Goal: Task Accomplishment & Management: Use online tool/utility

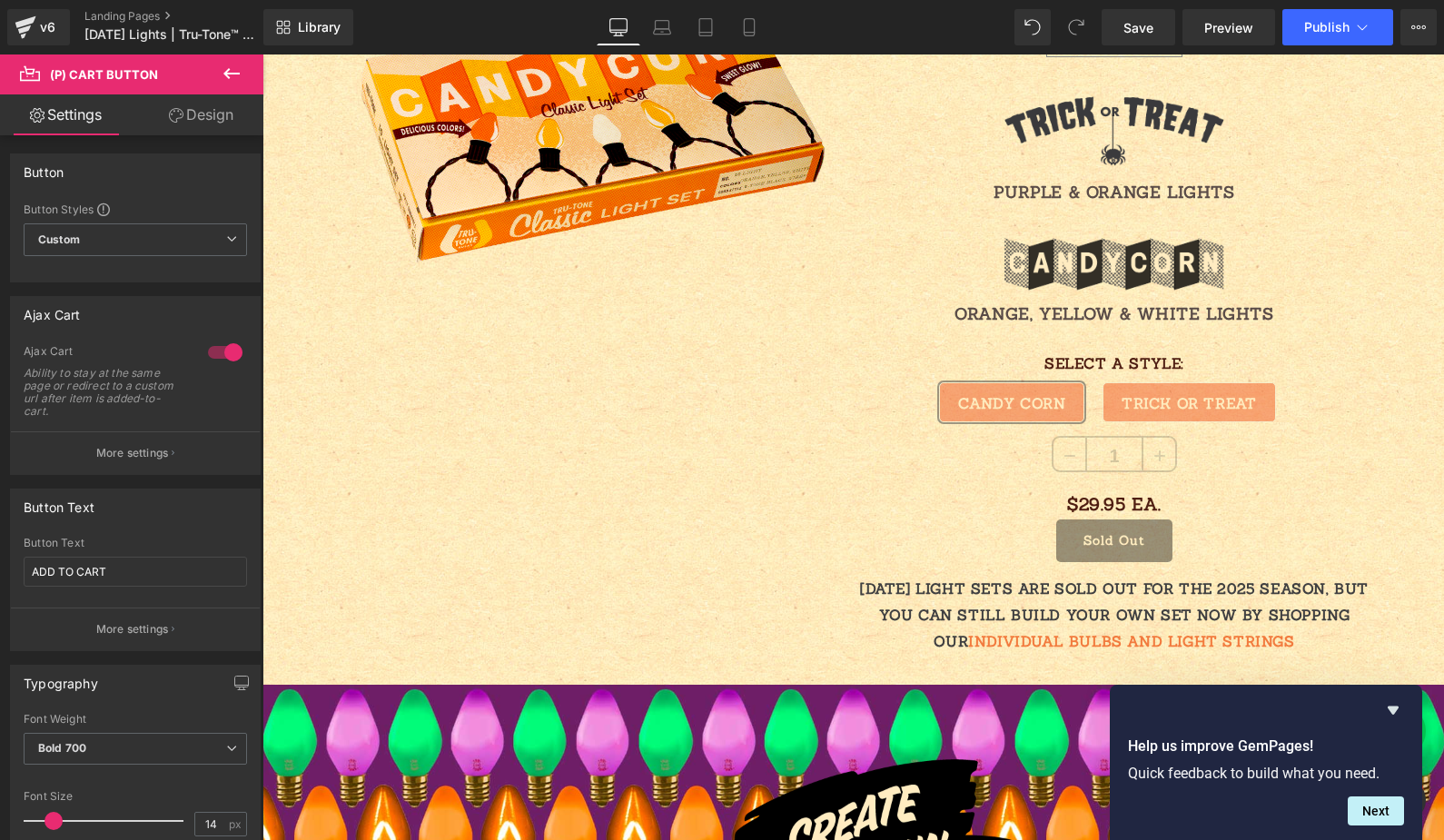
click at [225, 78] on icon at bounding box center [232, 74] width 22 height 22
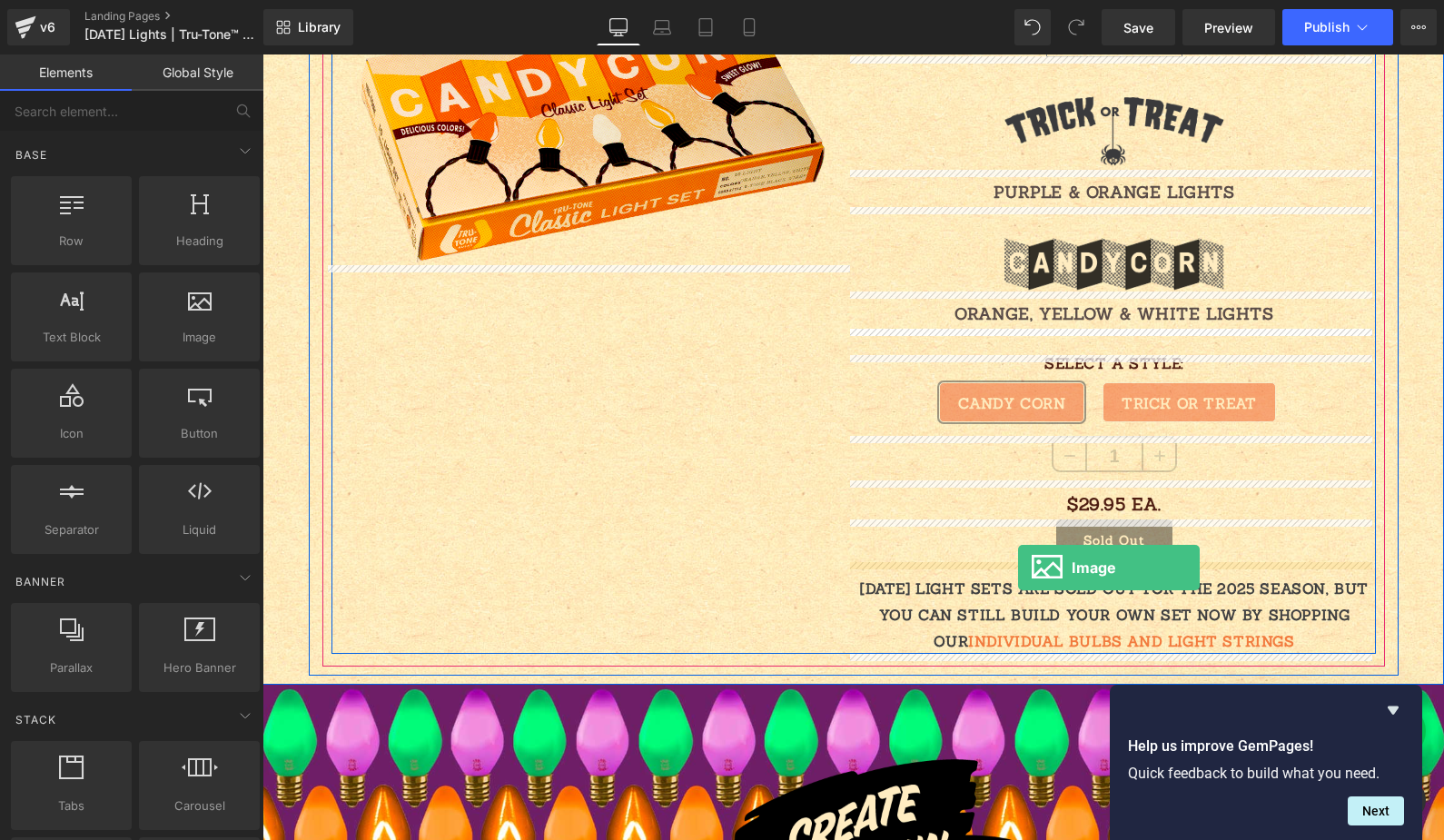
drag, startPoint x: 452, startPoint y: 373, endPoint x: 1018, endPoint y: 567, distance: 598.3
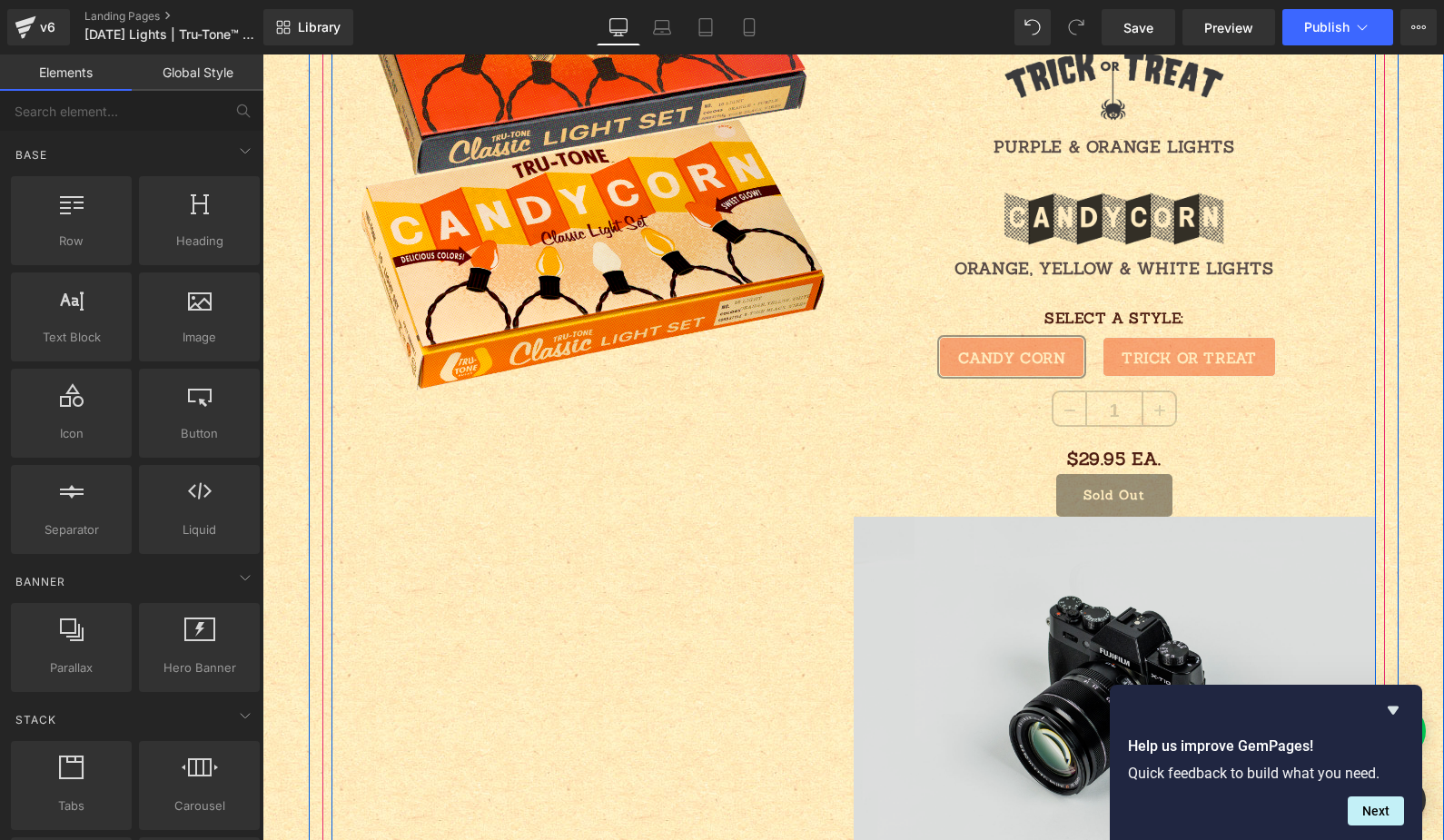
scroll to position [2231, 0]
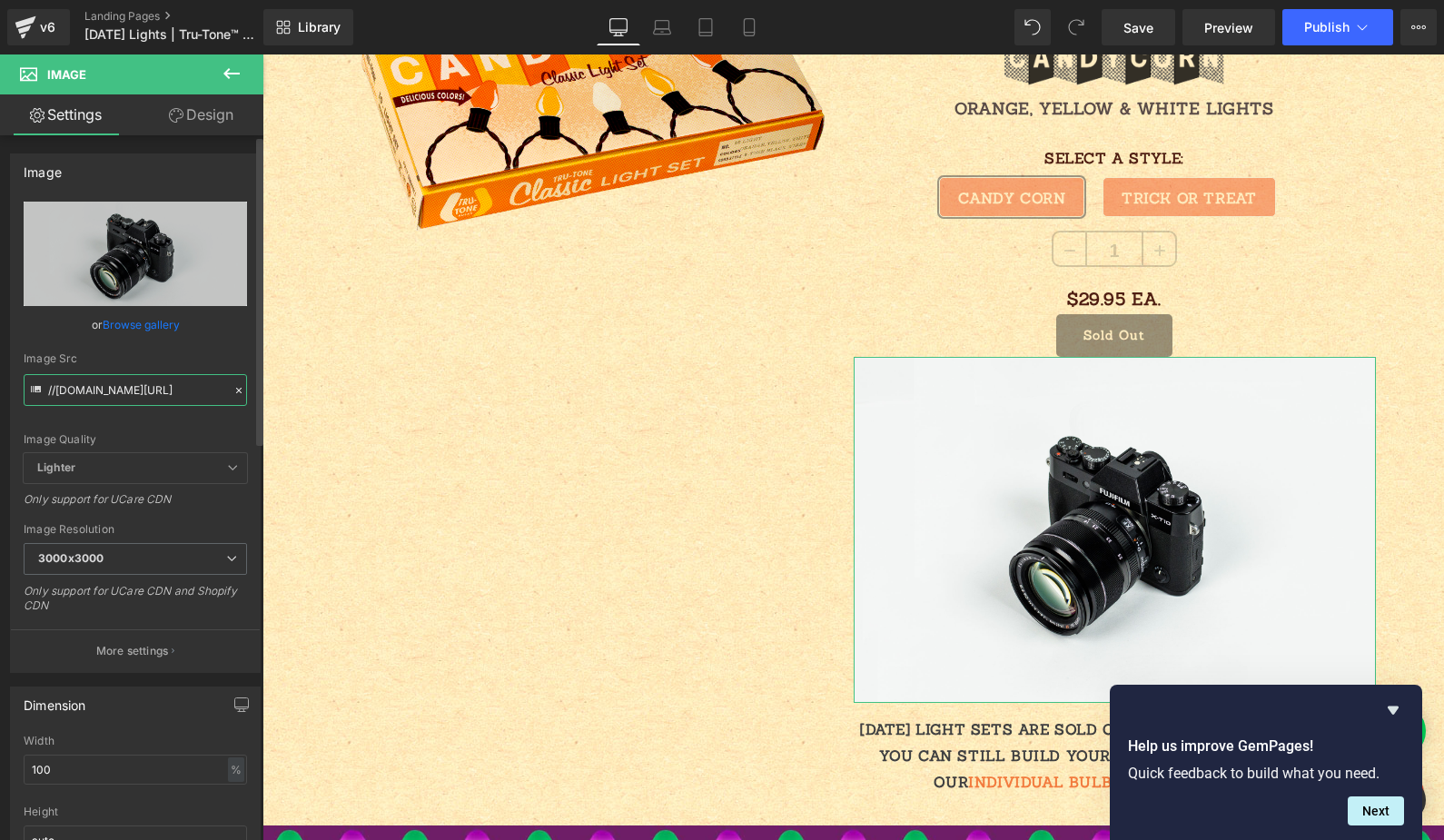
click at [86, 388] on input "//[DOMAIN_NAME][URL]" at bounding box center [135, 390] width 224 height 32
paste input "[URL][DOMAIN_NAME]"
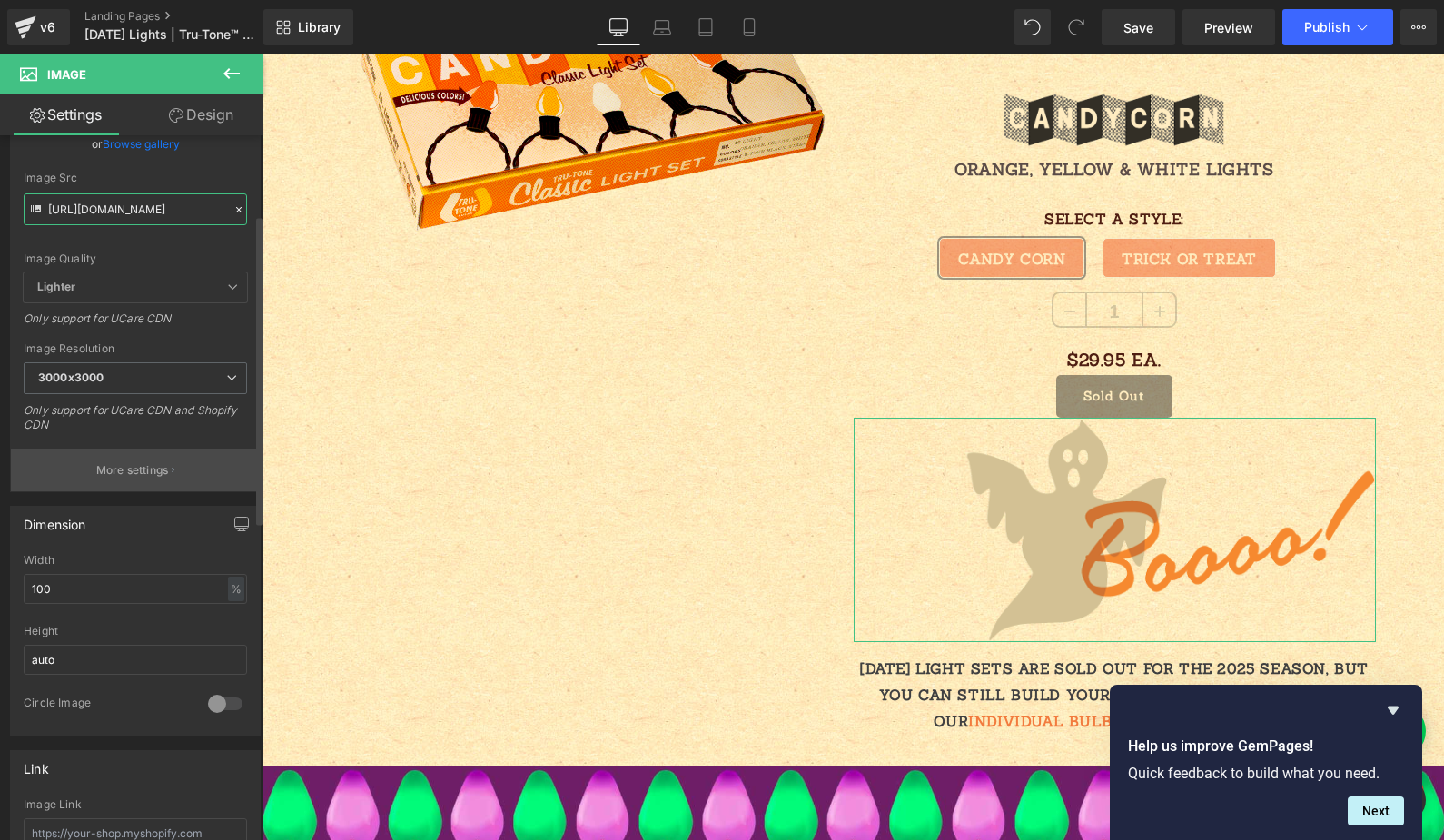
scroll to position [297, 0]
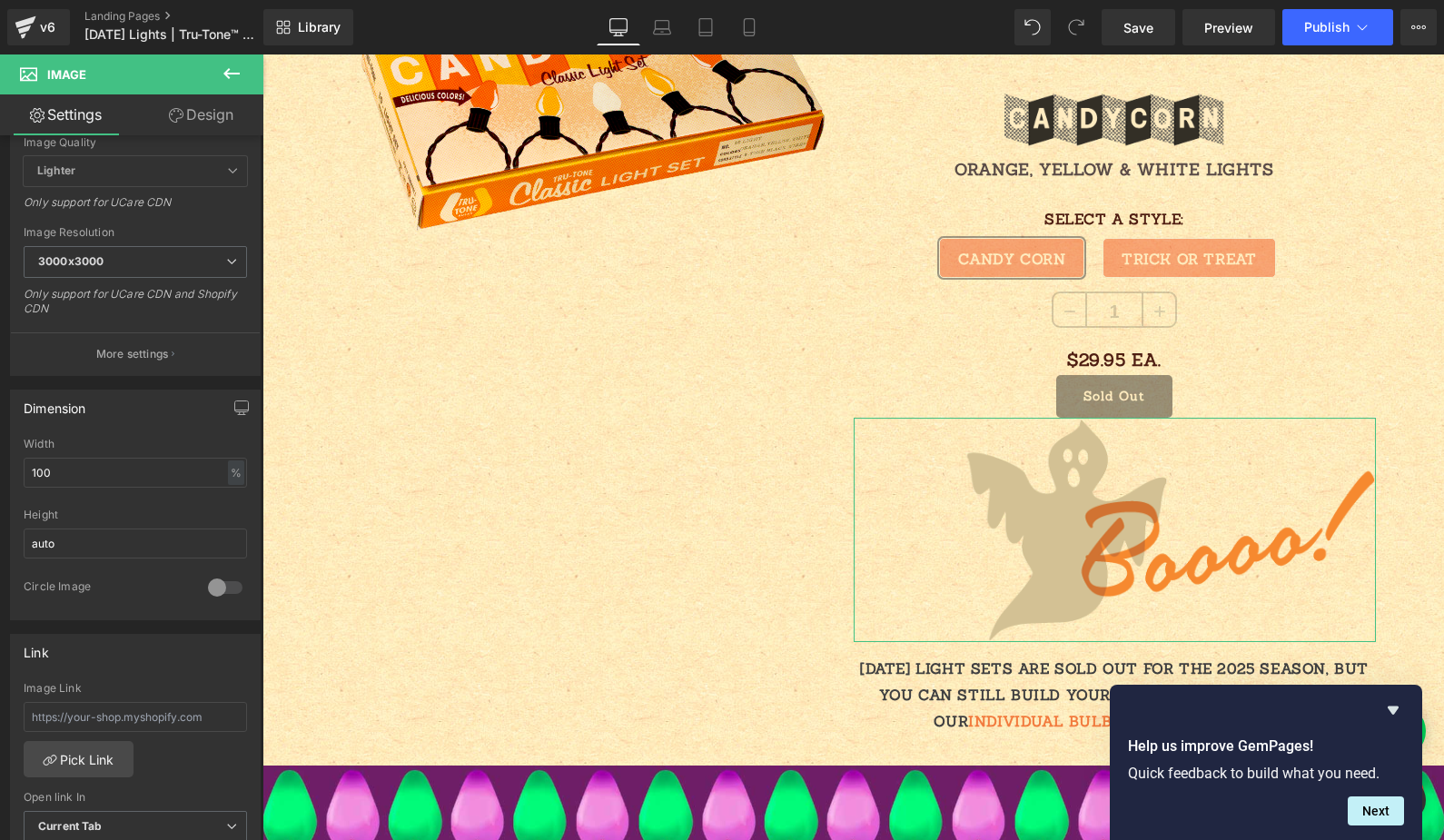
type input "[URL][DOMAIN_NAME]"
drag, startPoint x: -60, startPoint y: 465, endPoint x: -85, endPoint y: 461, distance: 25.3
click at [0, 461] on html "Image You are previewing how the will restyle your page. You can not edit Eleme…" at bounding box center [722, 420] width 1444 height 840
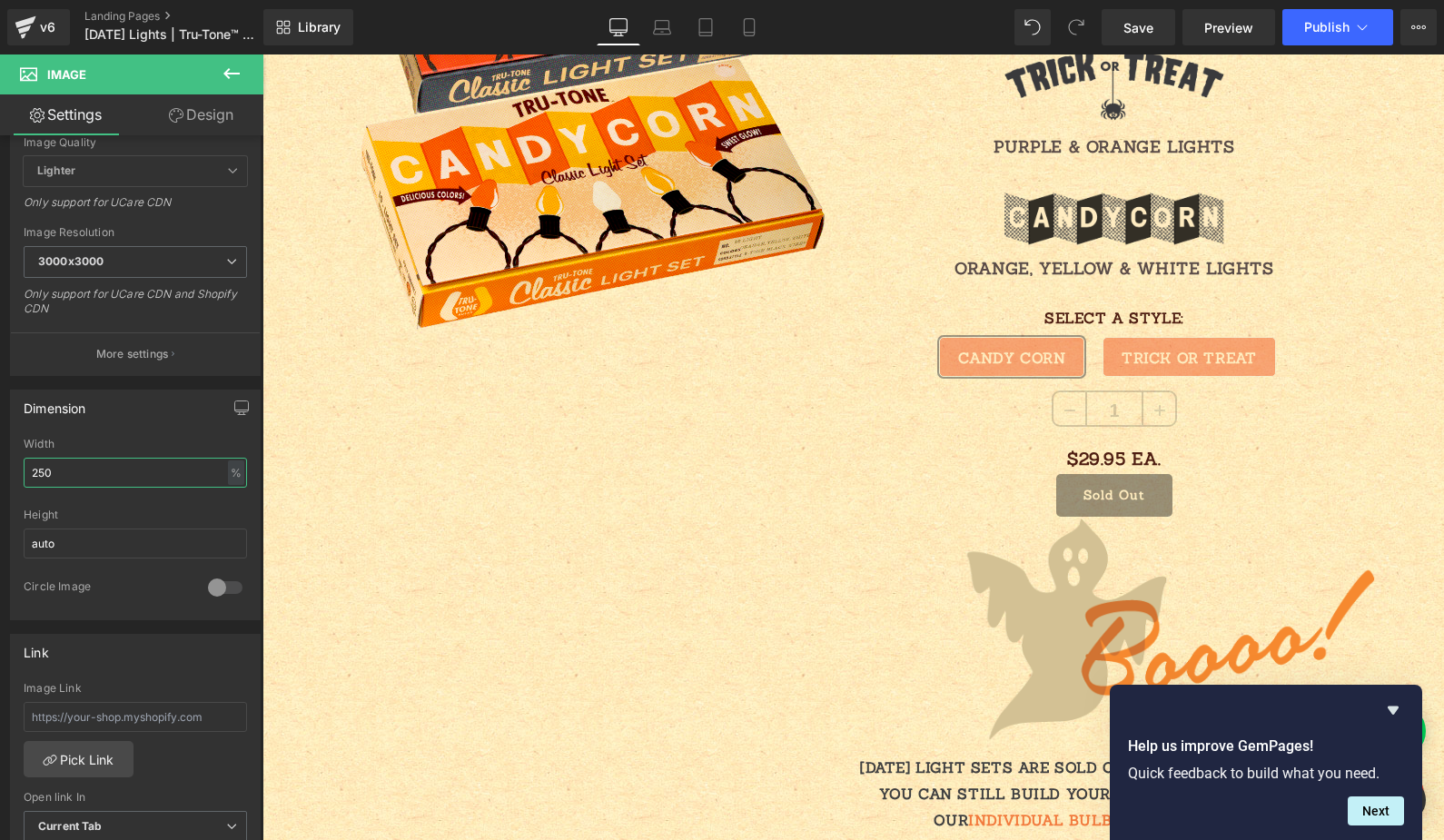
scroll to position [2171, 0]
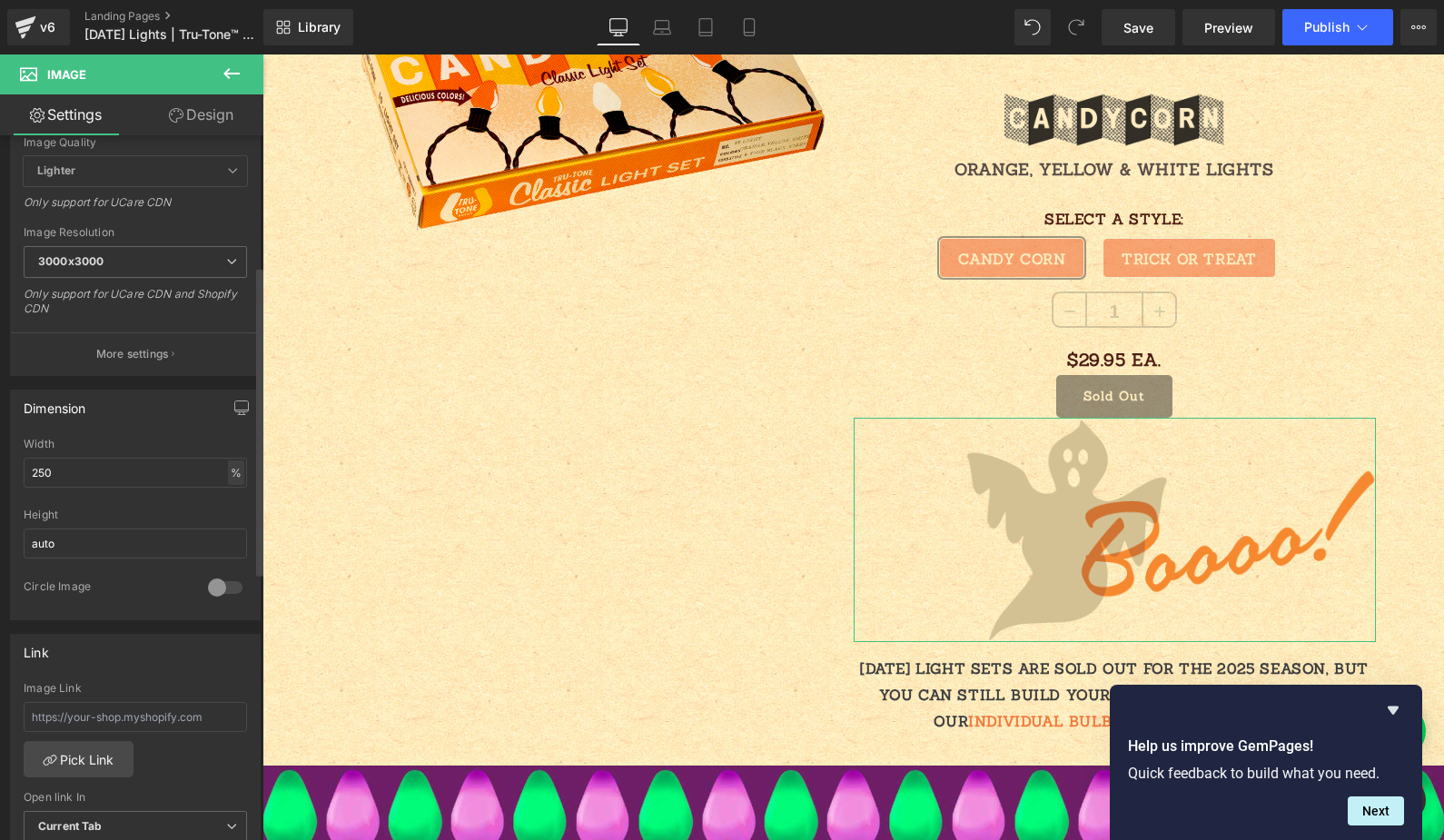
click at [229, 472] on div "%" at bounding box center [236, 473] width 16 height 25
click at [224, 527] on li "px" at bounding box center [235, 527] width 23 height 26
drag, startPoint x: 69, startPoint y: 479, endPoint x: -131, endPoint y: 424, distance: 207.4
click at [0, 424] on html "Image You are previewing how the will restyle your page. You can not edit Eleme…" at bounding box center [722, 420] width 1444 height 840
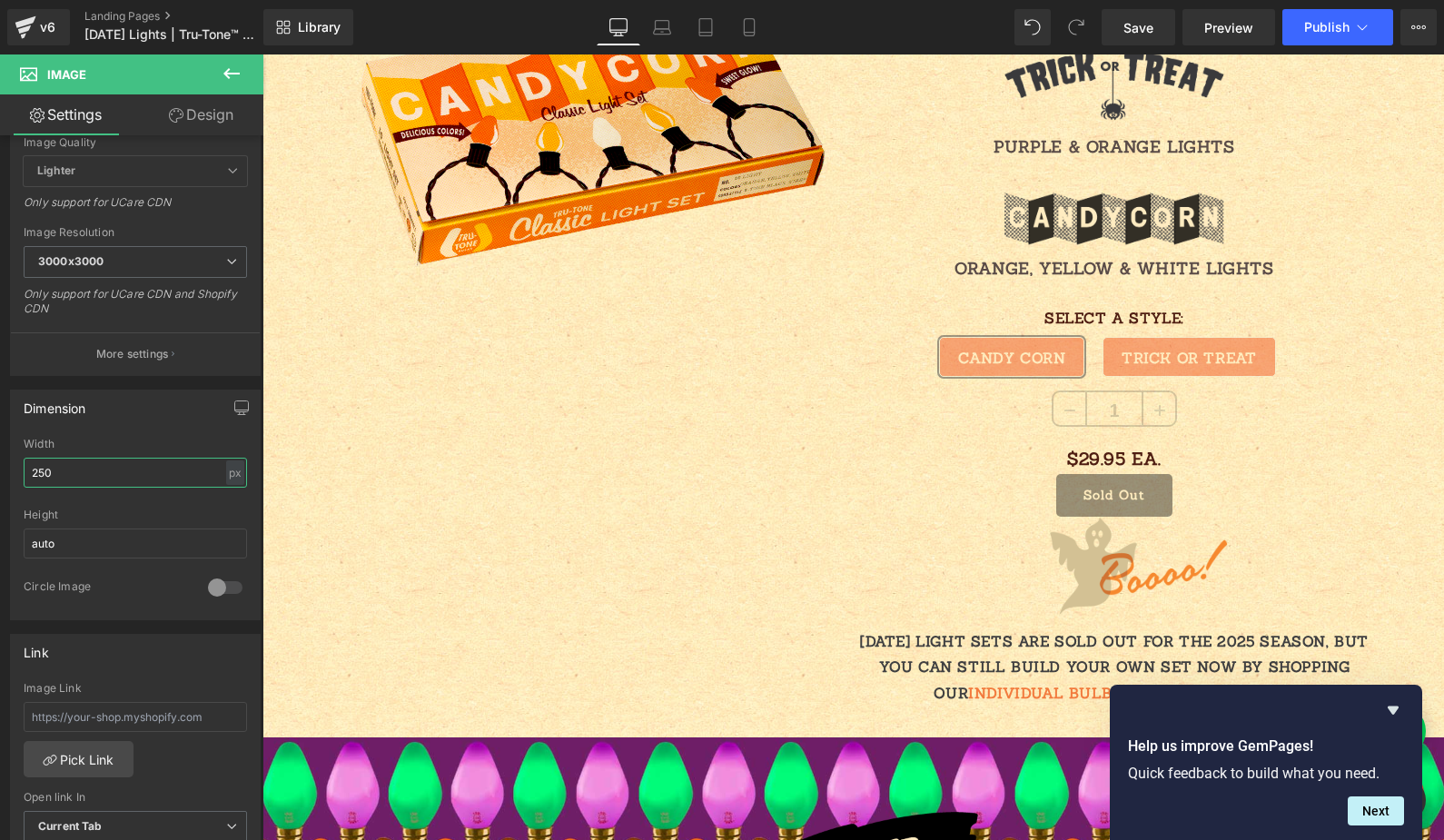
scroll to position [2107, 0]
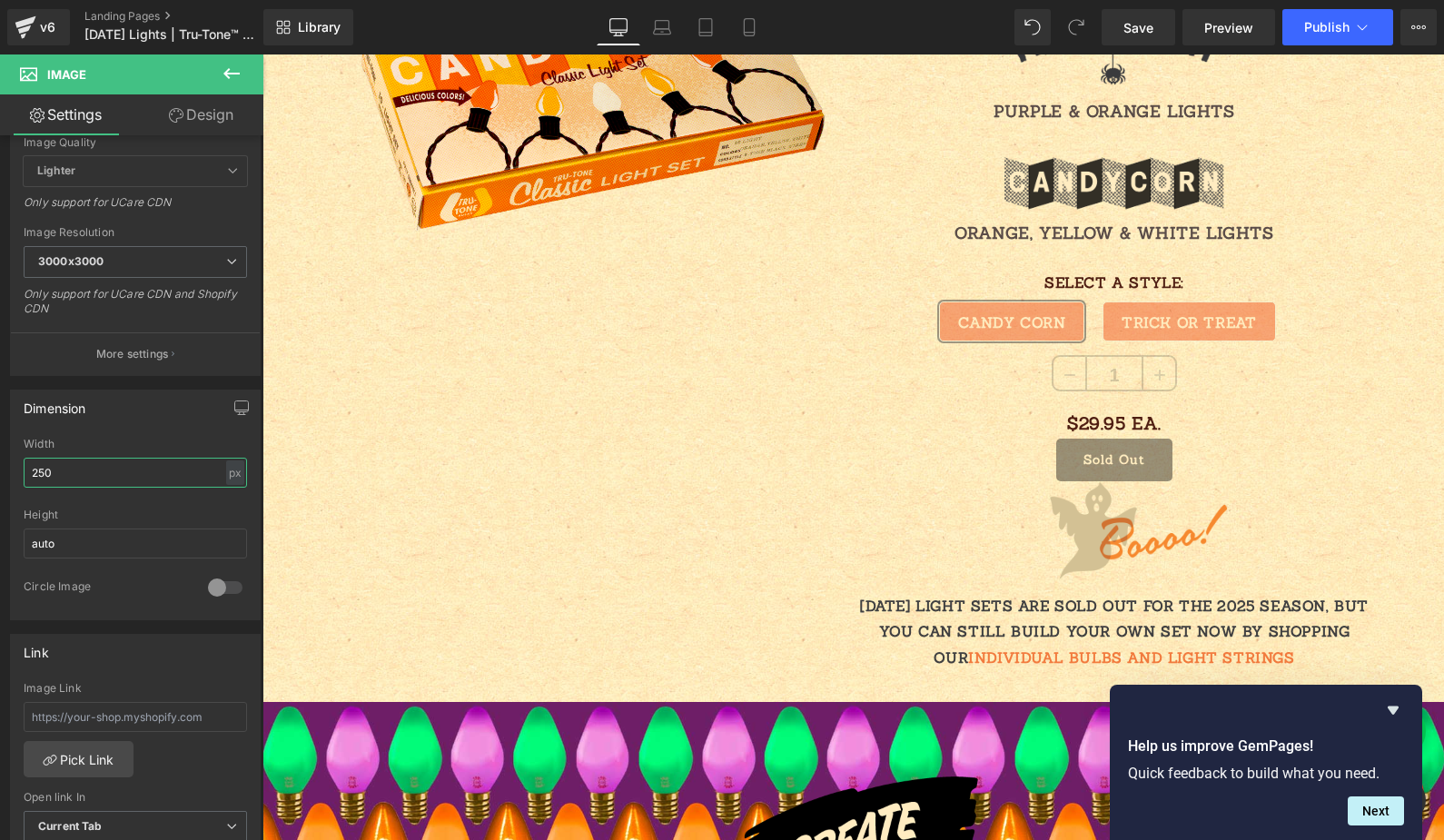
drag, startPoint x: 68, startPoint y: 469, endPoint x: -71, endPoint y: 448, distance: 140.6
click at [0, 448] on html "Image You are previewing how the will restyle your page. You can not edit Eleme…" at bounding box center [722, 420] width 1444 height 840
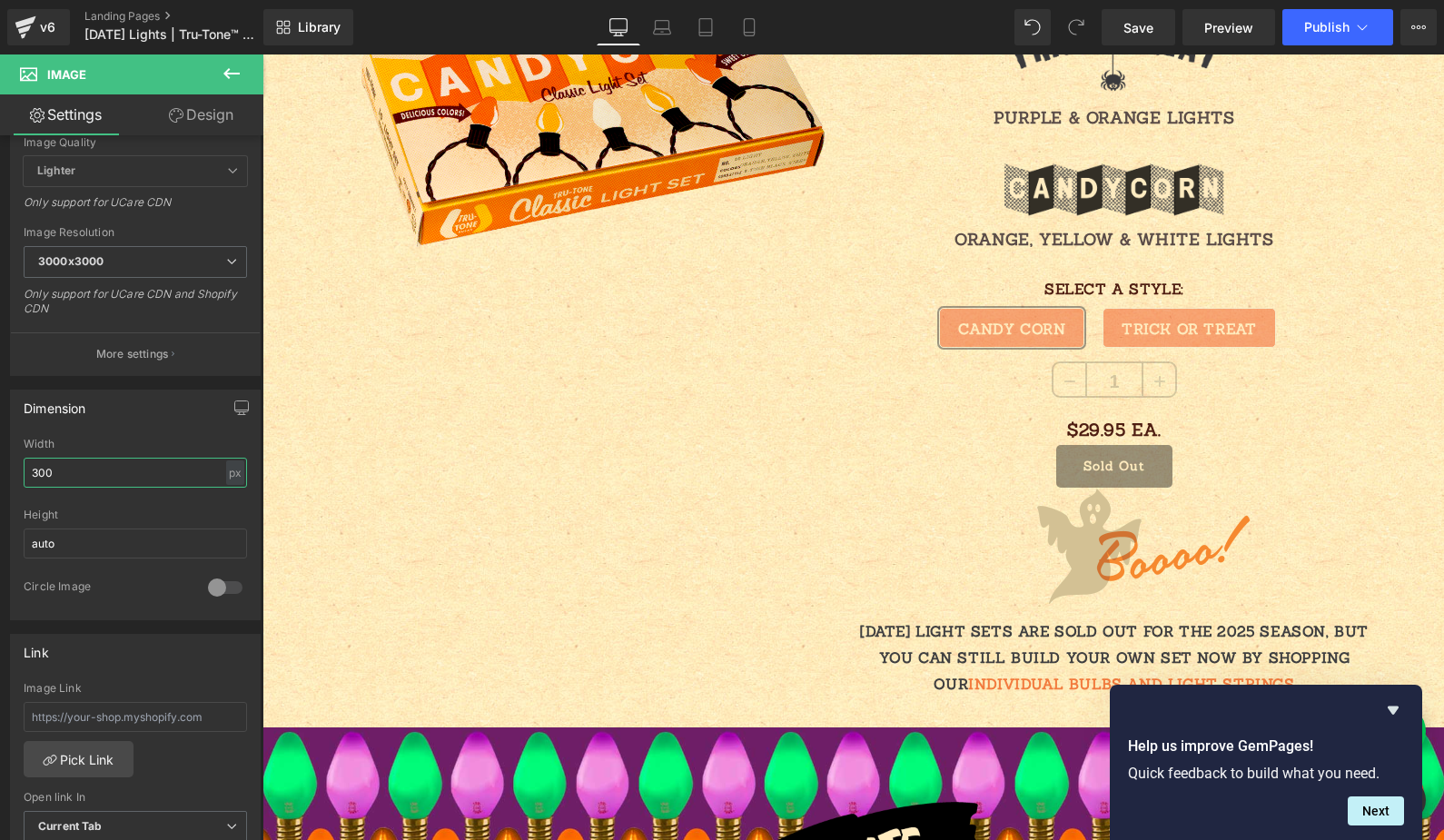
scroll to position [2117, 0]
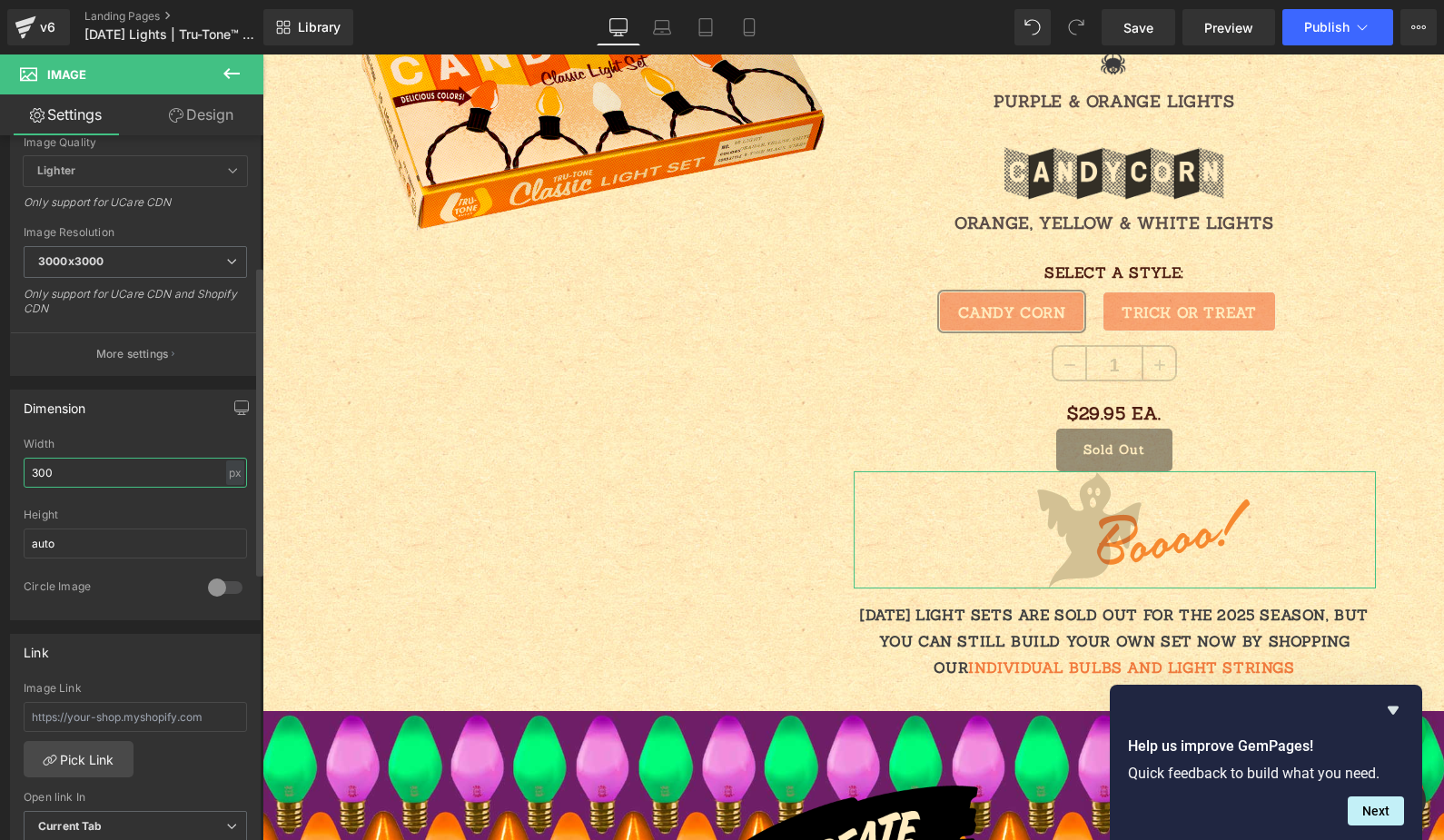
drag, startPoint x: 52, startPoint y: 468, endPoint x: 41, endPoint y: 471, distance: 11.4
click at [41, 471] on input "300" at bounding box center [135, 473] width 224 height 30
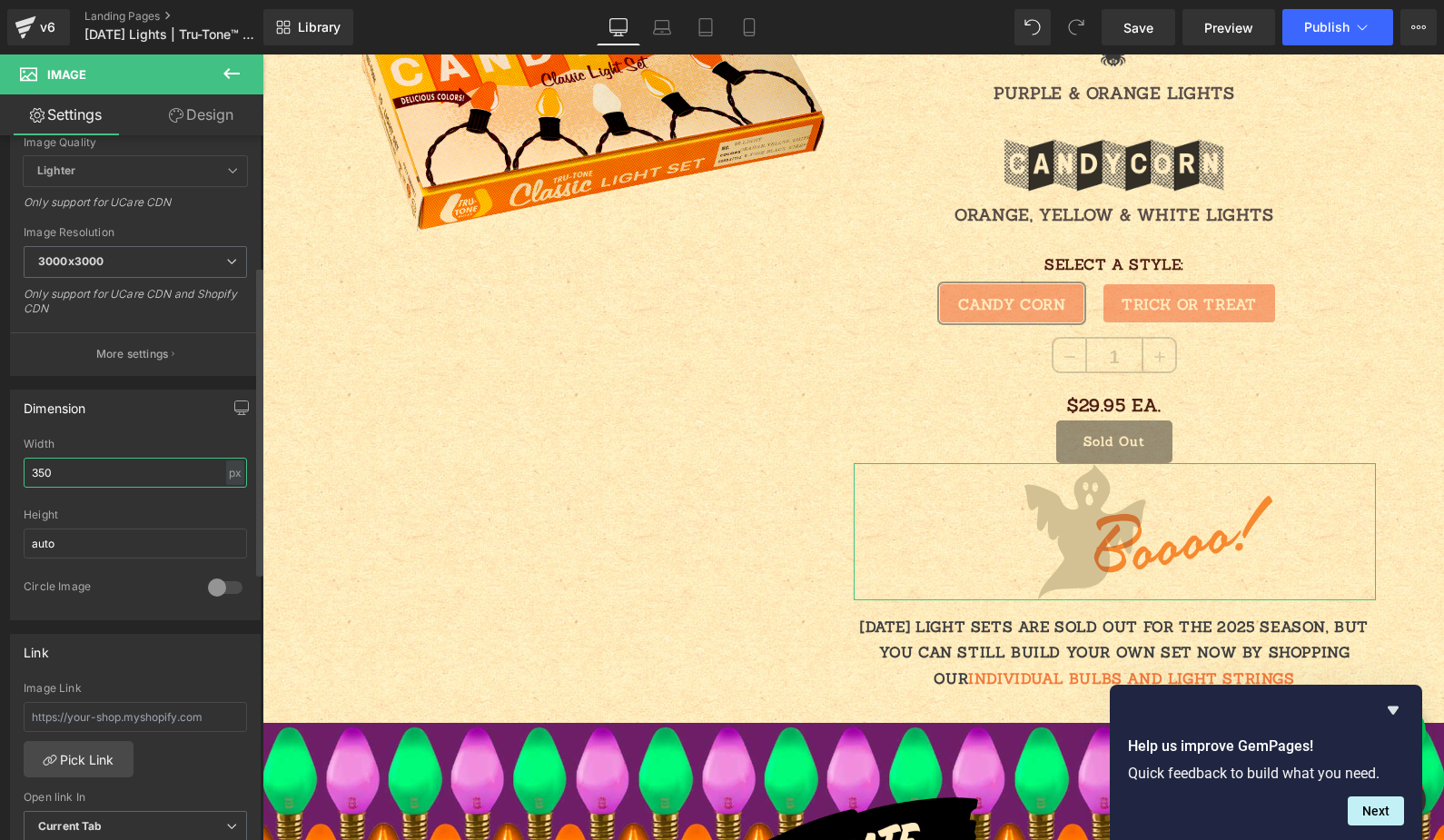
scroll to position [2127, 0]
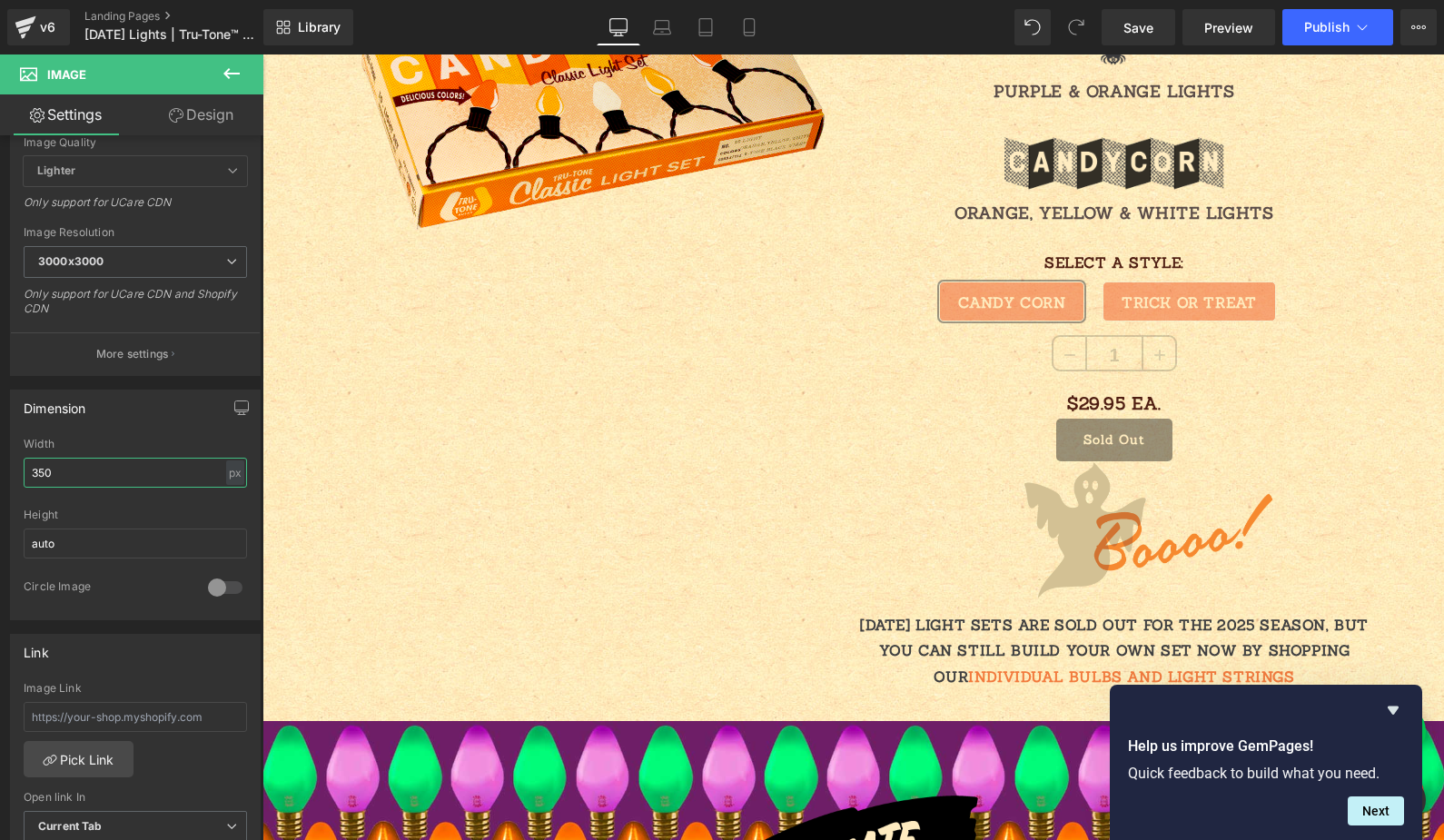
type input "350"
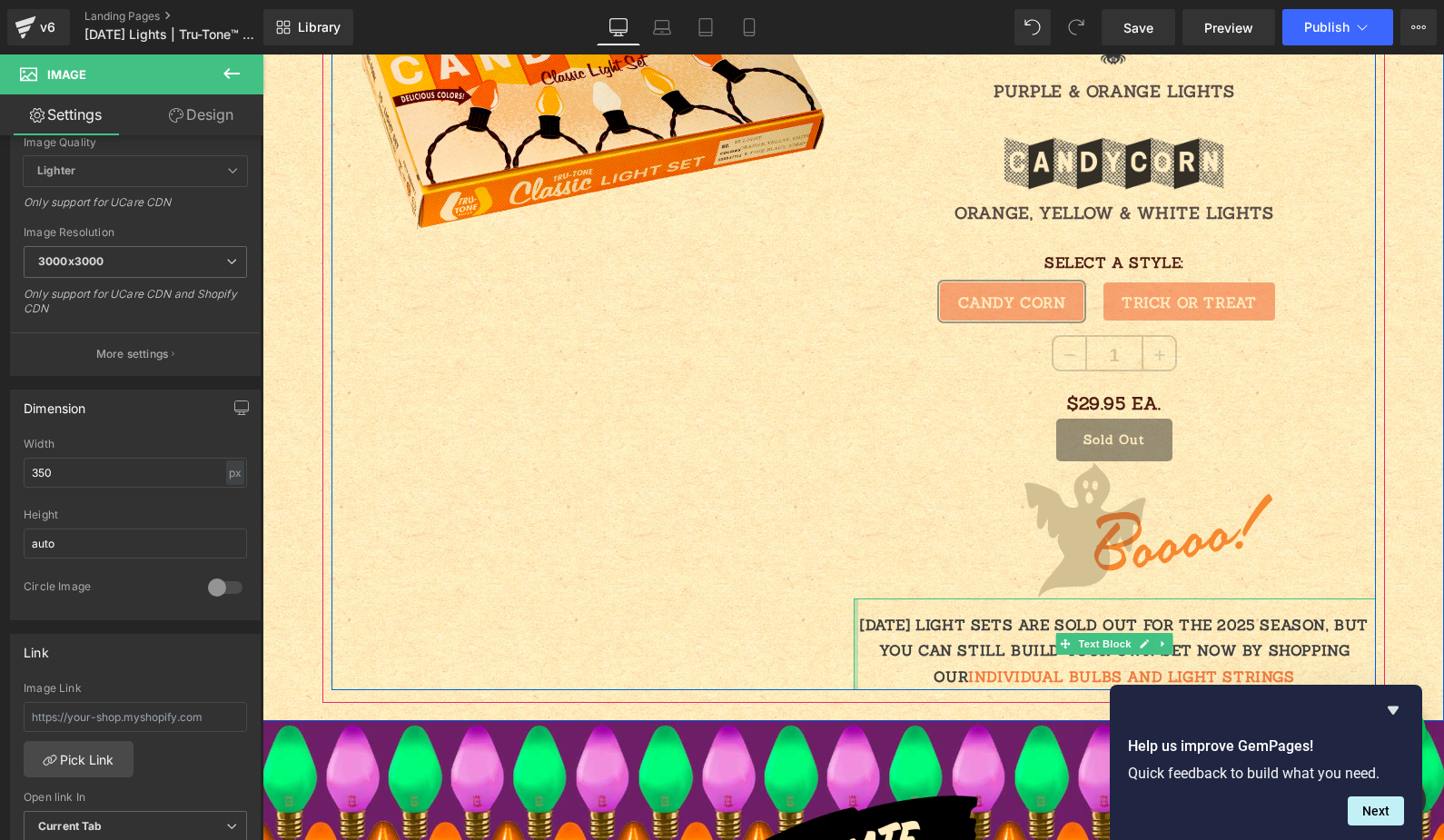
click at [854, 624] on div "[DATE] LIGHT SETS ARE SOLD OUT FOR THE 2025 SEASON, BUT YOU CAN STILL BUILD YOU…" at bounding box center [1115, 644] width 522 height 92
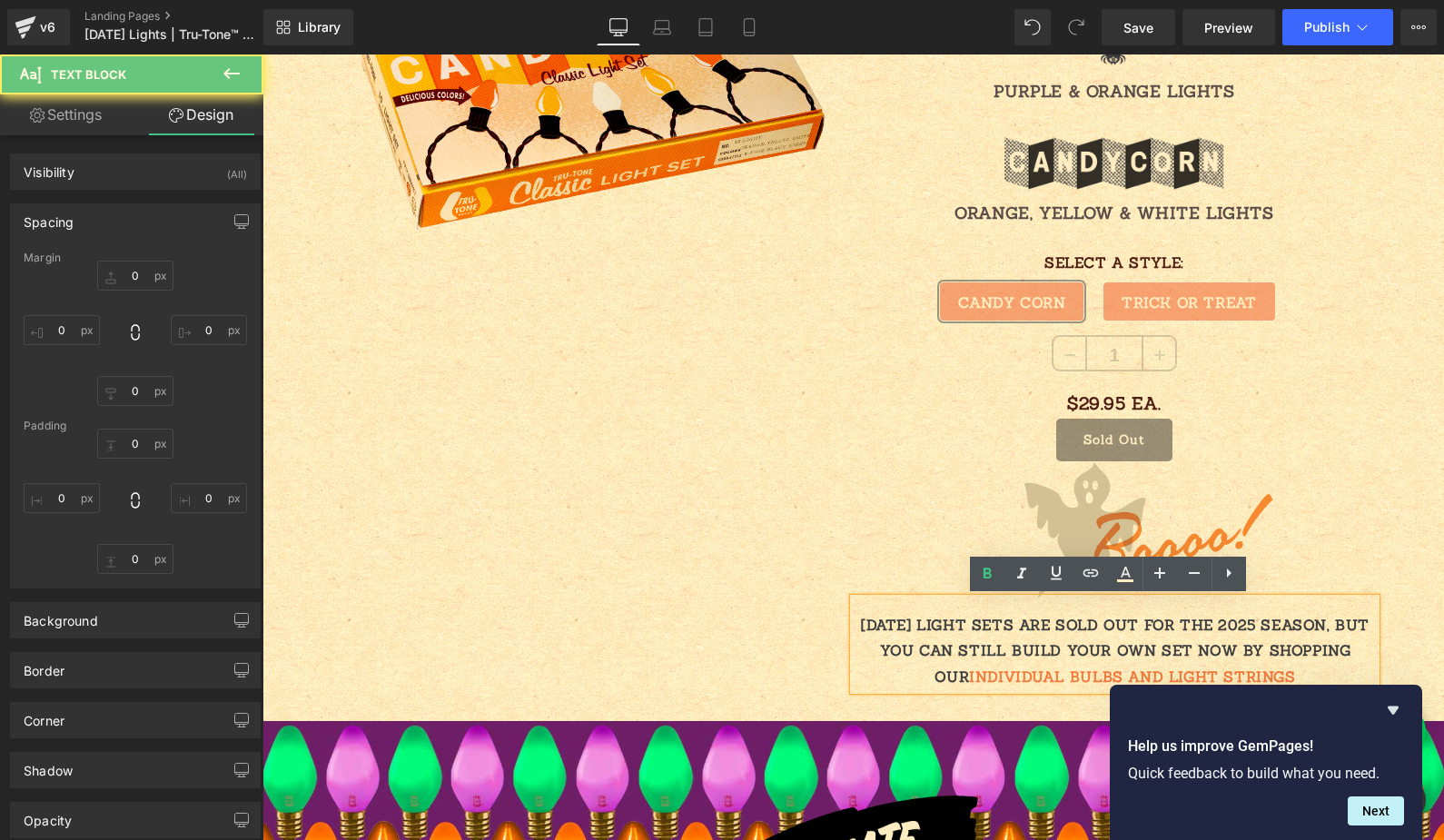
type input "0"
type input "15"
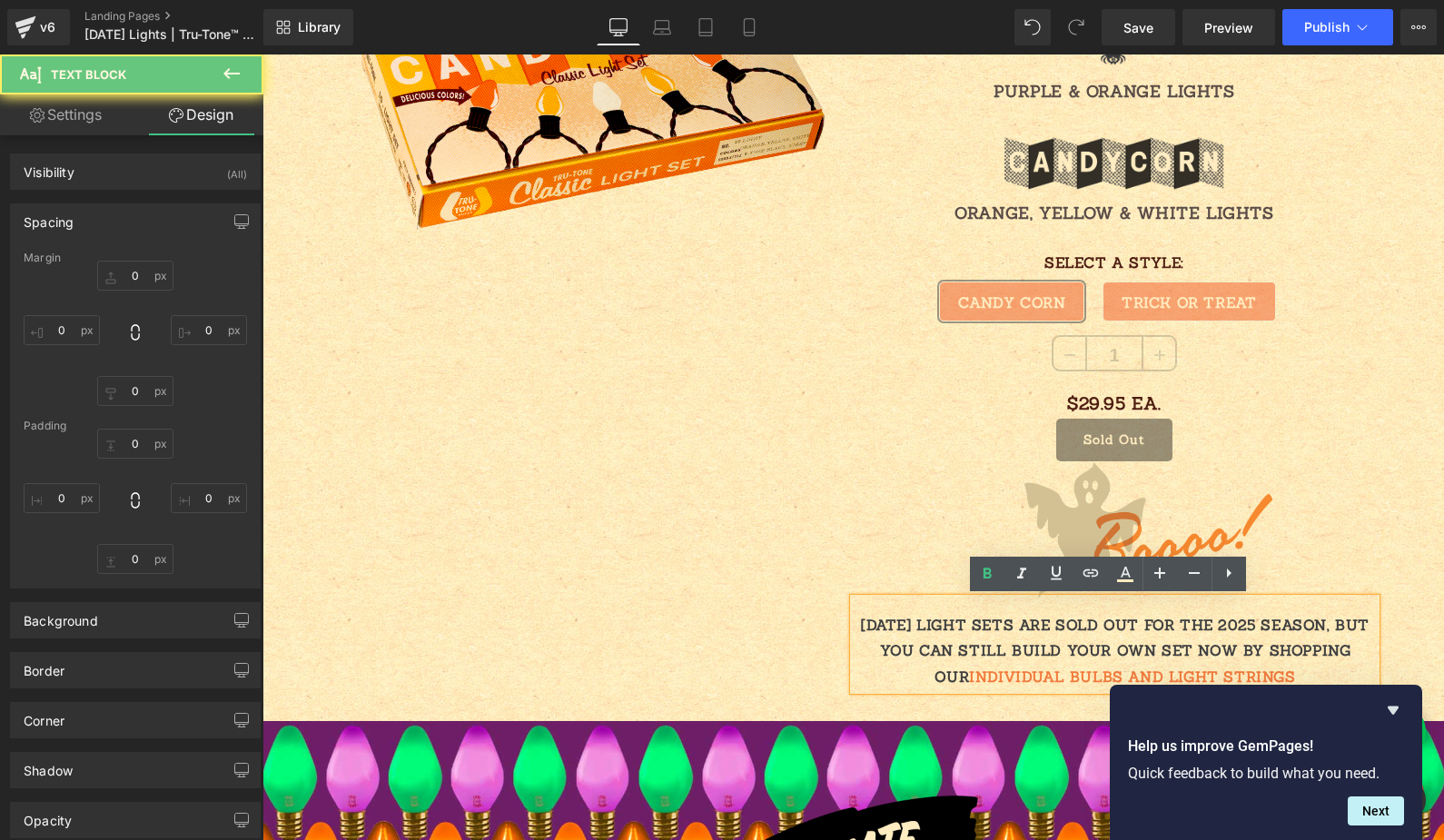
type input "0"
type input "2"
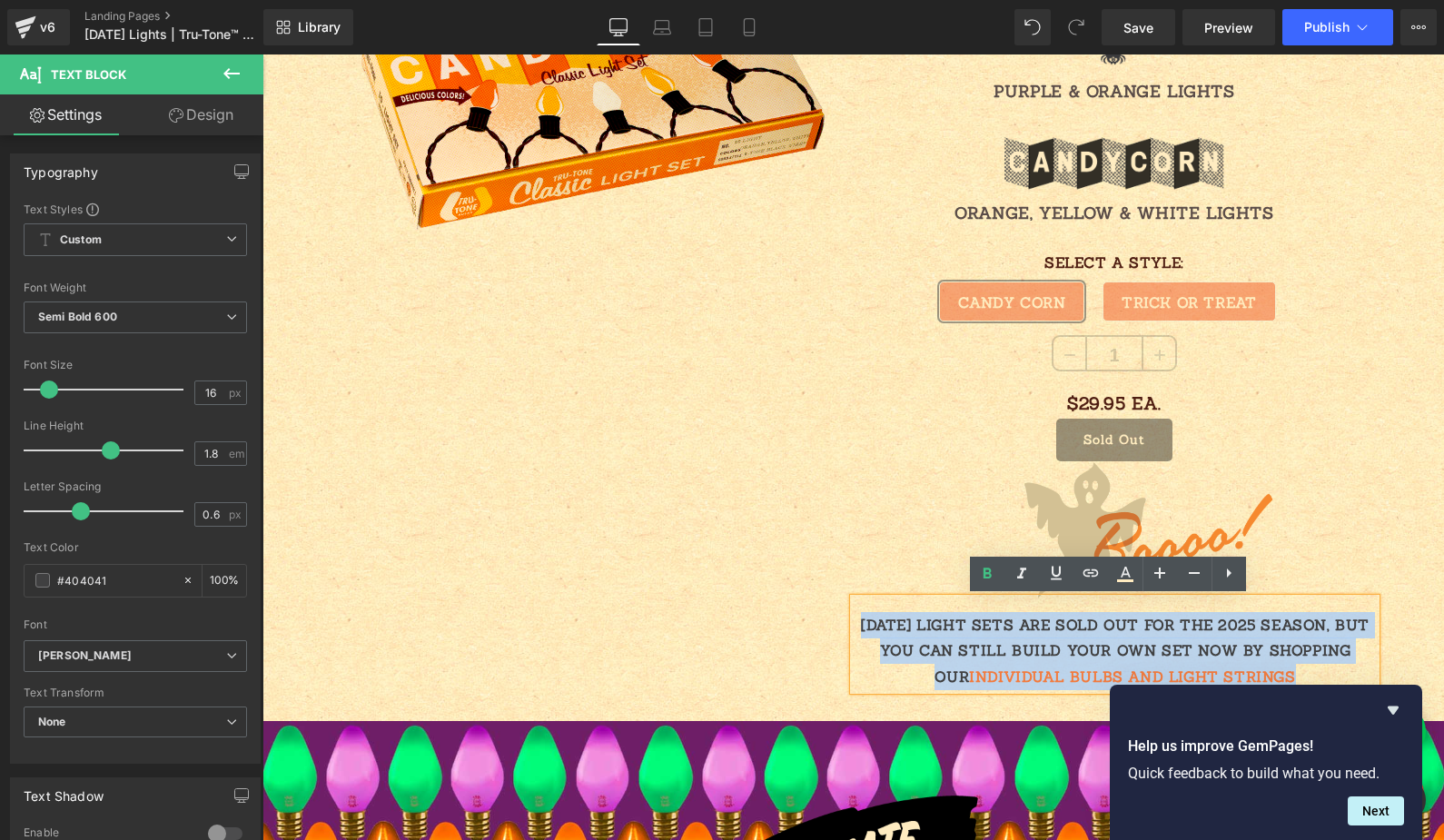
drag, startPoint x: 851, startPoint y: 624, endPoint x: 1280, endPoint y: 691, distance: 434.2
click at [1280, 691] on div "[DATE] LIGHT SETS ARE SOLD OUT FOR THE 2025 SEASON, BUT YOU CAN STILL BUILD YOU…" at bounding box center [1115, 644] width 522 height 92
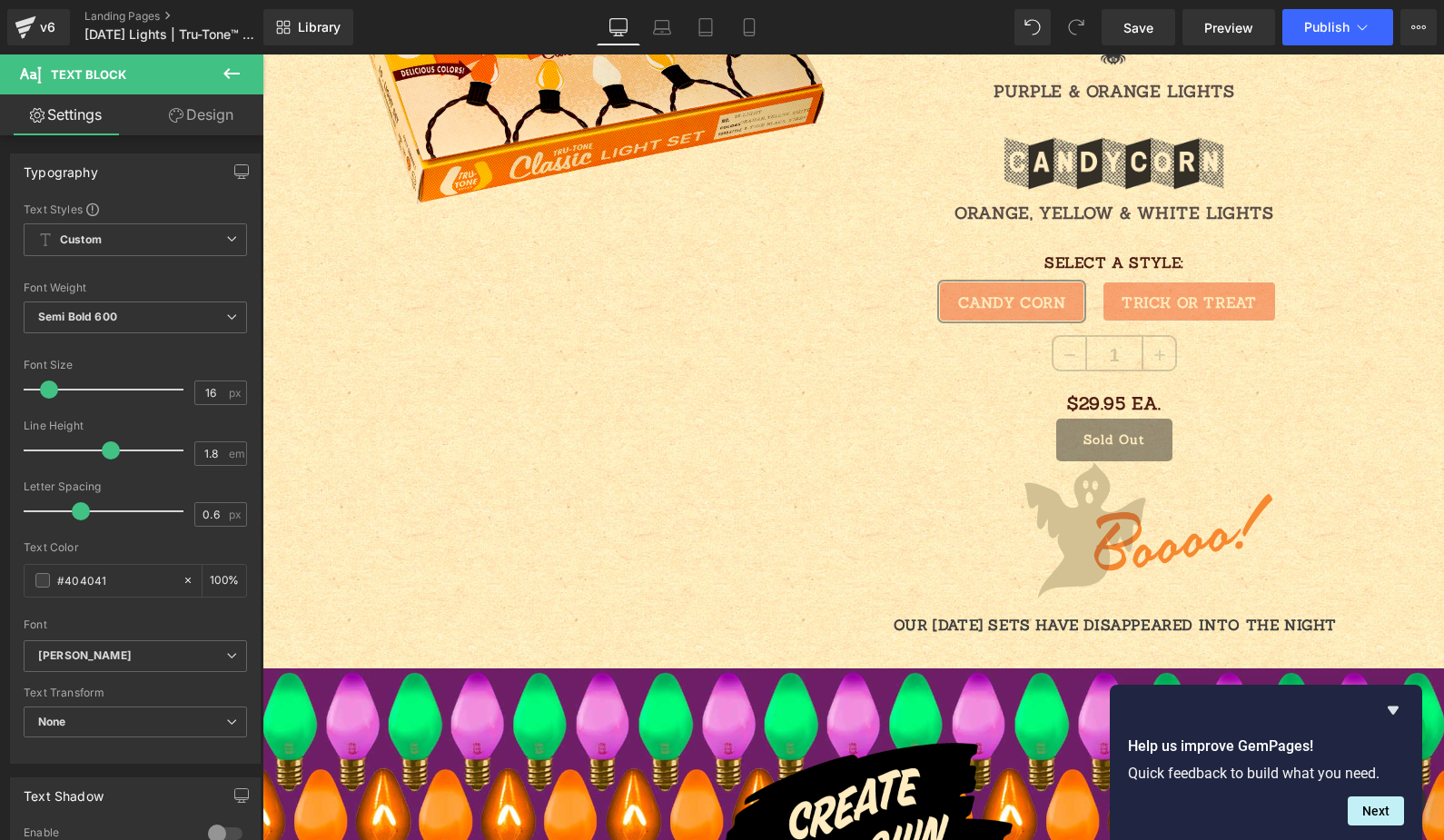
click at [223, 71] on icon at bounding box center [232, 74] width 22 height 22
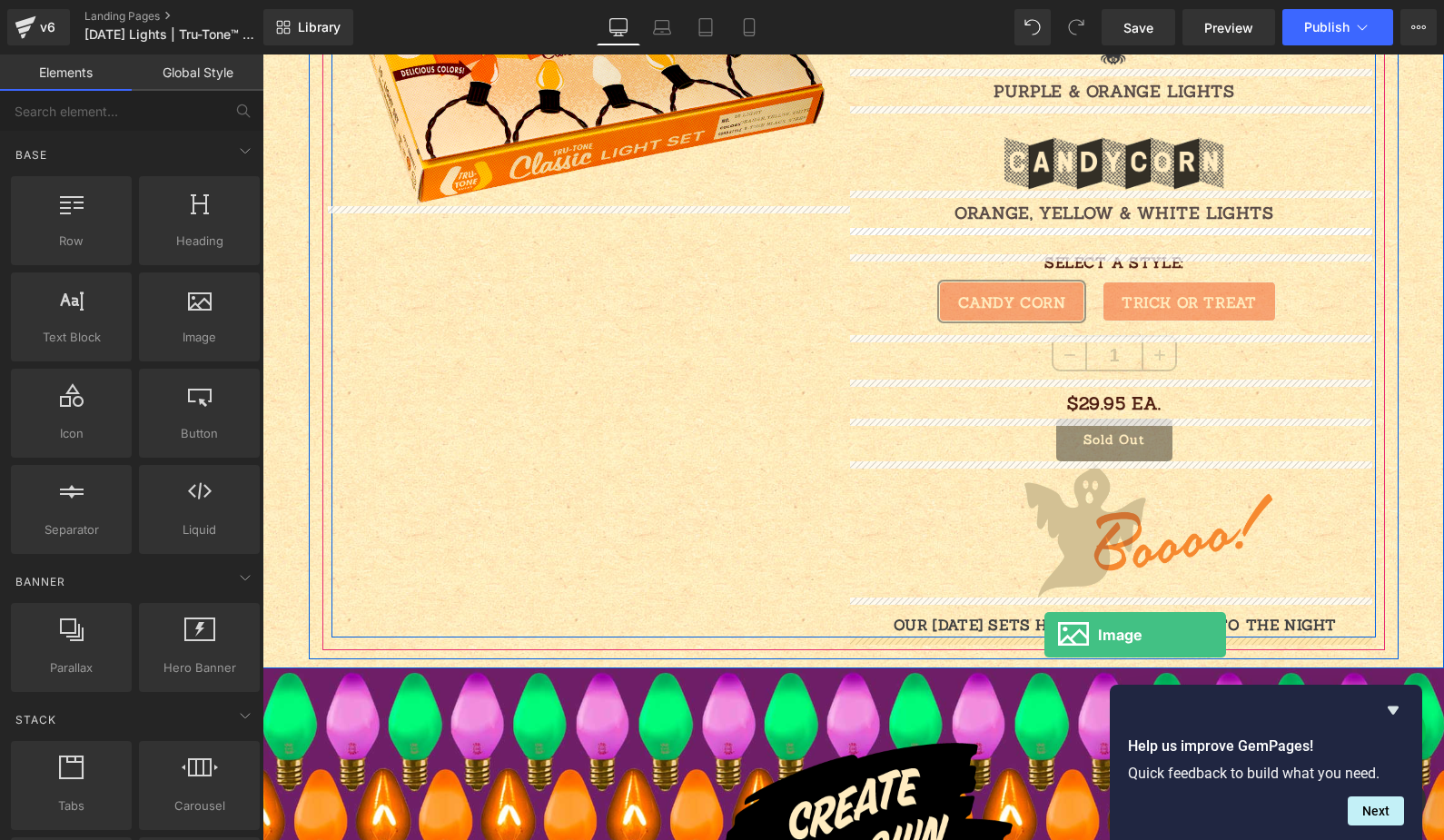
drag, startPoint x: 428, startPoint y: 387, endPoint x: 1045, endPoint y: 635, distance: 665.0
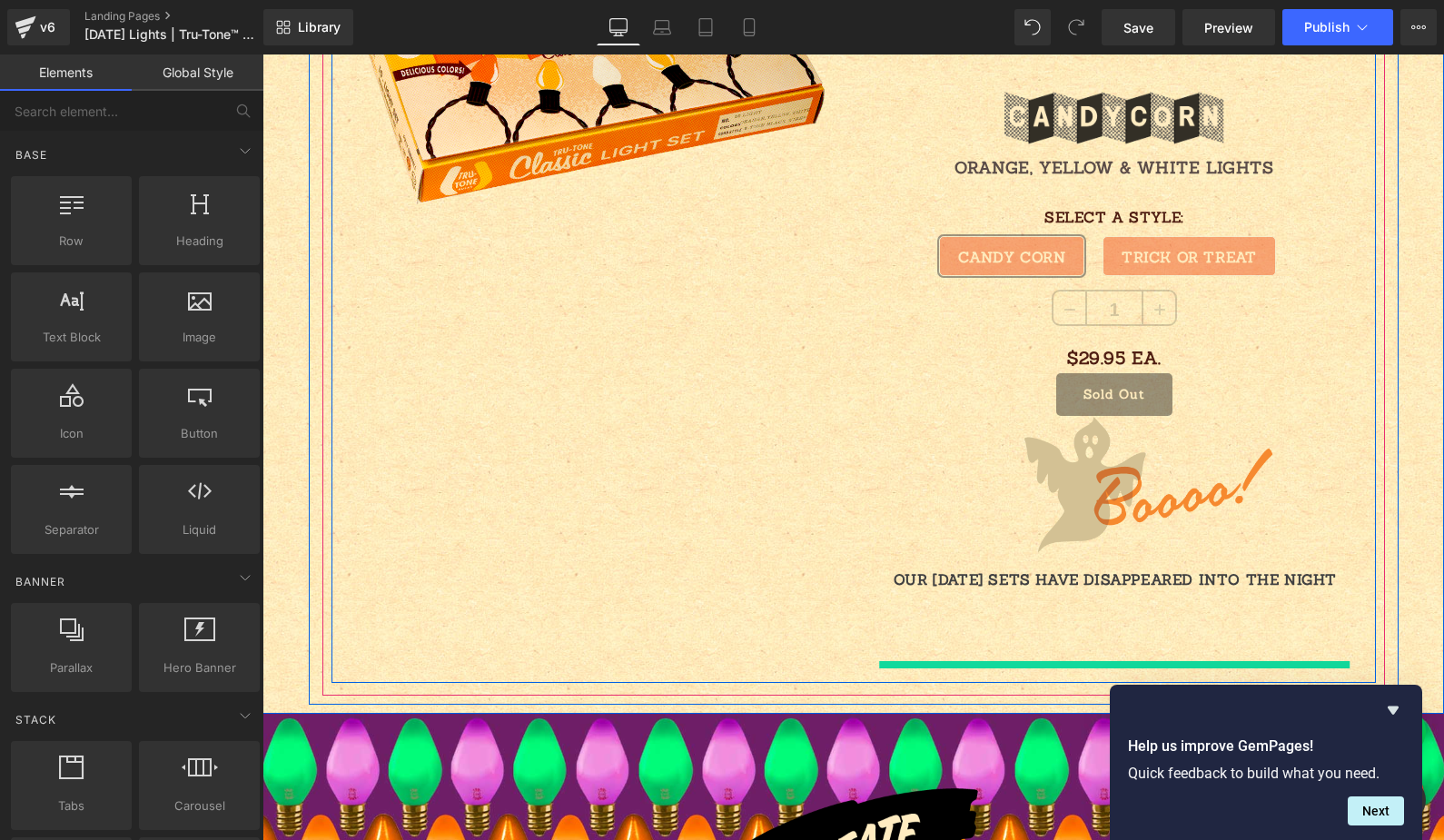
scroll to position [2334, 0]
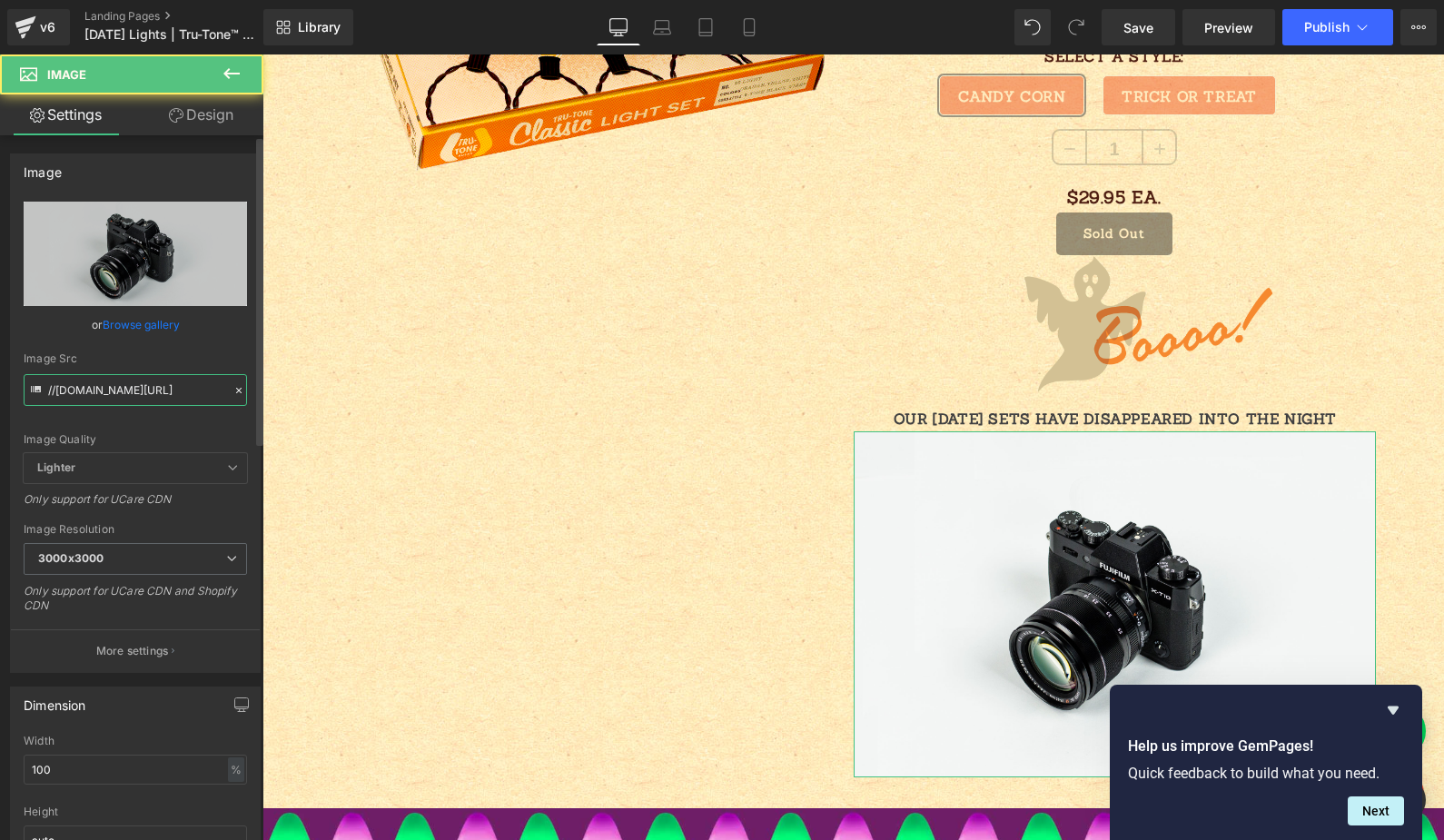
click at [84, 381] on input "//[DOMAIN_NAME][URL]" at bounding box center [135, 390] width 224 height 32
paste input "[URL][DOMAIN_NAME]"
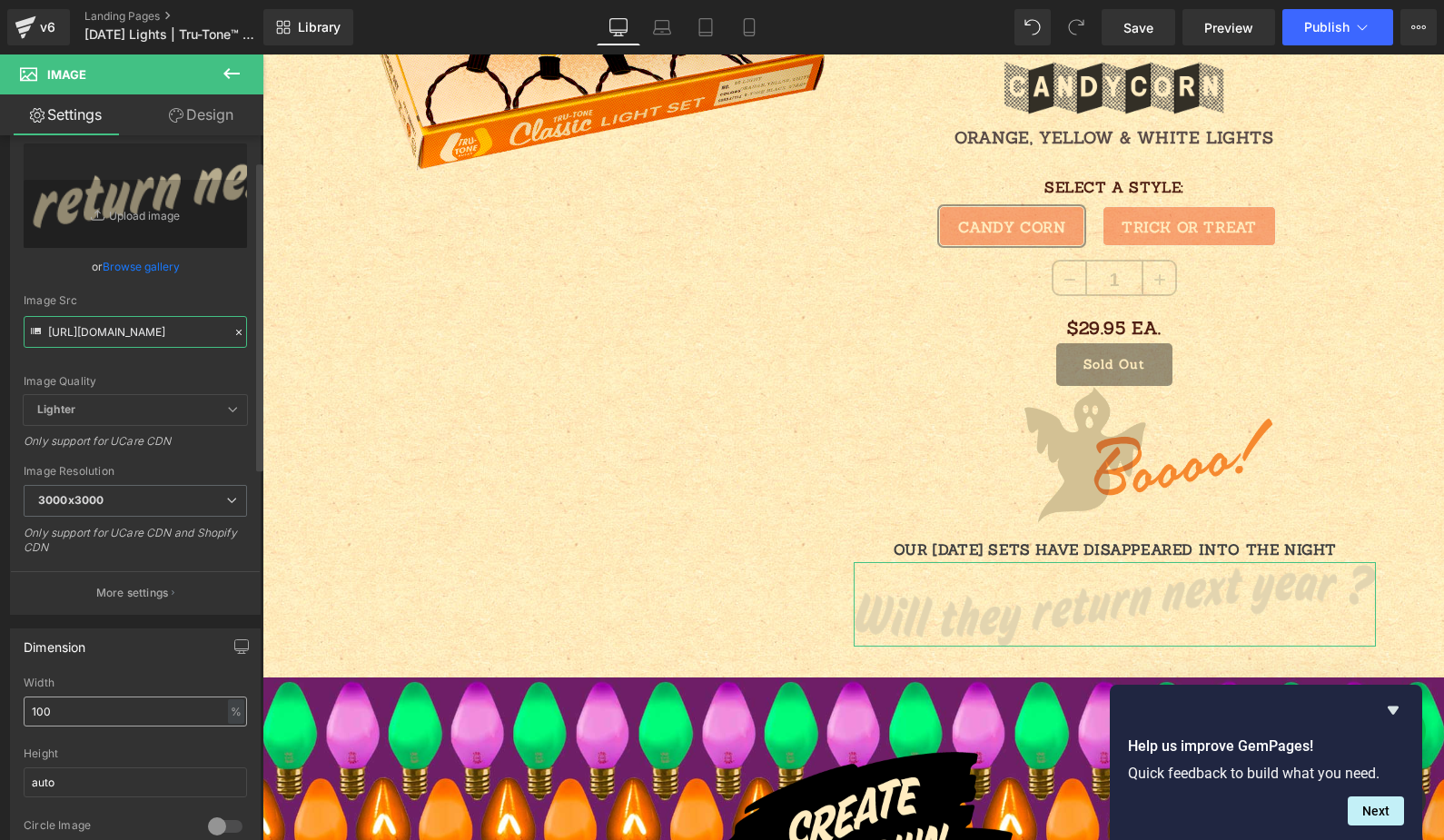
scroll to position [135, 0]
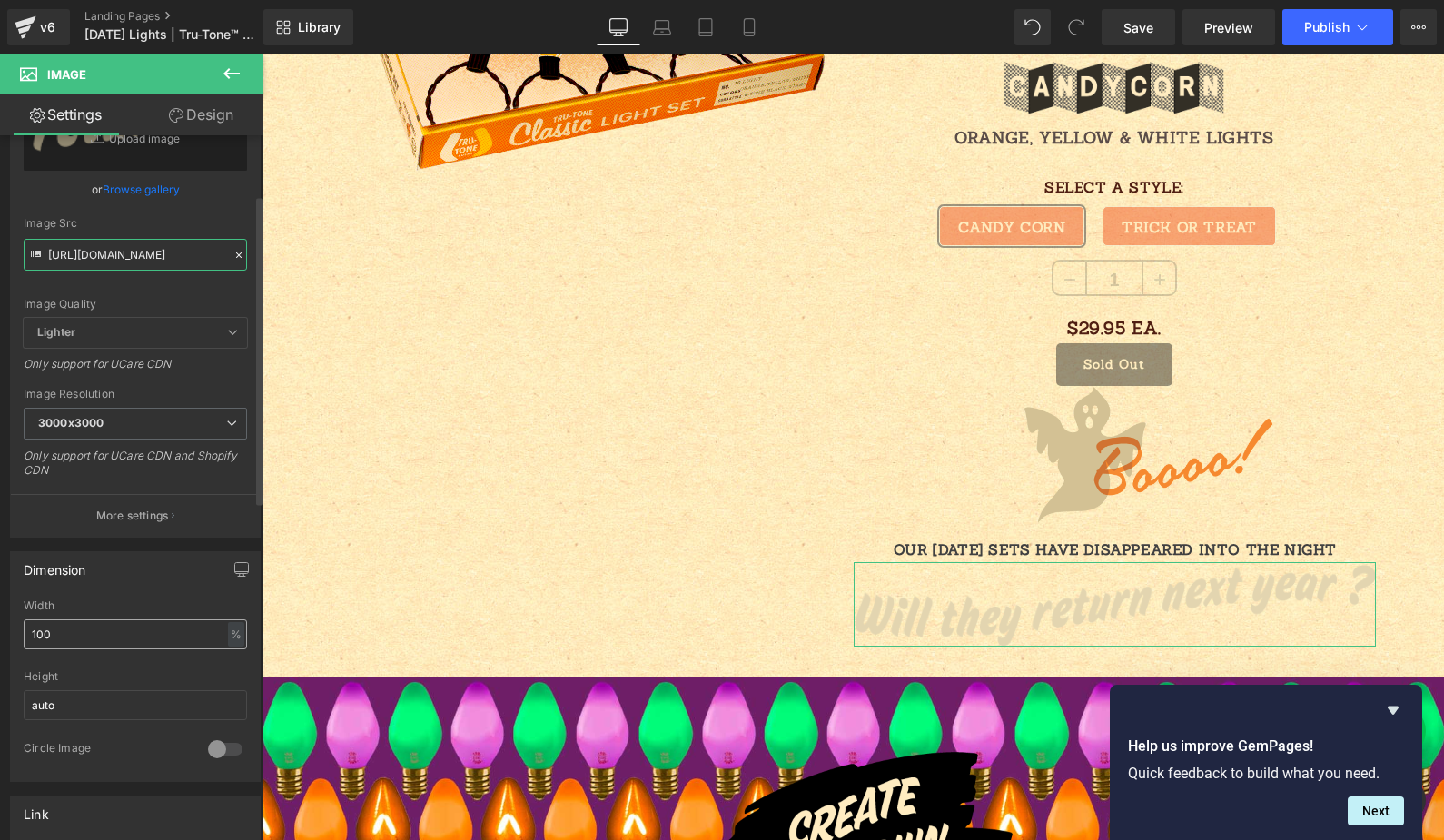
type input "[URL][DOMAIN_NAME]"
drag, startPoint x: 81, startPoint y: 635, endPoint x: -81, endPoint y: 607, distance: 164.4
click at [0, 607] on html "Image You are previewing how the will restyle your page. You can not edit Eleme…" at bounding box center [722, 420] width 1444 height 840
type input "90"
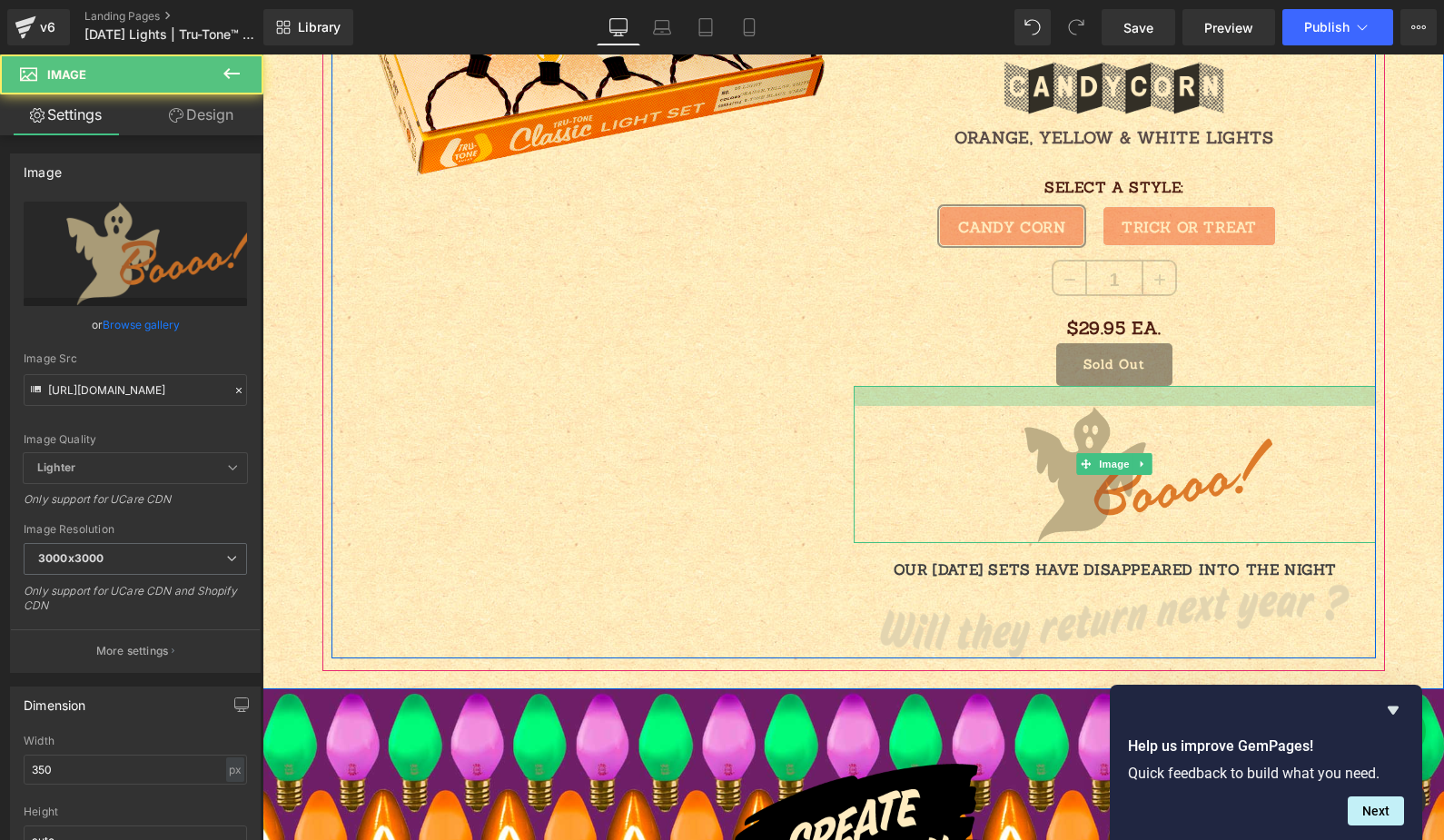
scroll to position [2208, 0]
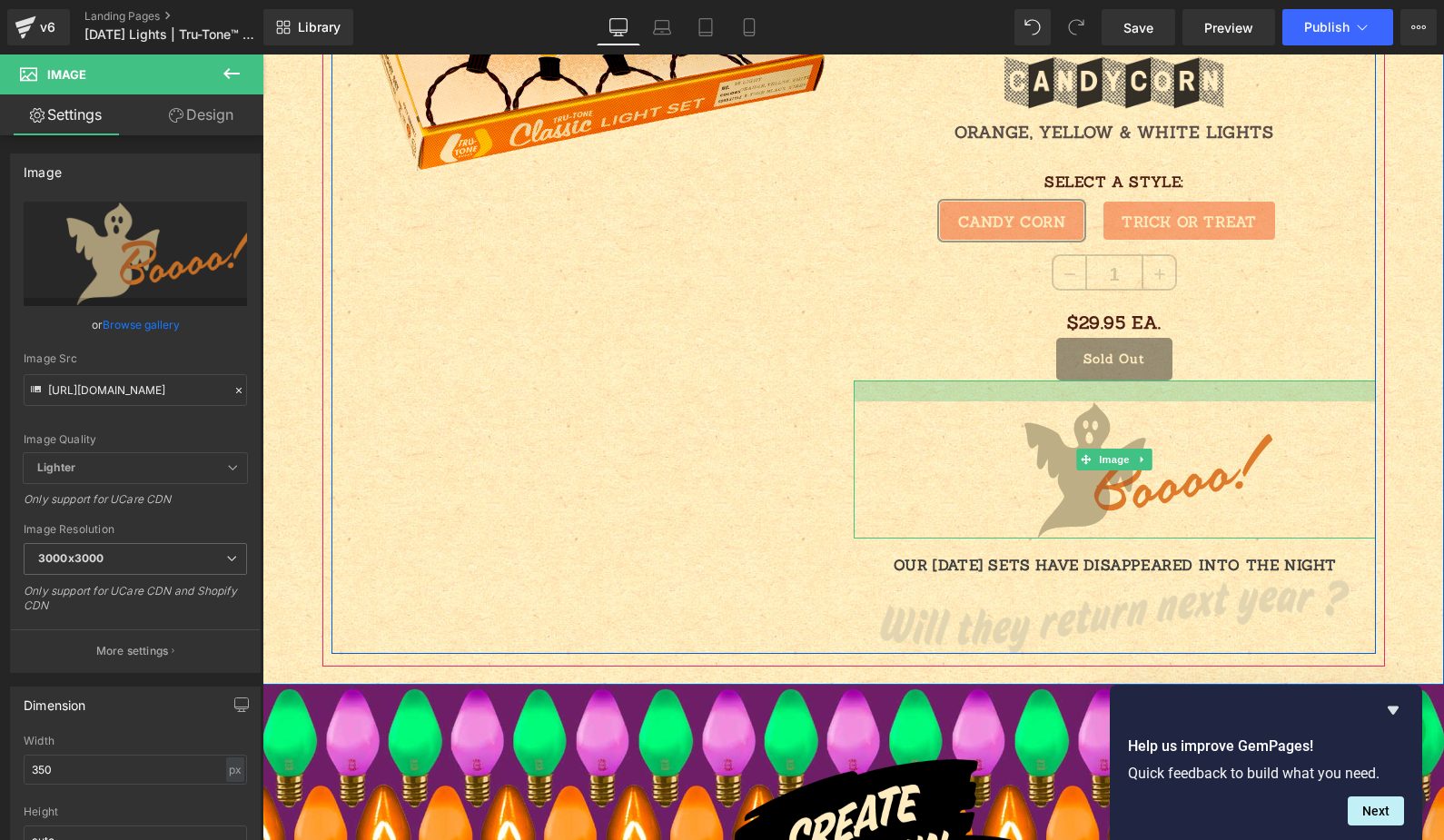
drag, startPoint x: 1076, startPoint y: 393, endPoint x: 1076, endPoint y: 404, distance: 11.0
click at [1076, 404] on div "Image" at bounding box center [1115, 459] width 522 height 158
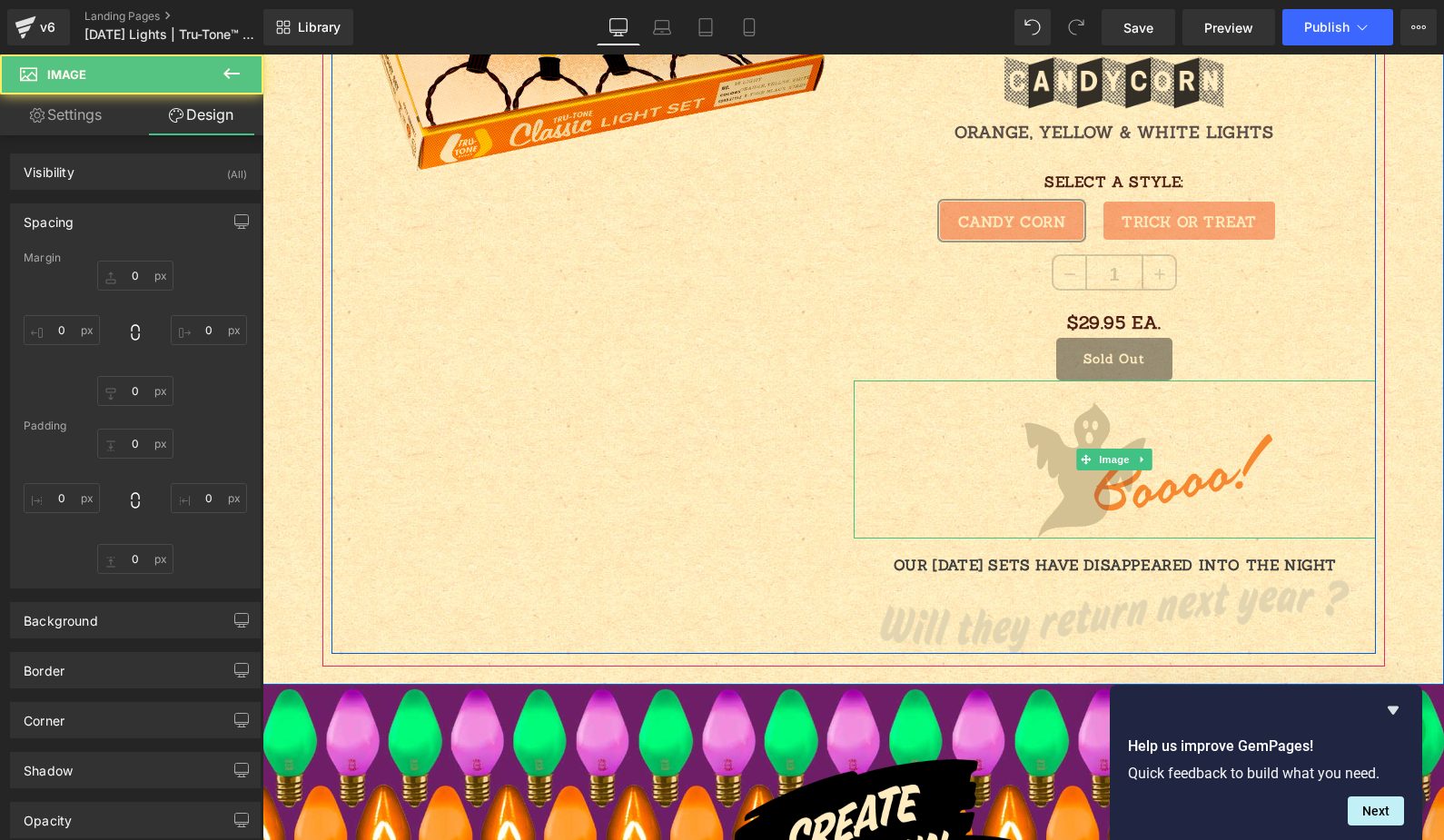
type input "0"
type input "23"
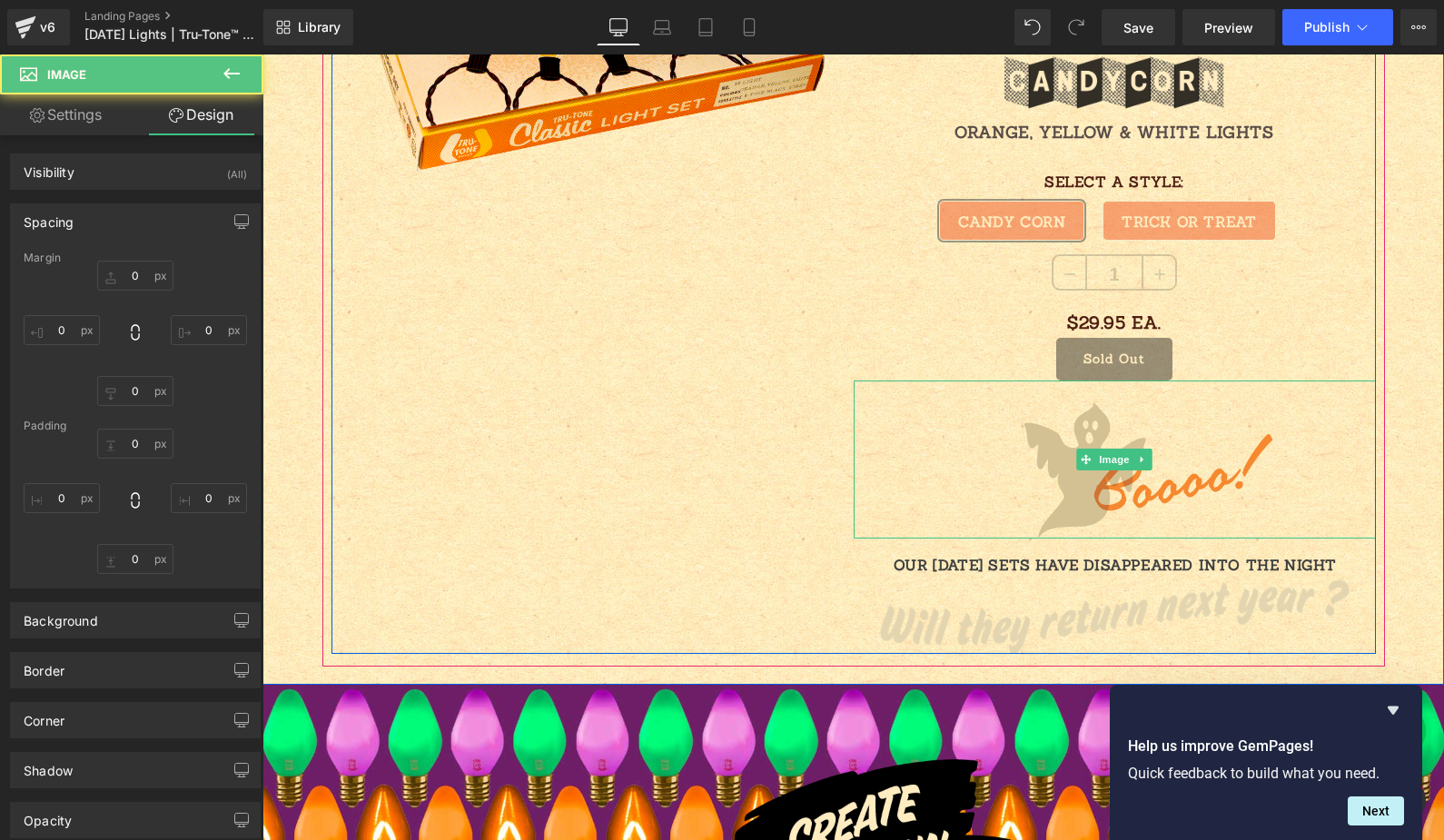
type input "0"
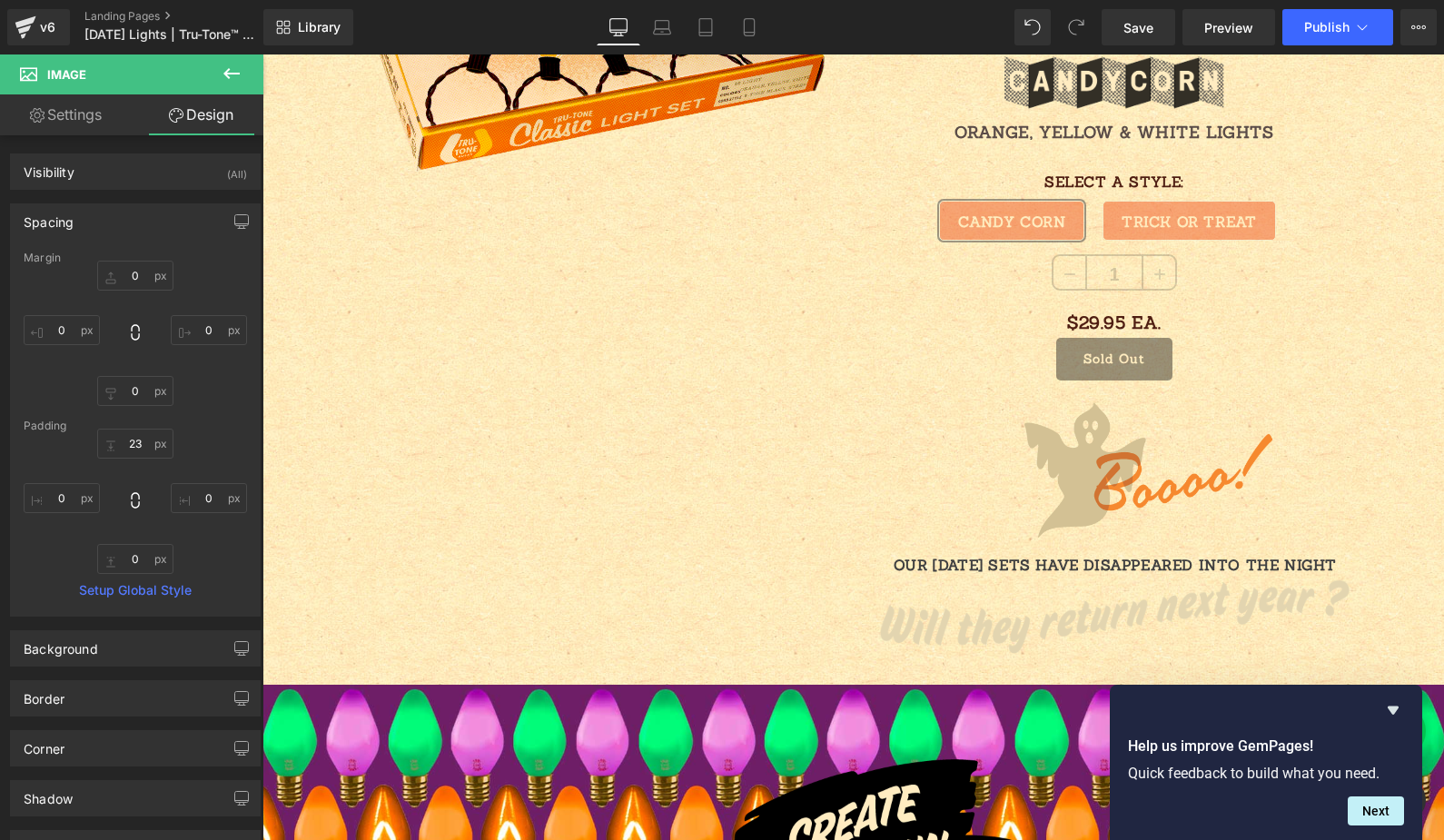
click at [234, 65] on icon at bounding box center [232, 74] width 22 height 22
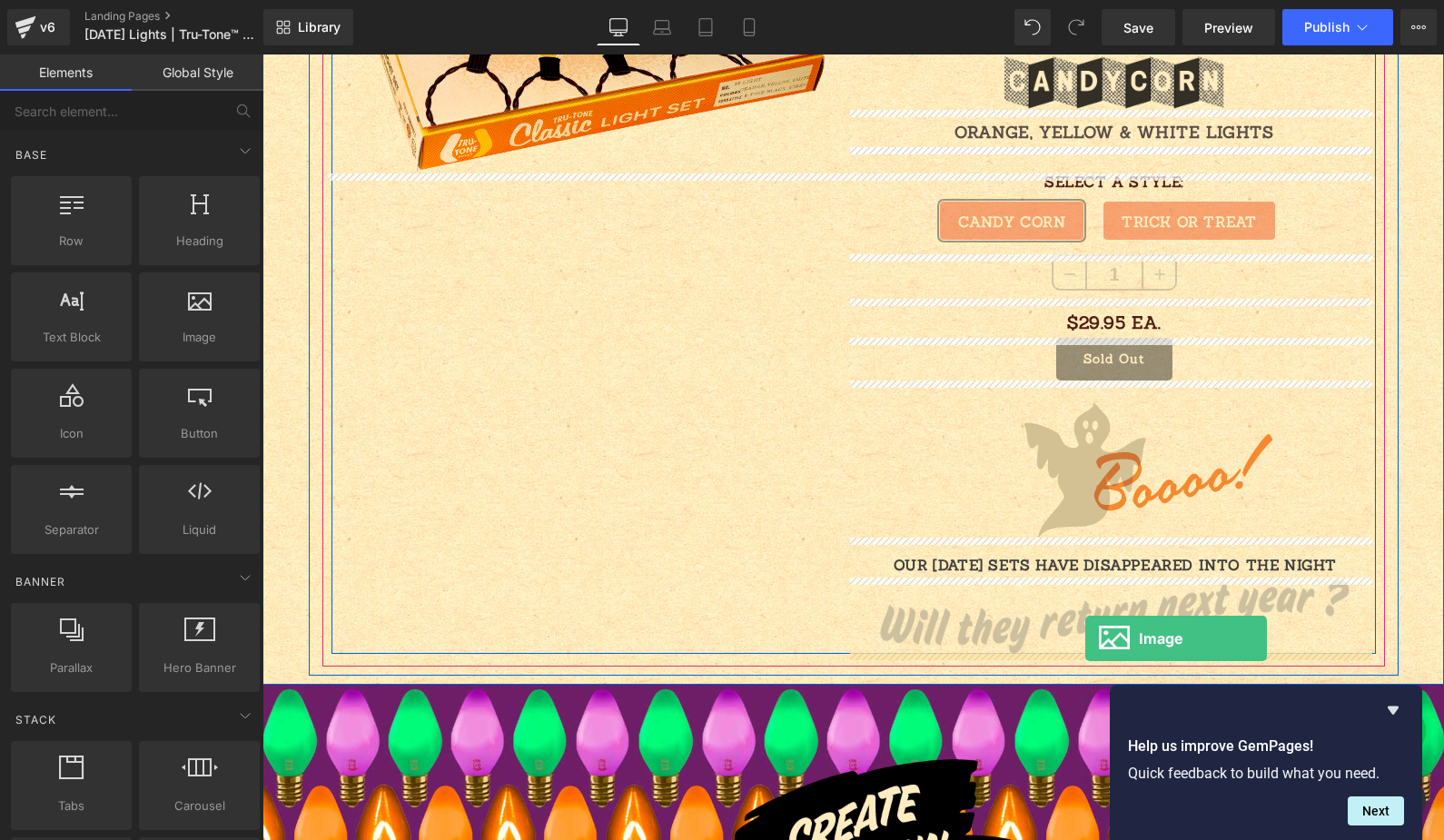
drag, startPoint x: 494, startPoint y: 390, endPoint x: 1085, endPoint y: 639, distance: 641.3
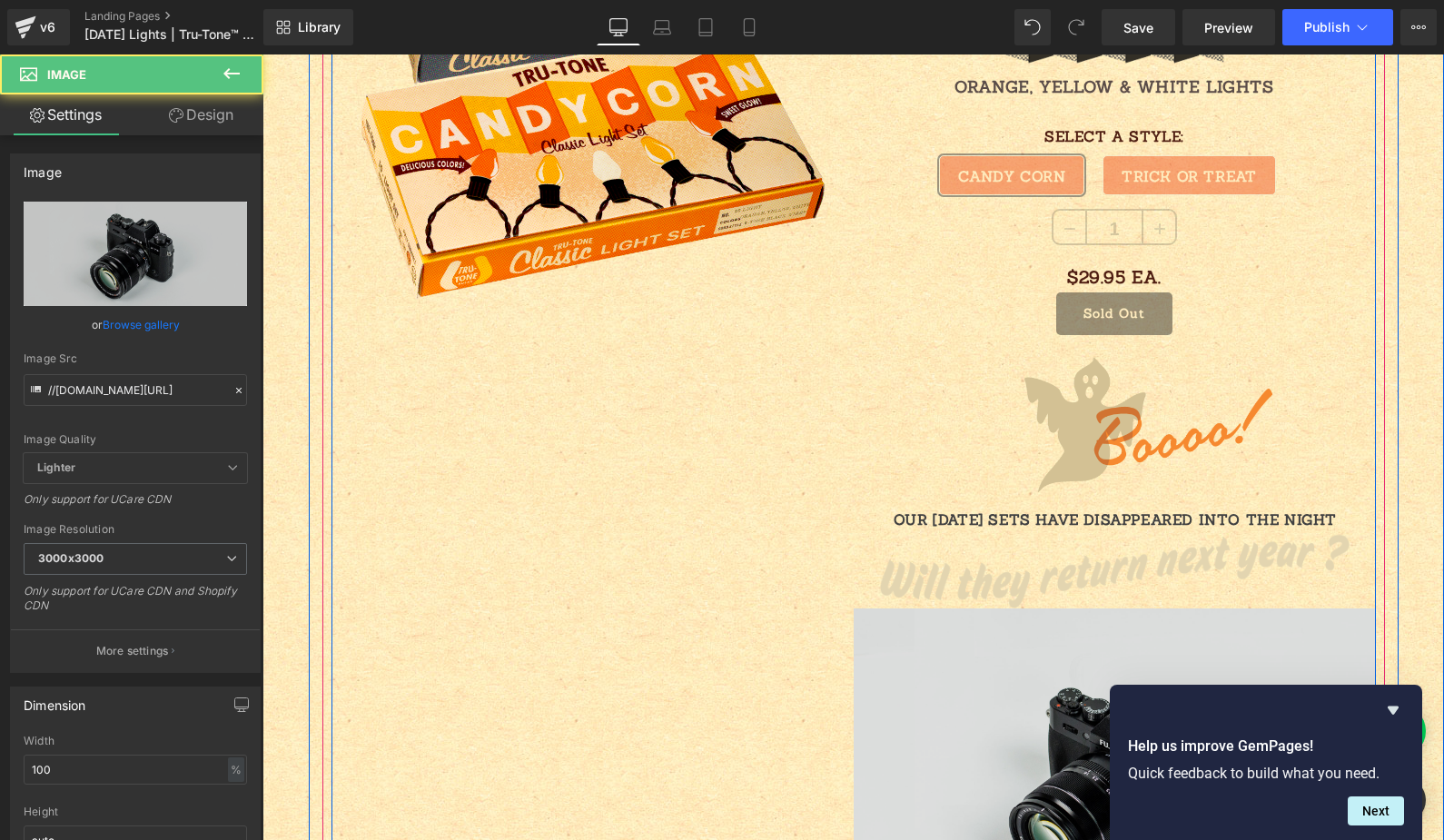
scroll to position [2414, 0]
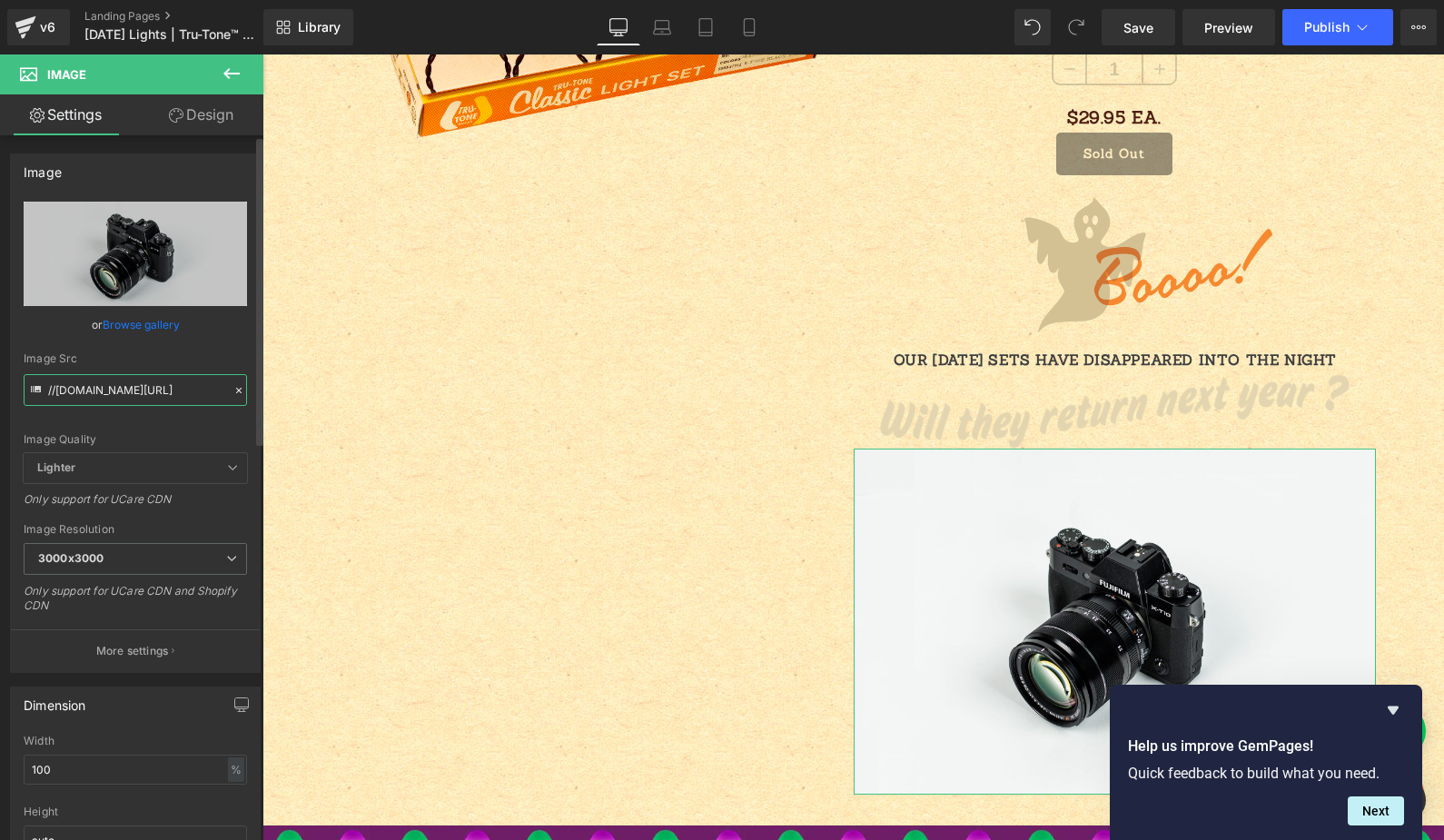
click at [142, 404] on input "//[DOMAIN_NAME][URL]" at bounding box center [135, 390] width 224 height 32
click at [140, 394] on input "//[DOMAIN_NAME][URL]" at bounding box center [135, 390] width 224 height 32
click at [142, 390] on input "//[DOMAIN_NAME][URL]" at bounding box center [135, 390] width 224 height 32
paste input "[URL][DOMAIN_NAME]"
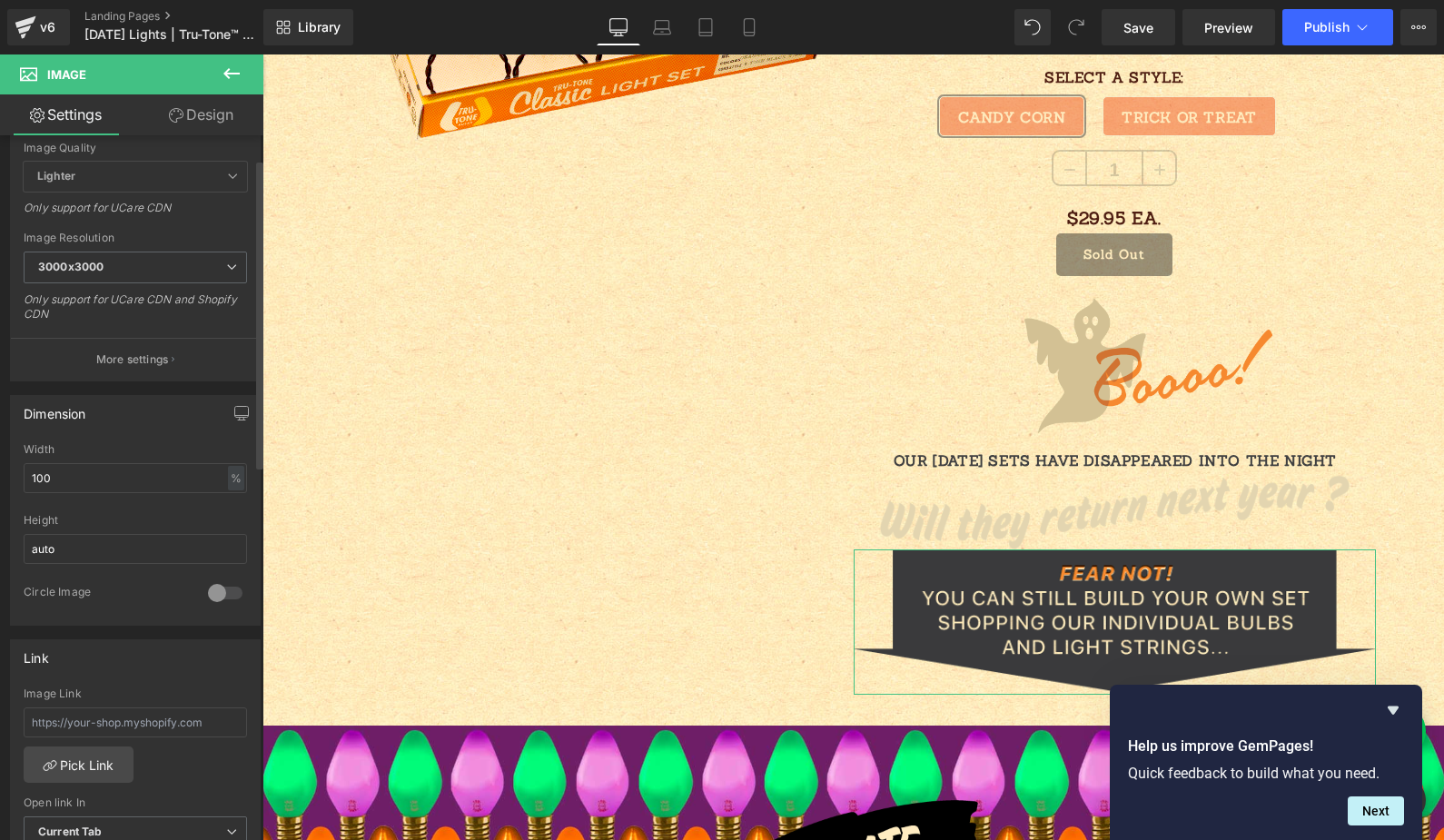
scroll to position [309, 0]
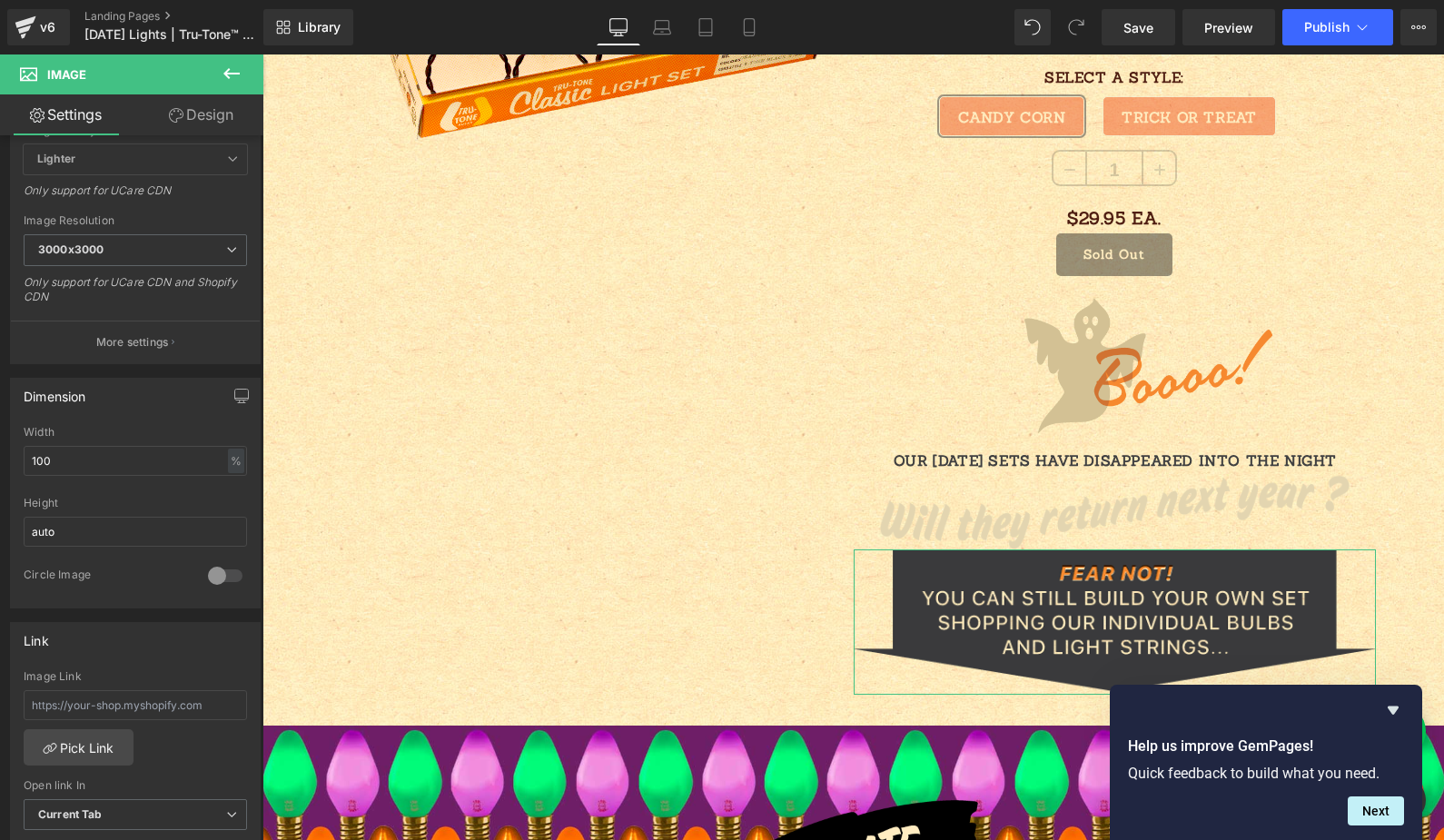
type input "[URL][DOMAIN_NAME]"
click at [0, 444] on html "Image You are previewing how the will restyle your page. You can not edit Eleme…" at bounding box center [722, 420] width 1444 height 840
click at [230, 458] on div "%" at bounding box center [236, 461] width 16 height 25
click at [234, 516] on li "px" at bounding box center [235, 516] width 23 height 26
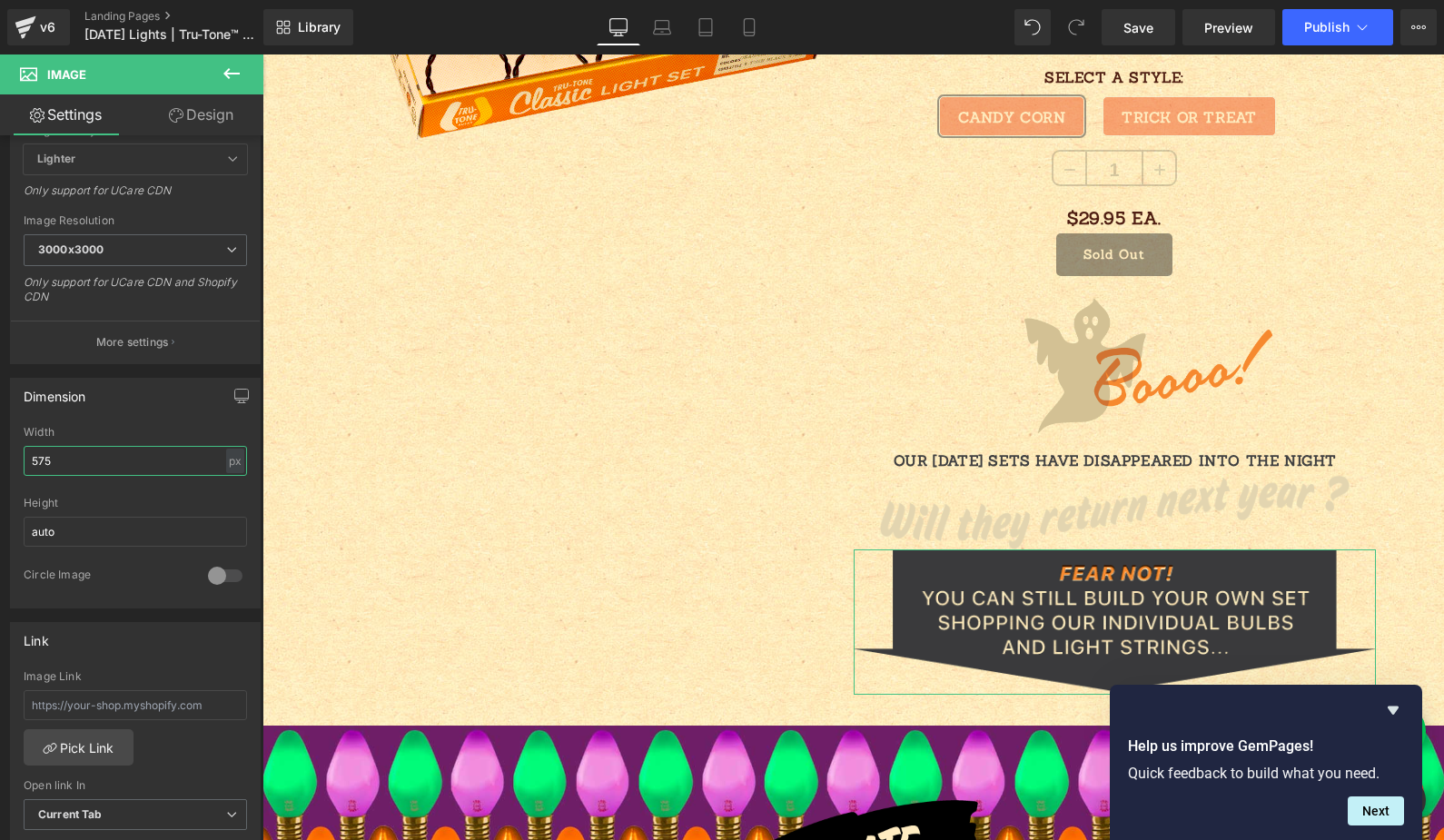
drag, startPoint x: 80, startPoint y: 455, endPoint x: -112, endPoint y: 418, distance: 195.5
click at [0, 418] on html "Image You are previewing how the will restyle your page. You can not edit Eleme…" at bounding box center [722, 420] width 1444 height 840
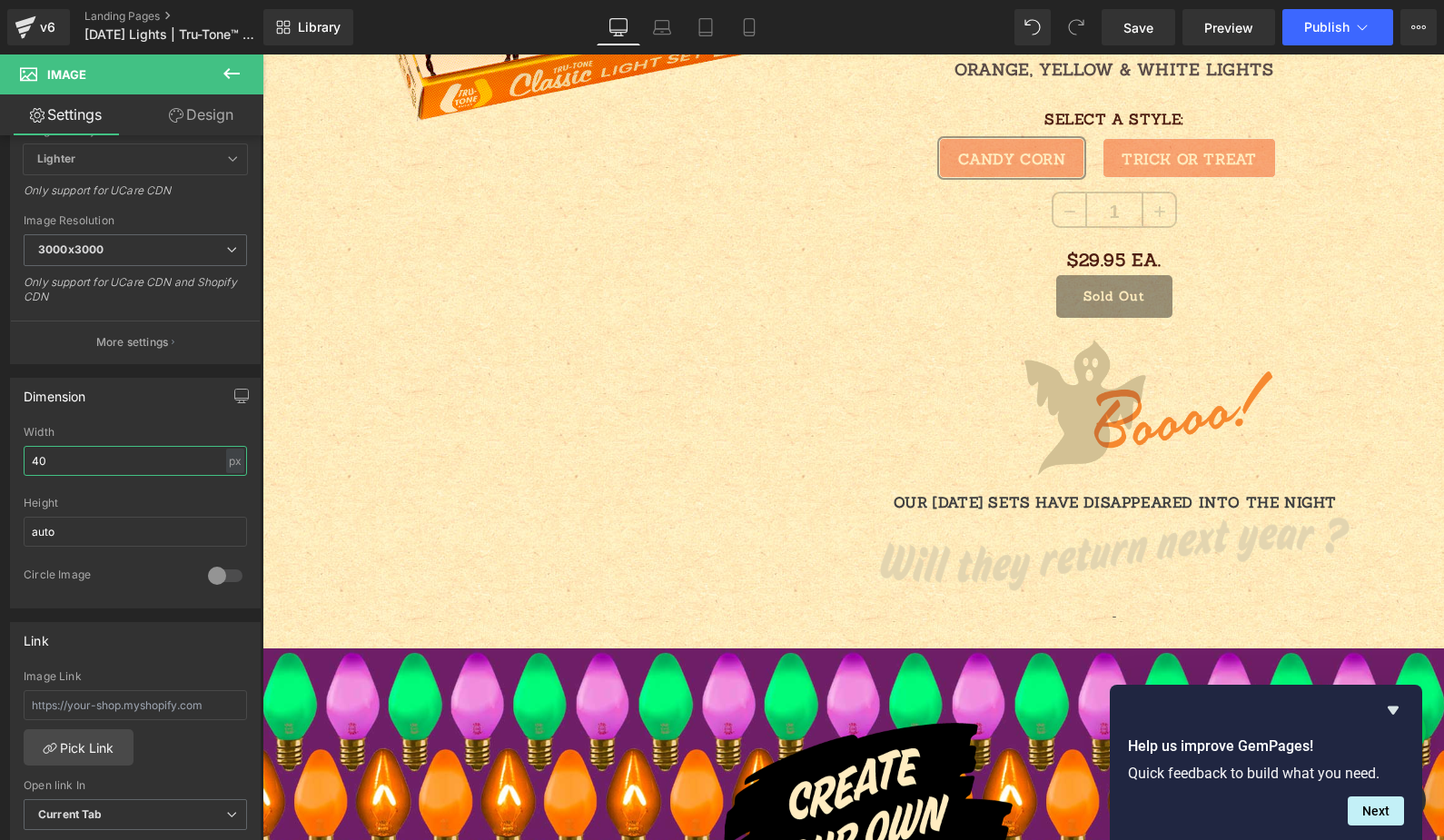
type input "400"
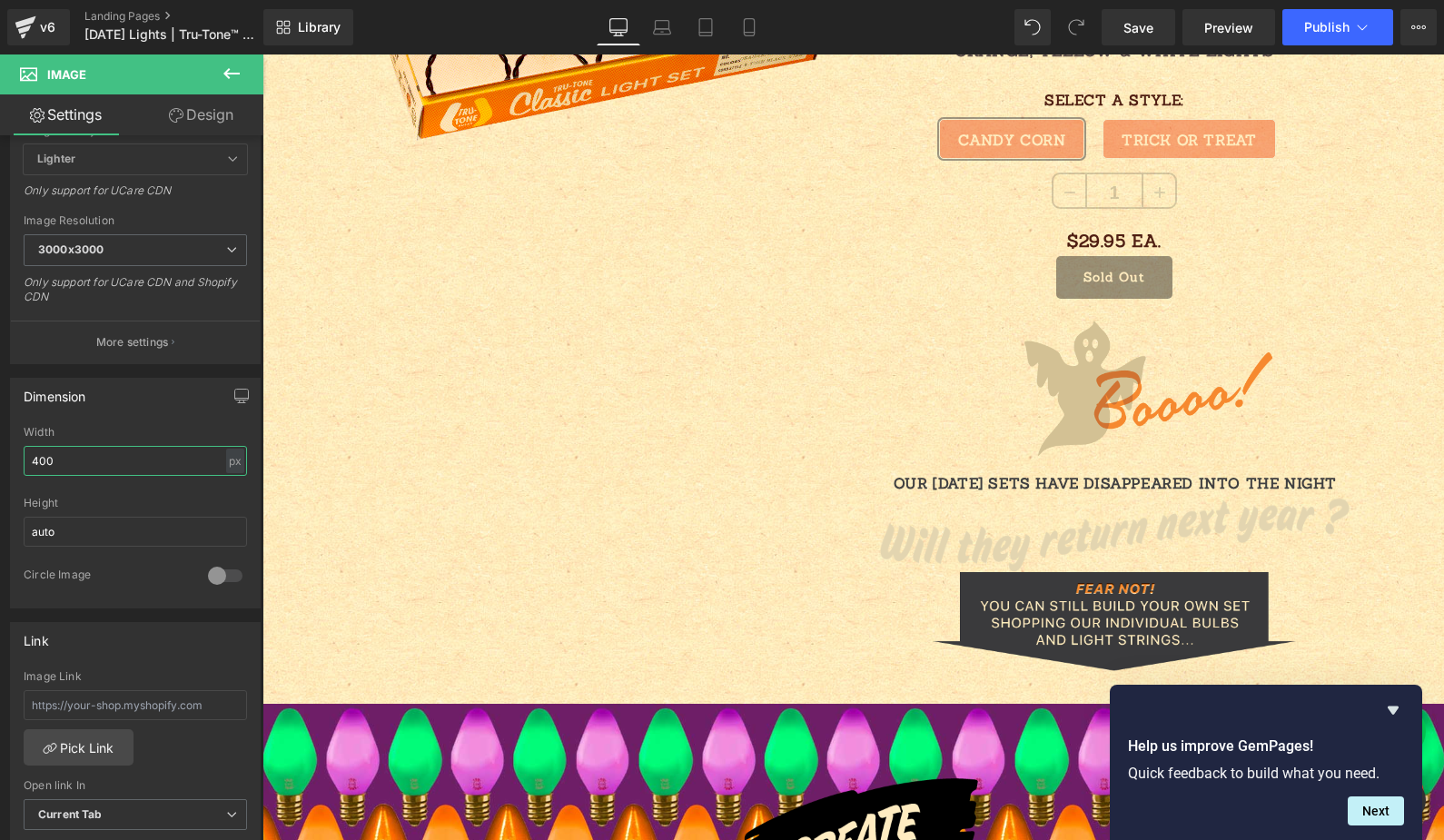
scroll to position [2291, 0]
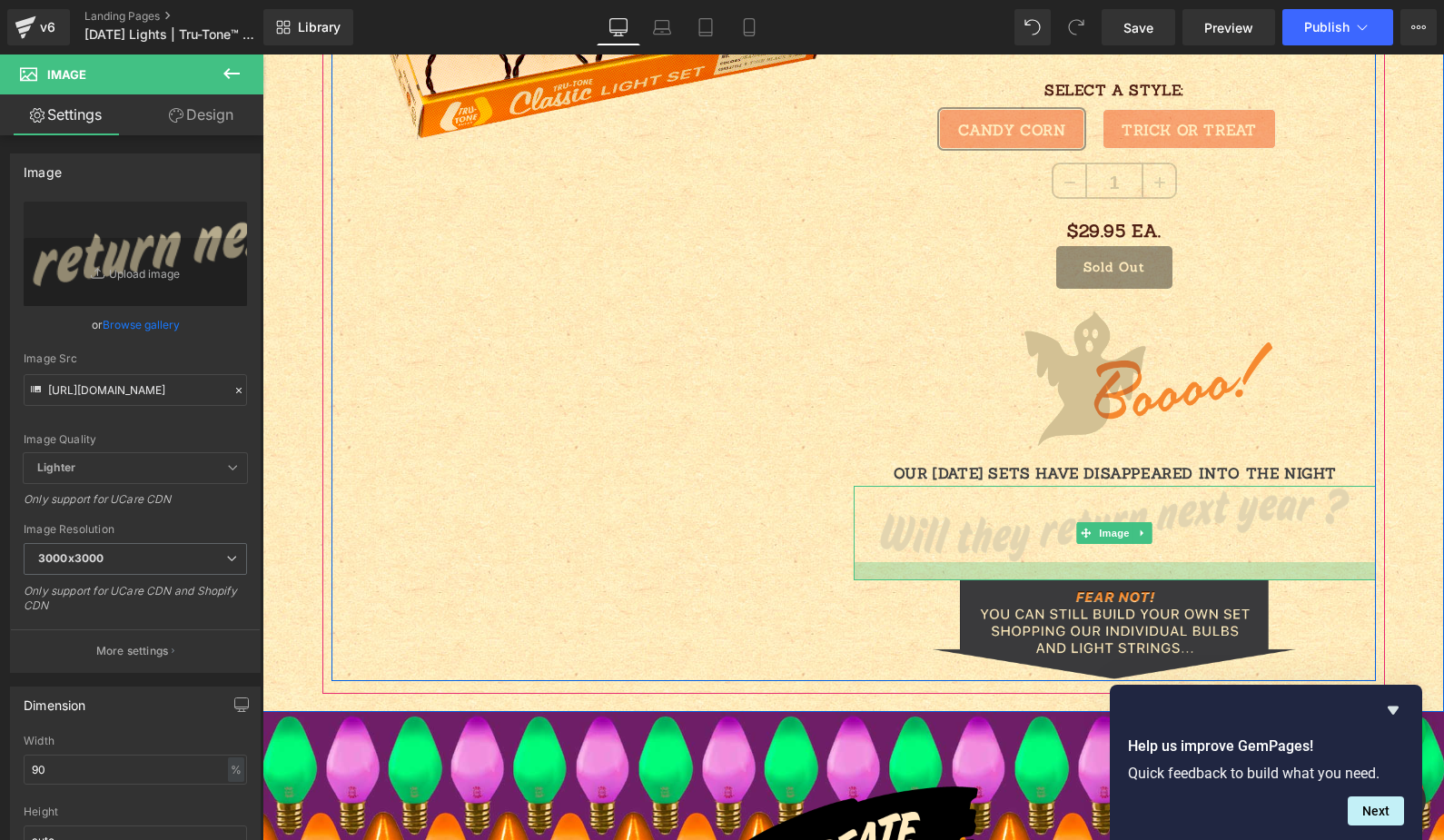
drag, startPoint x: 1076, startPoint y: 566, endPoint x: 1076, endPoint y: 577, distance: 11.0
click at [1076, 577] on div at bounding box center [1115, 571] width 522 height 18
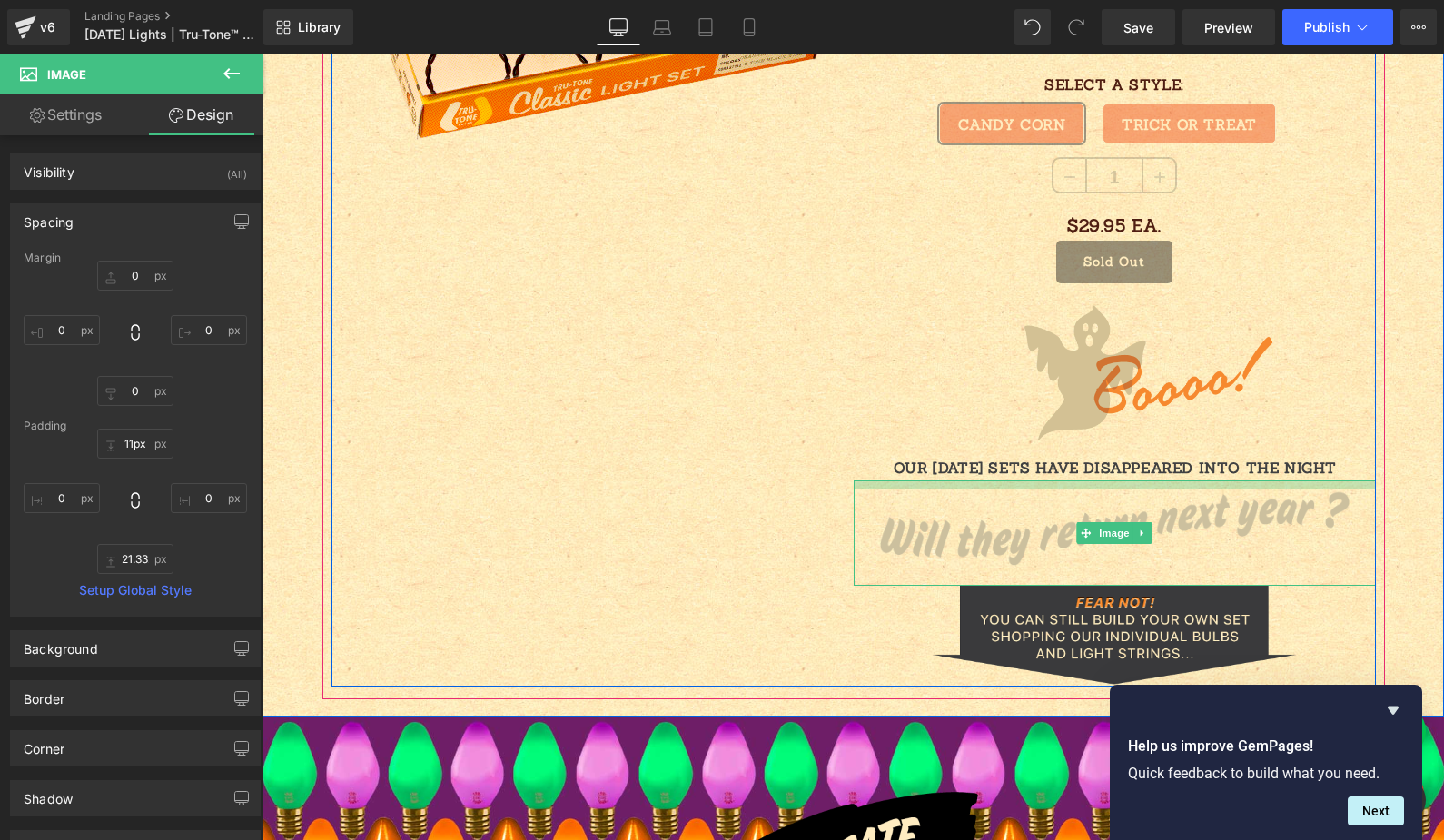
type input "14px"
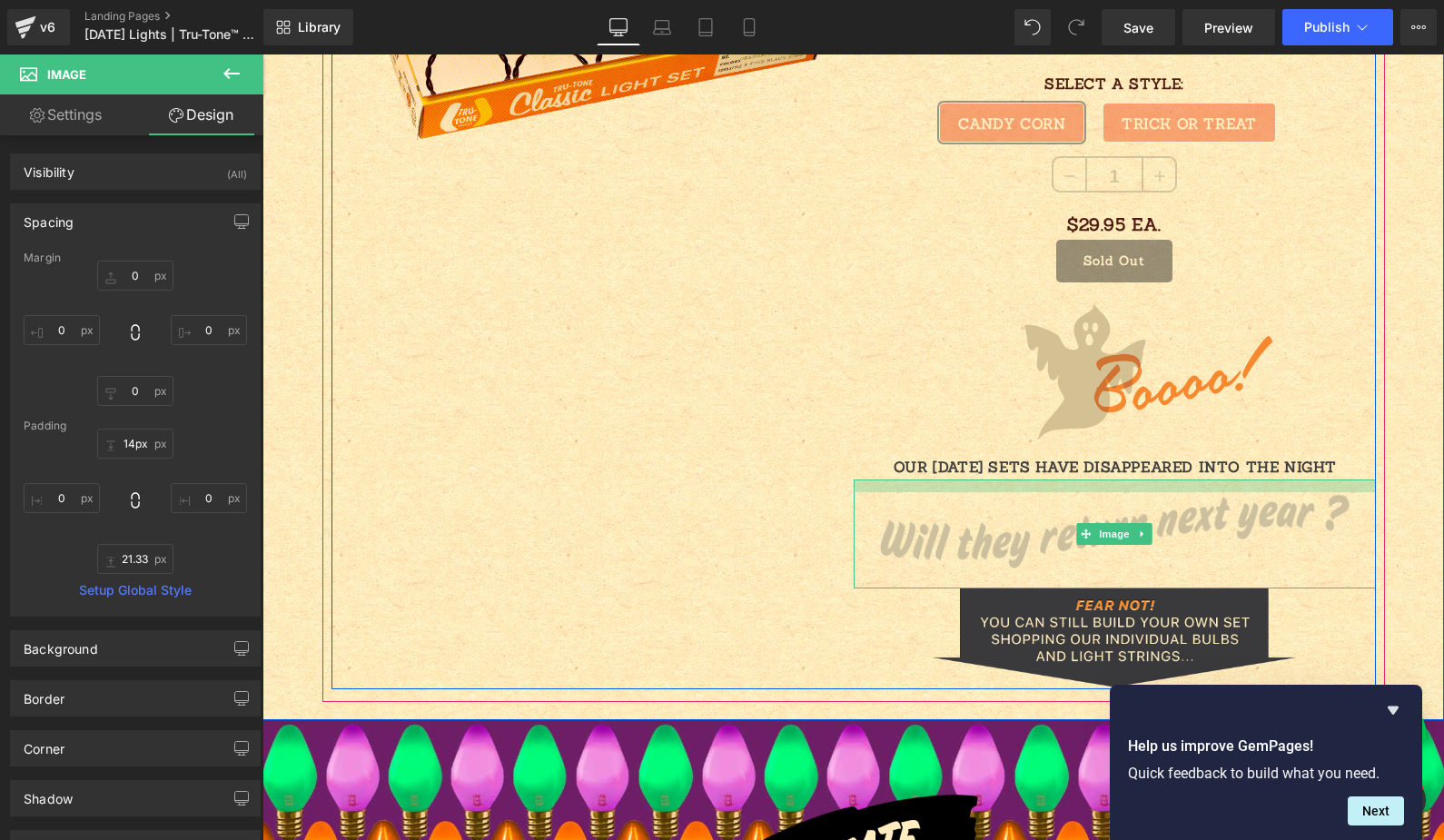
scroll to position [2307, 0]
click at [1077, 497] on div "Image" at bounding box center [1115, 533] width 522 height 109
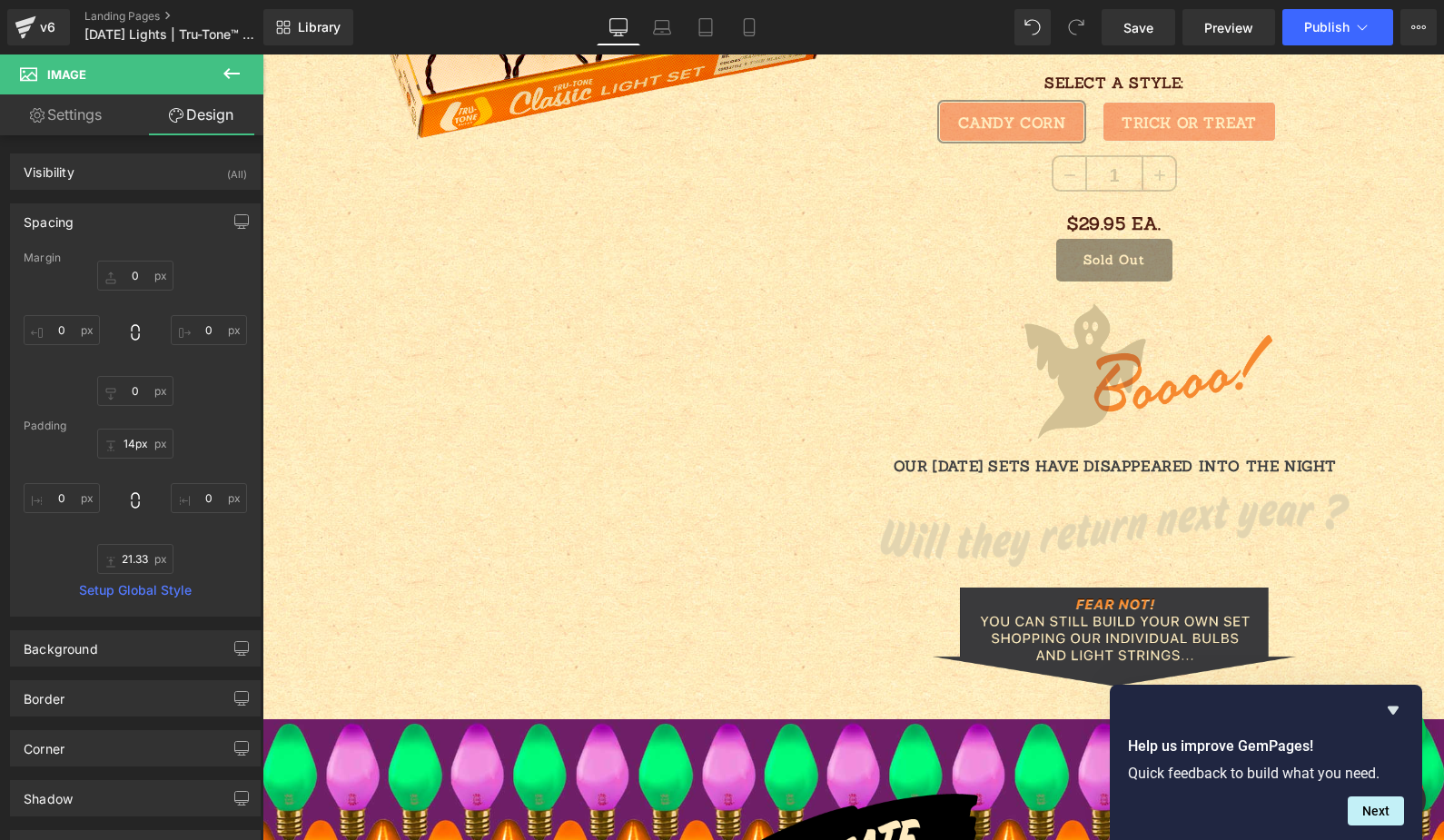
click at [229, 73] on icon at bounding box center [232, 73] width 16 height 11
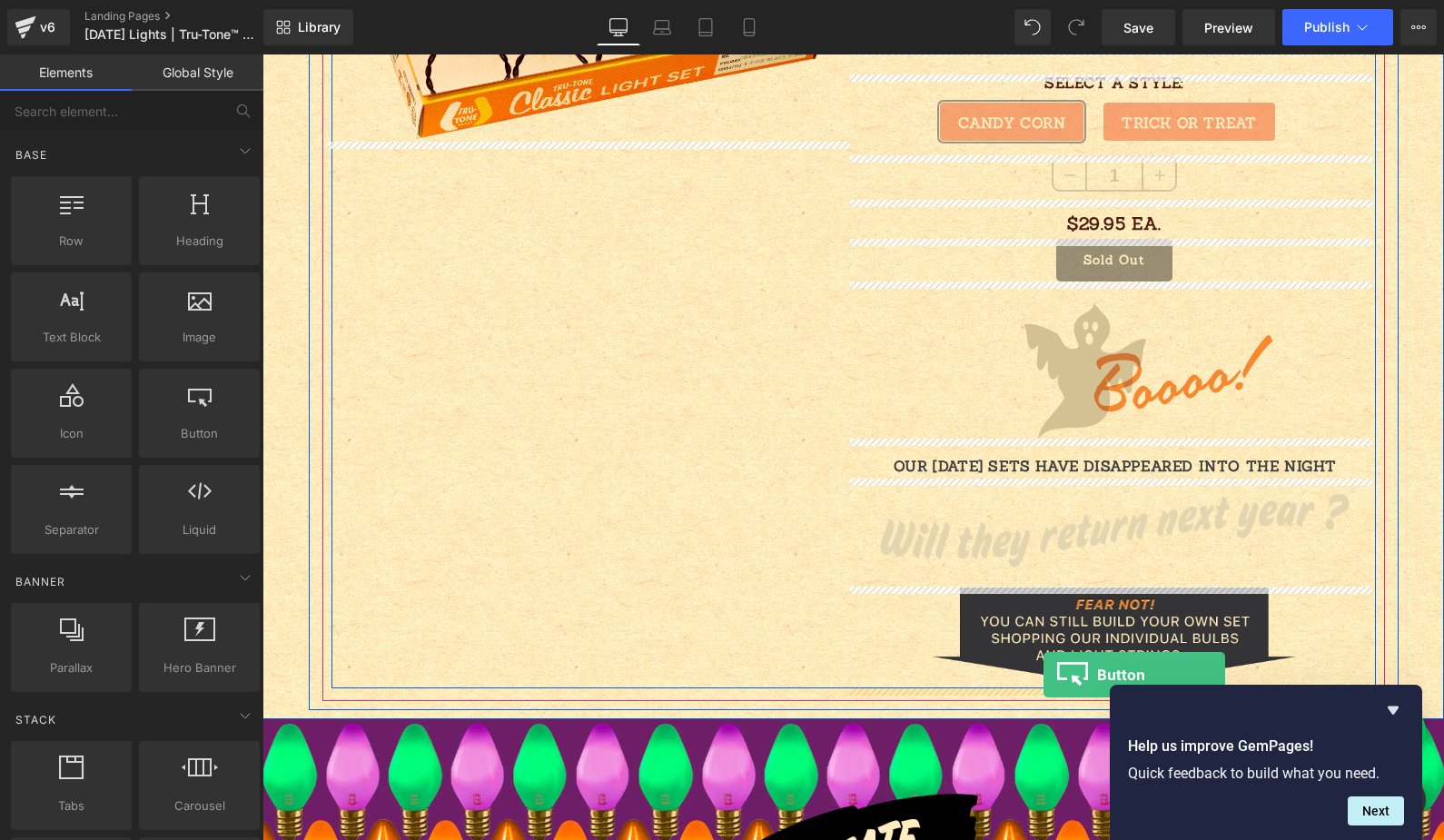
drag, startPoint x: 497, startPoint y: 502, endPoint x: 1044, endPoint y: 675, distance: 573.7
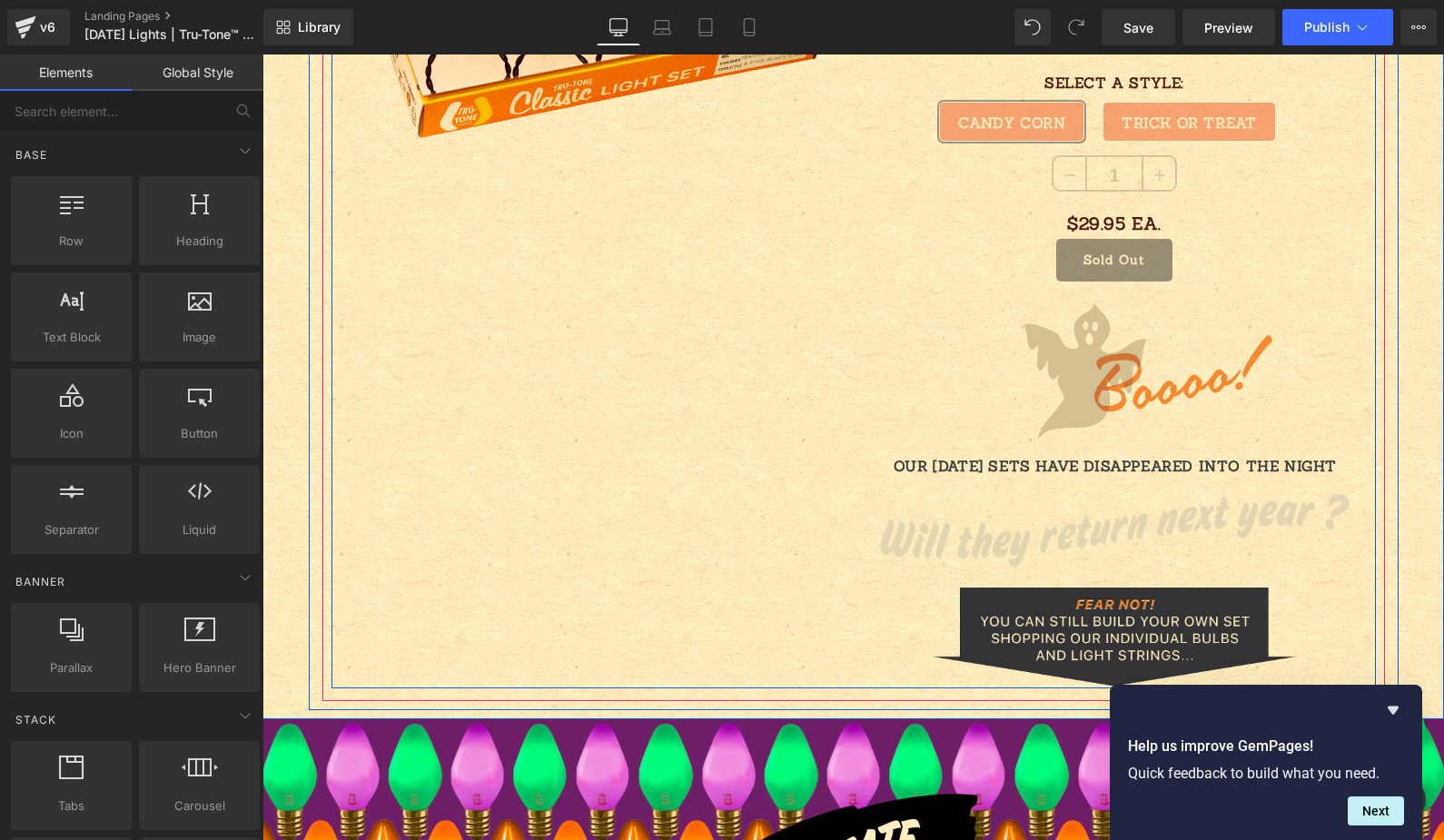
scroll to position [2353, 0]
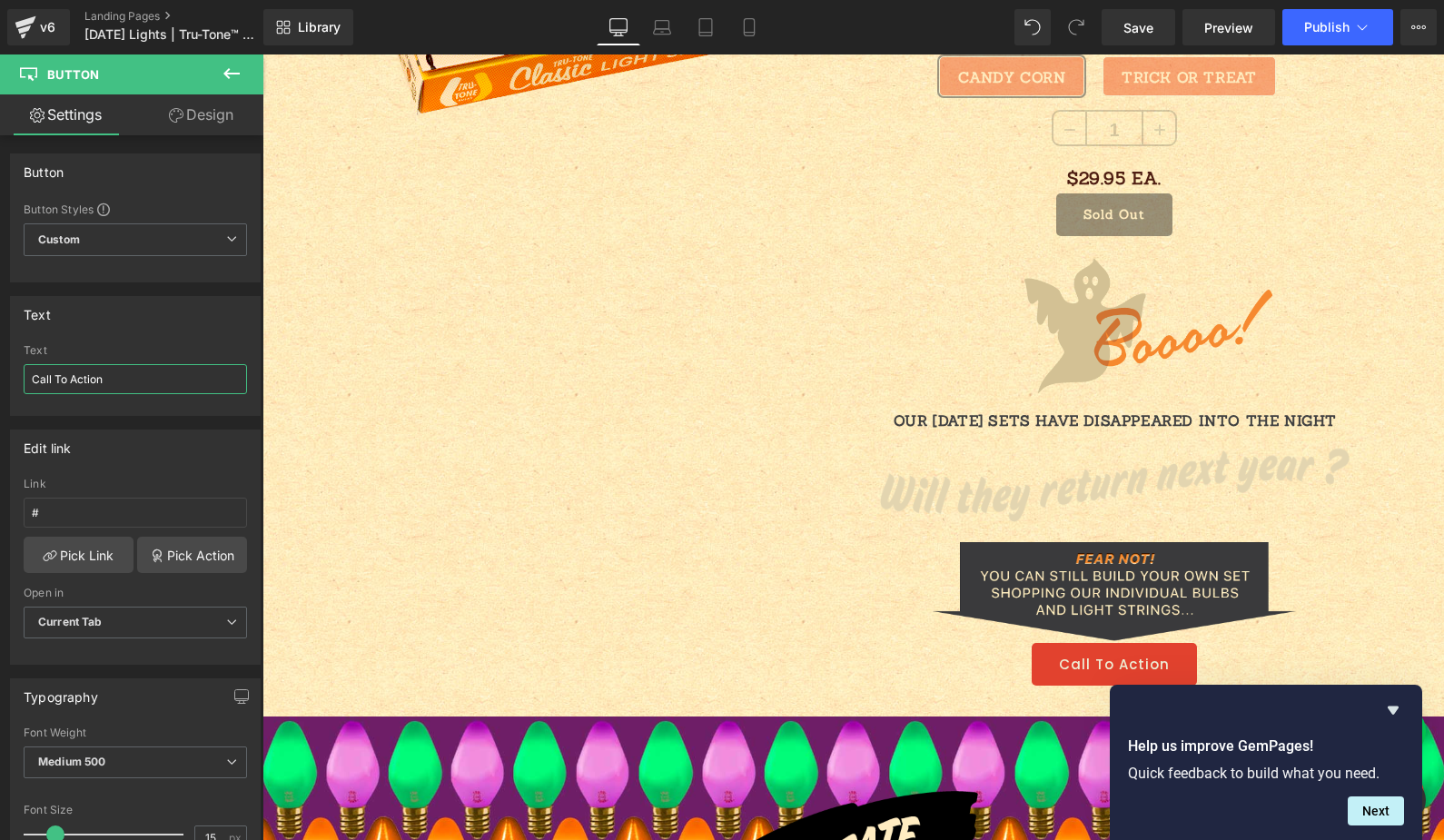
drag, startPoint x: 131, startPoint y: 378, endPoint x: -123, endPoint y: 339, distance: 257.0
click at [0, 339] on html "Button You are previewing how the will restyle your page. You can not edit Elem…" at bounding box center [722, 420] width 1444 height 840
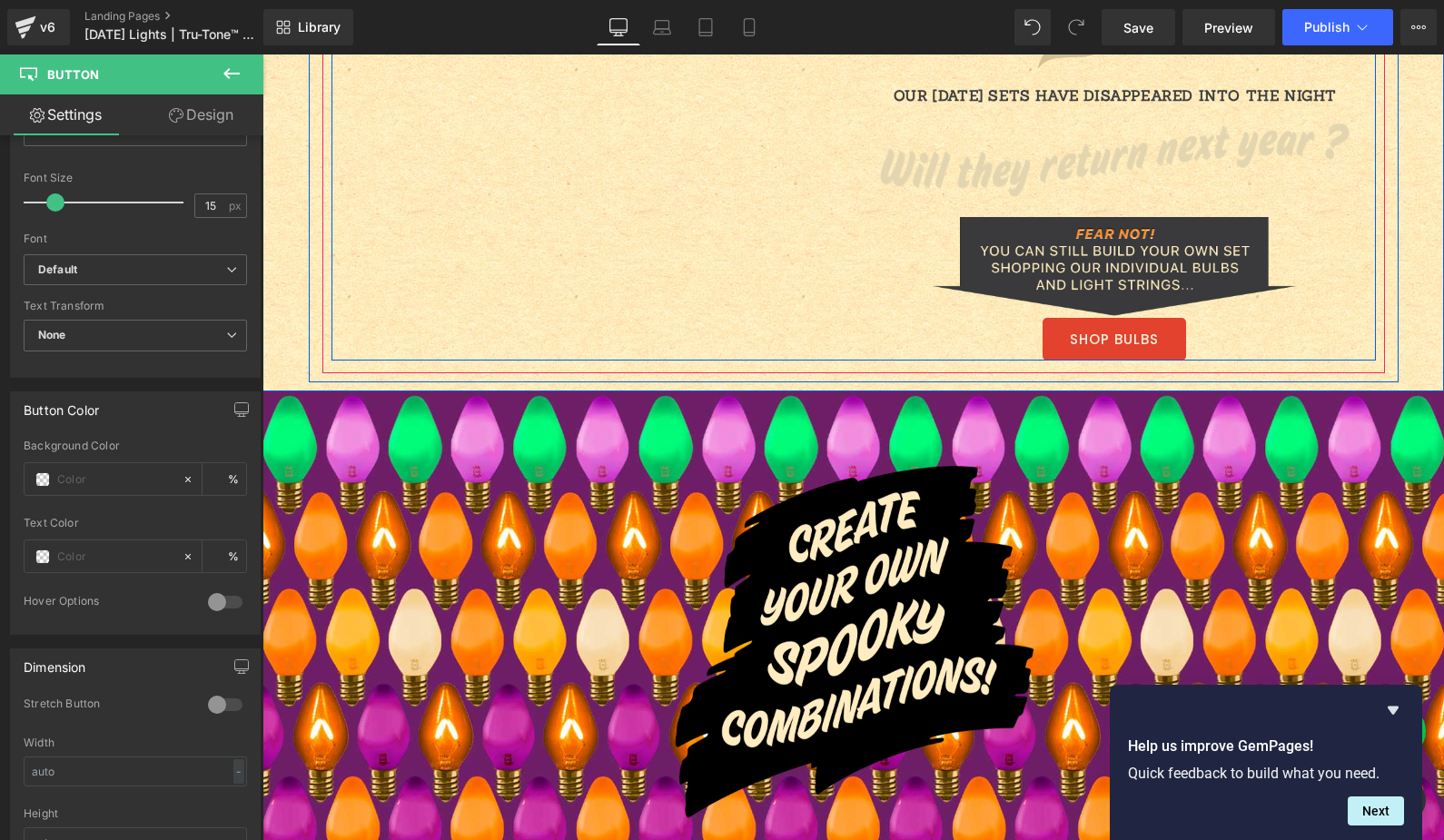
scroll to position [2313, 0]
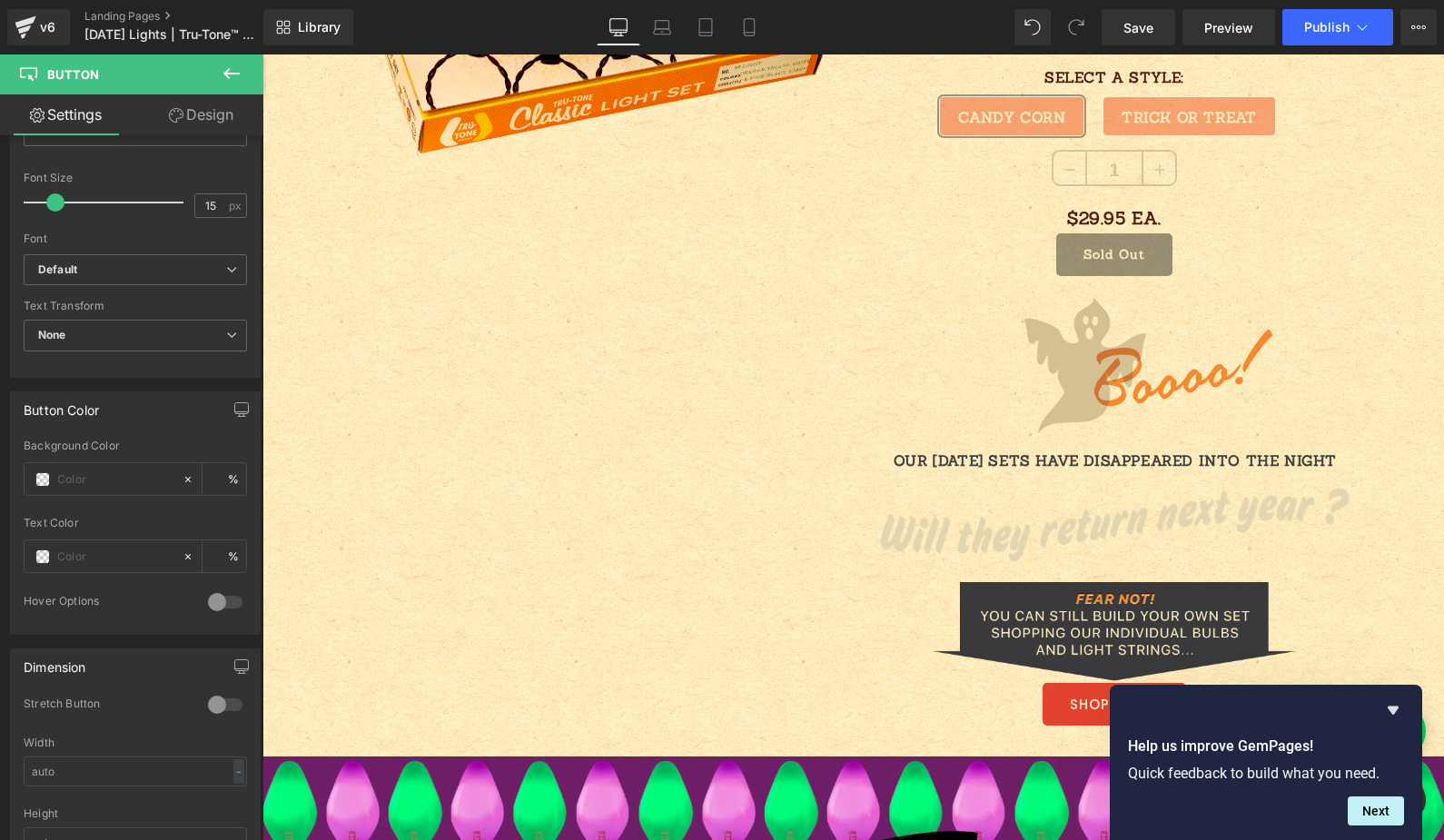
type input "SHOP BULBS"
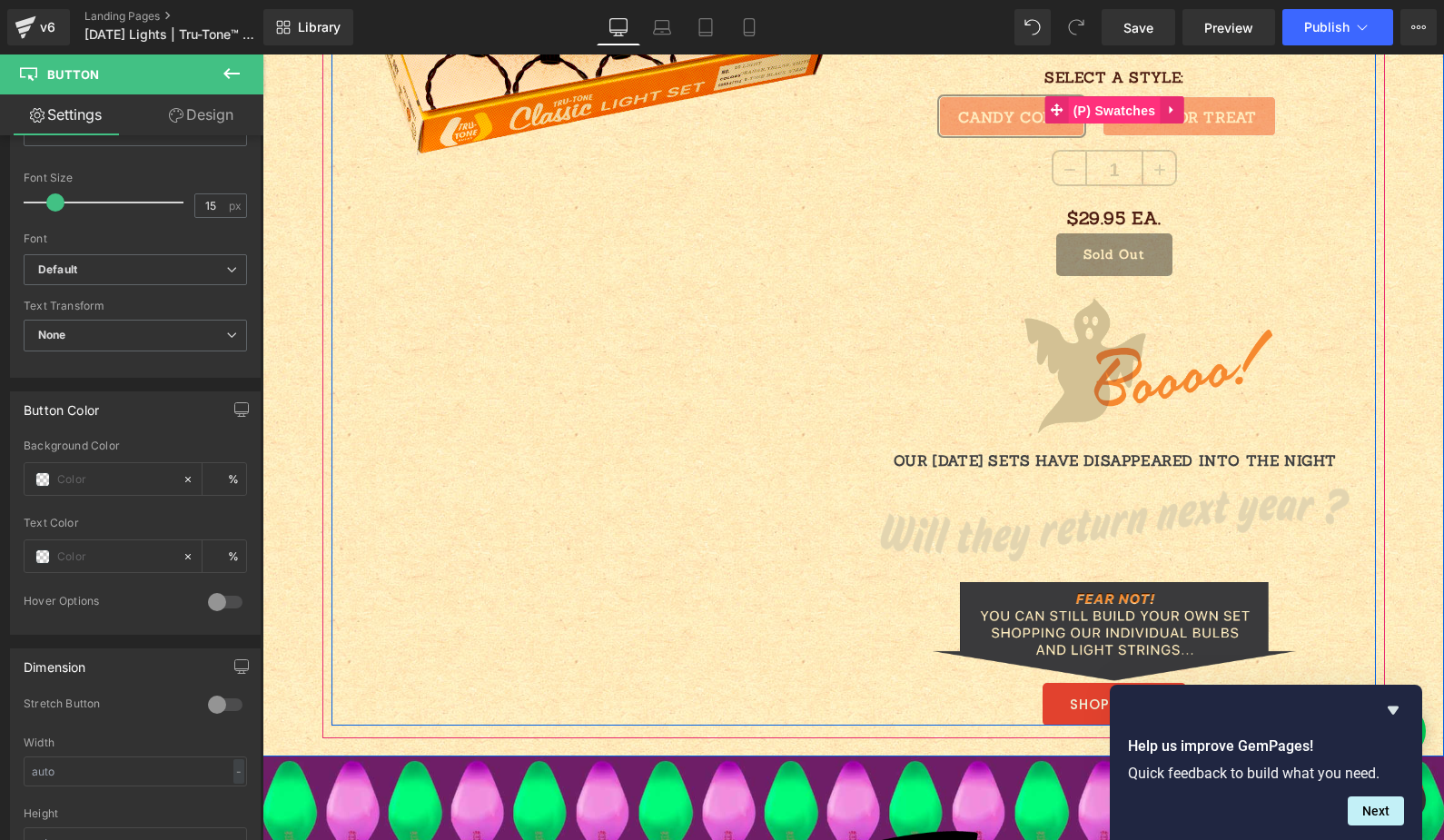
click at [1109, 115] on span "(P) Swatches" at bounding box center [1115, 110] width 92 height 27
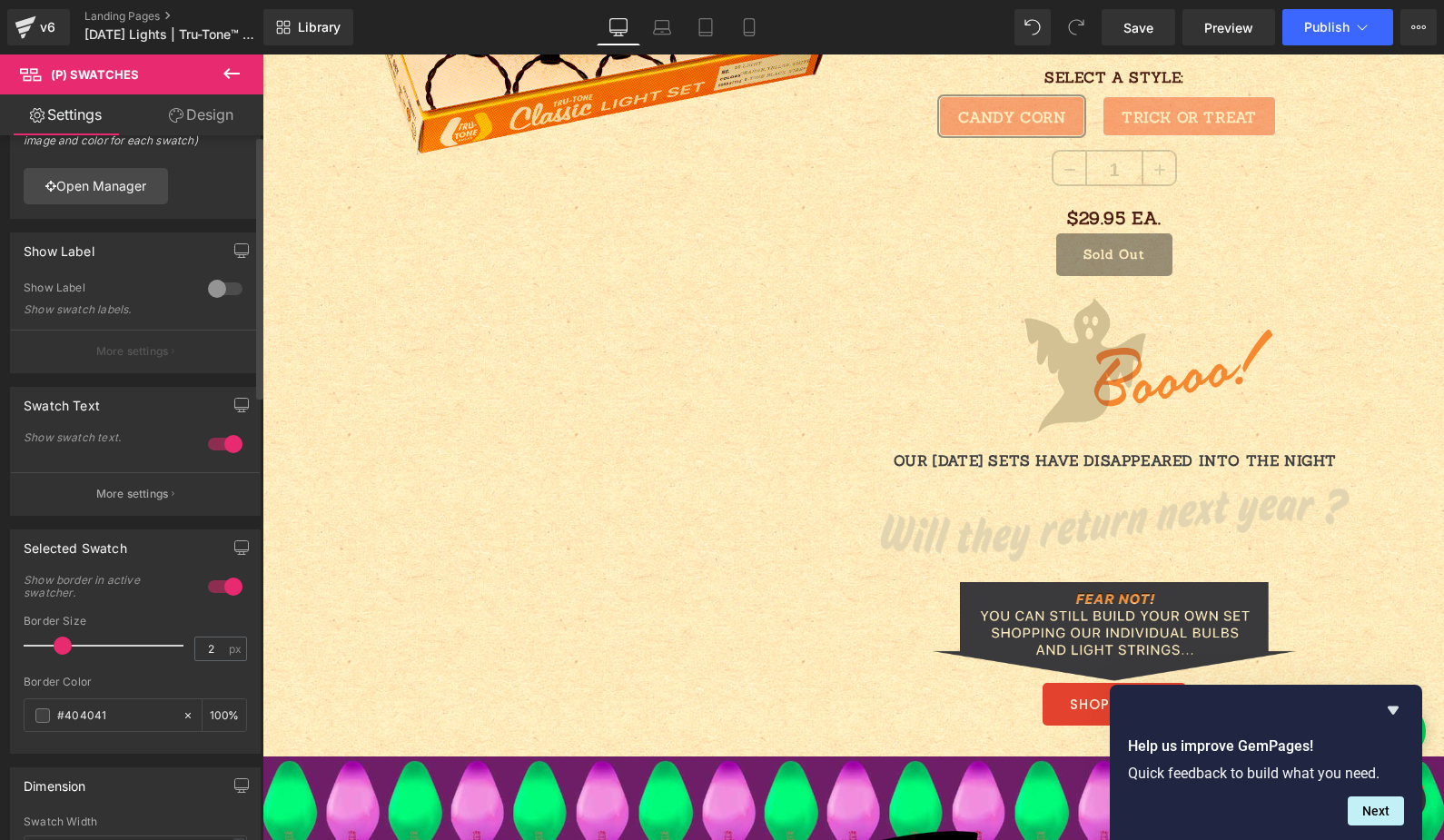
scroll to position [0, 0]
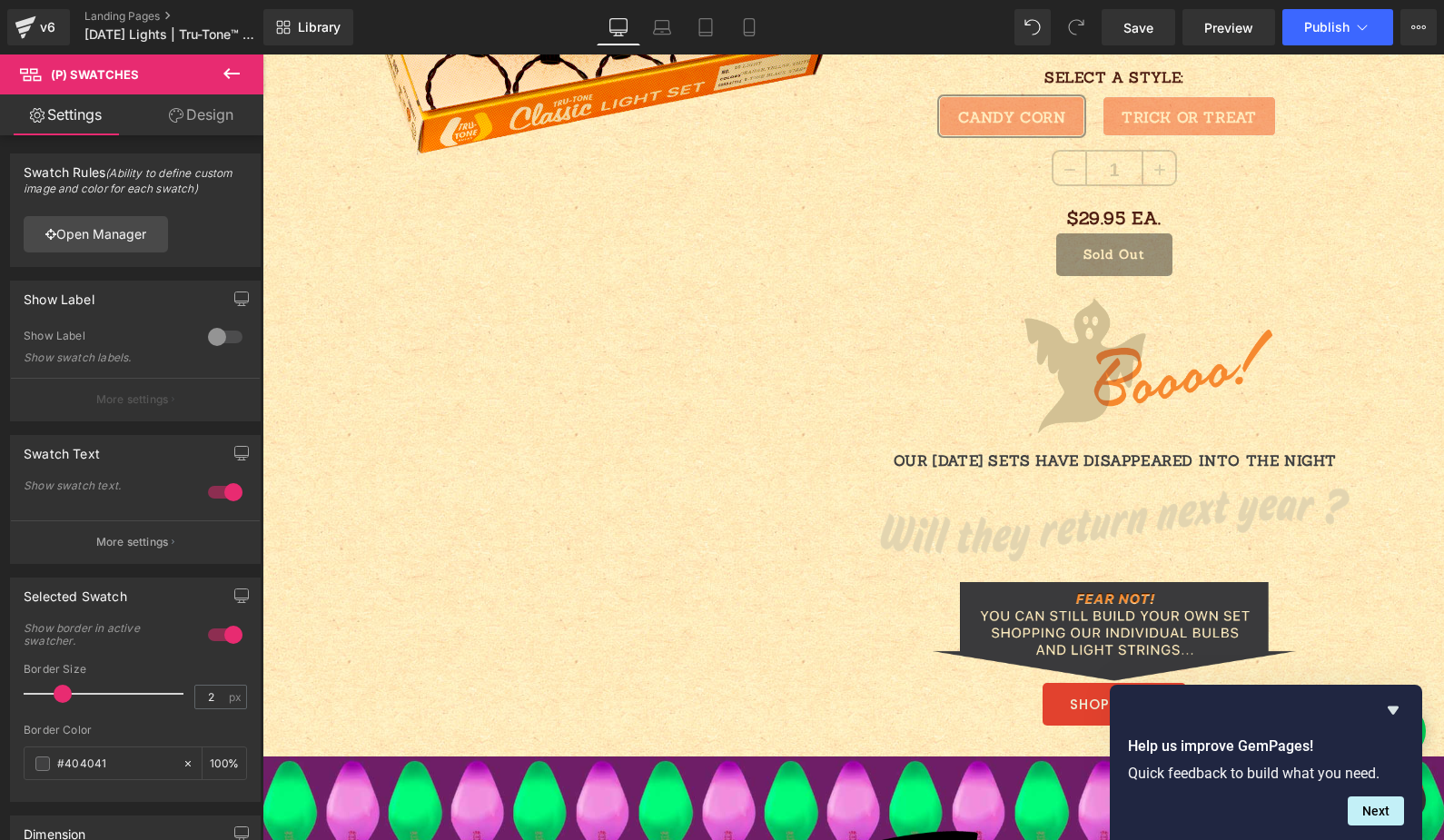
click at [188, 119] on link "Design" at bounding box center [201, 114] width 131 height 41
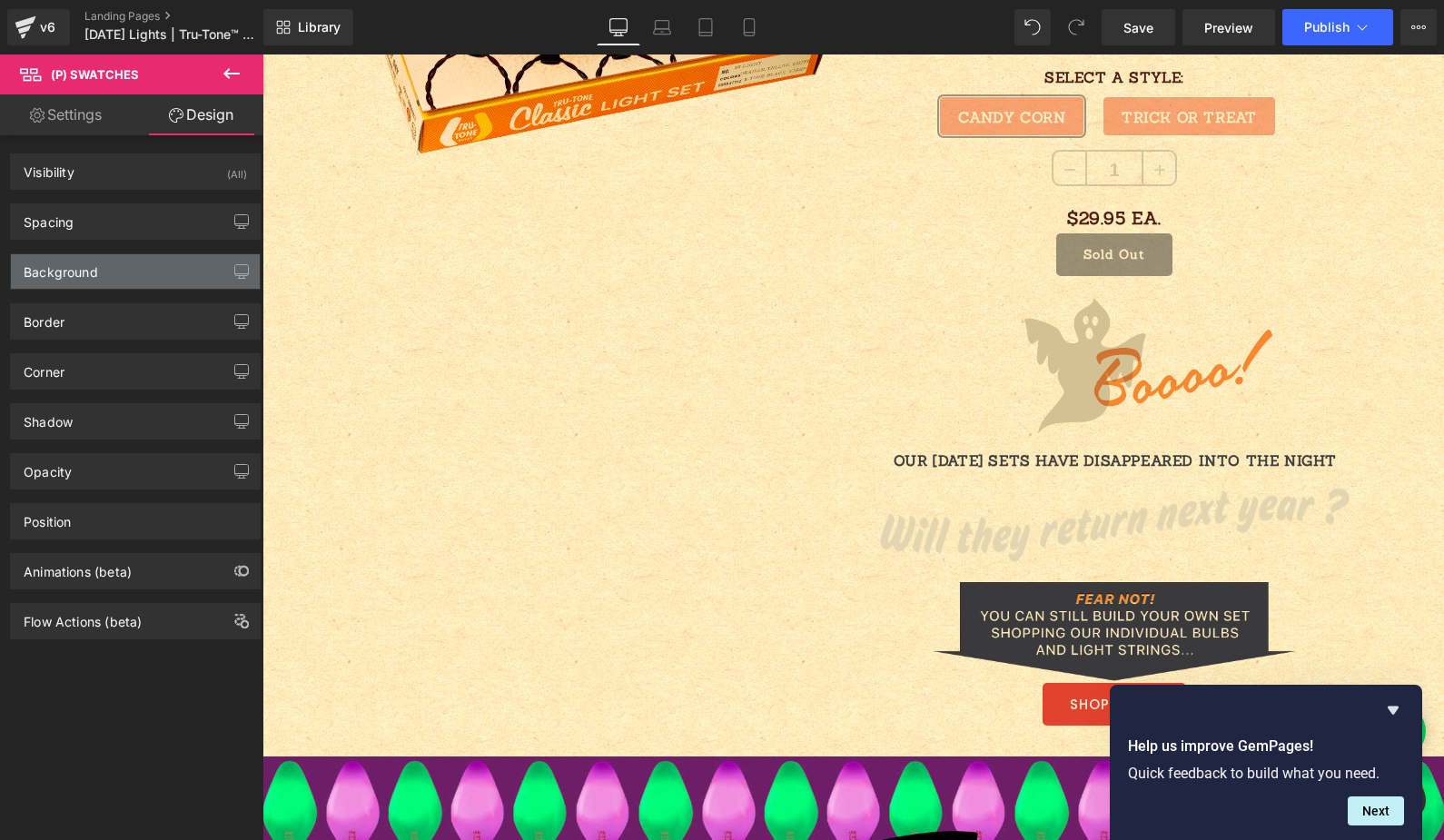
click at [112, 255] on div "Background" at bounding box center [135, 272] width 249 height 35
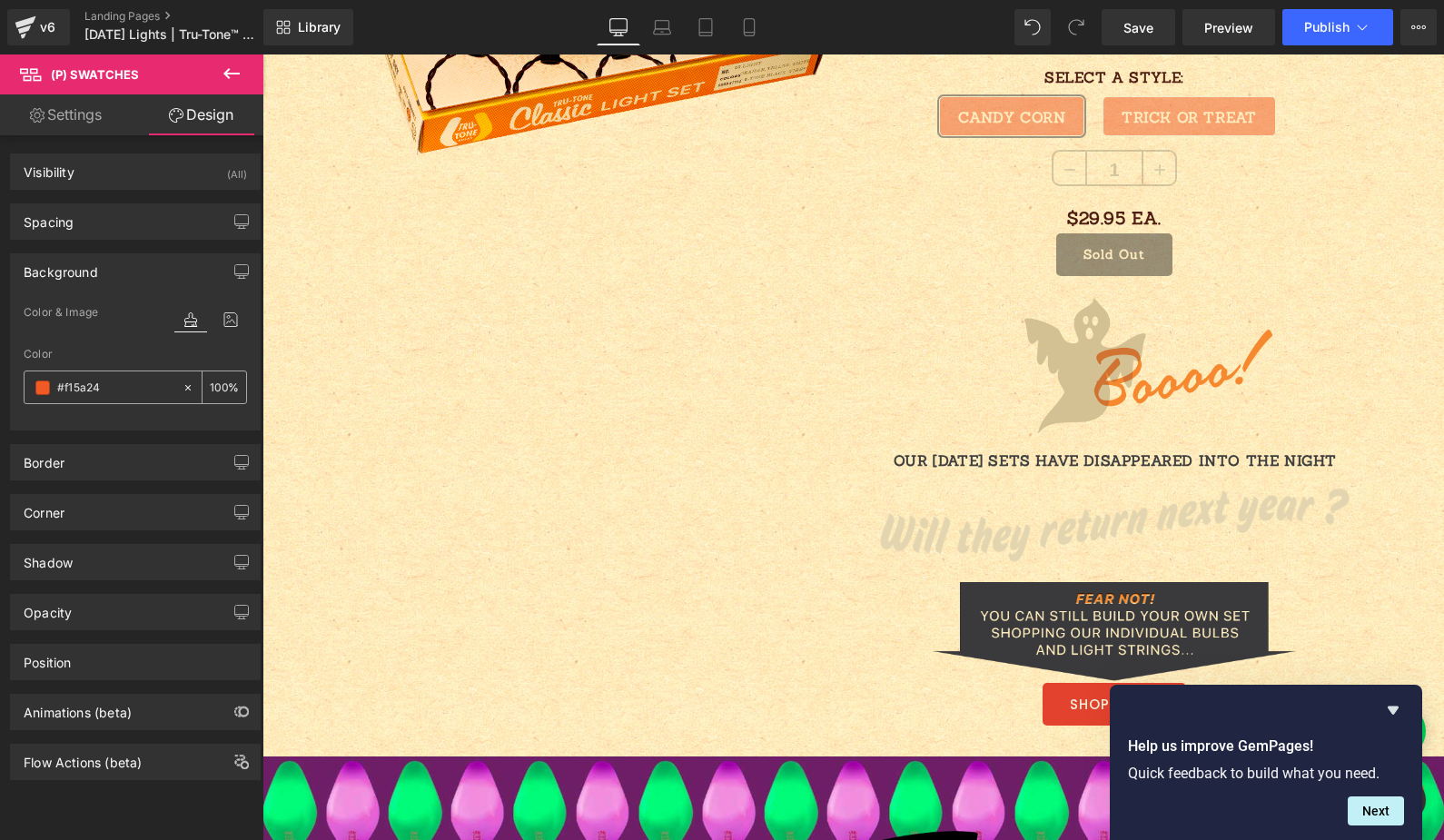
click at [78, 382] on input "#f15a24" at bounding box center [114, 388] width 116 height 20
click at [116, 388] on input "#f15a24" at bounding box center [114, 388] width 116 height 20
click at [111, 386] on input "#f15a24" at bounding box center [114, 388] width 116 height 20
click at [112, 384] on input "#f15a24" at bounding box center [114, 388] width 116 height 20
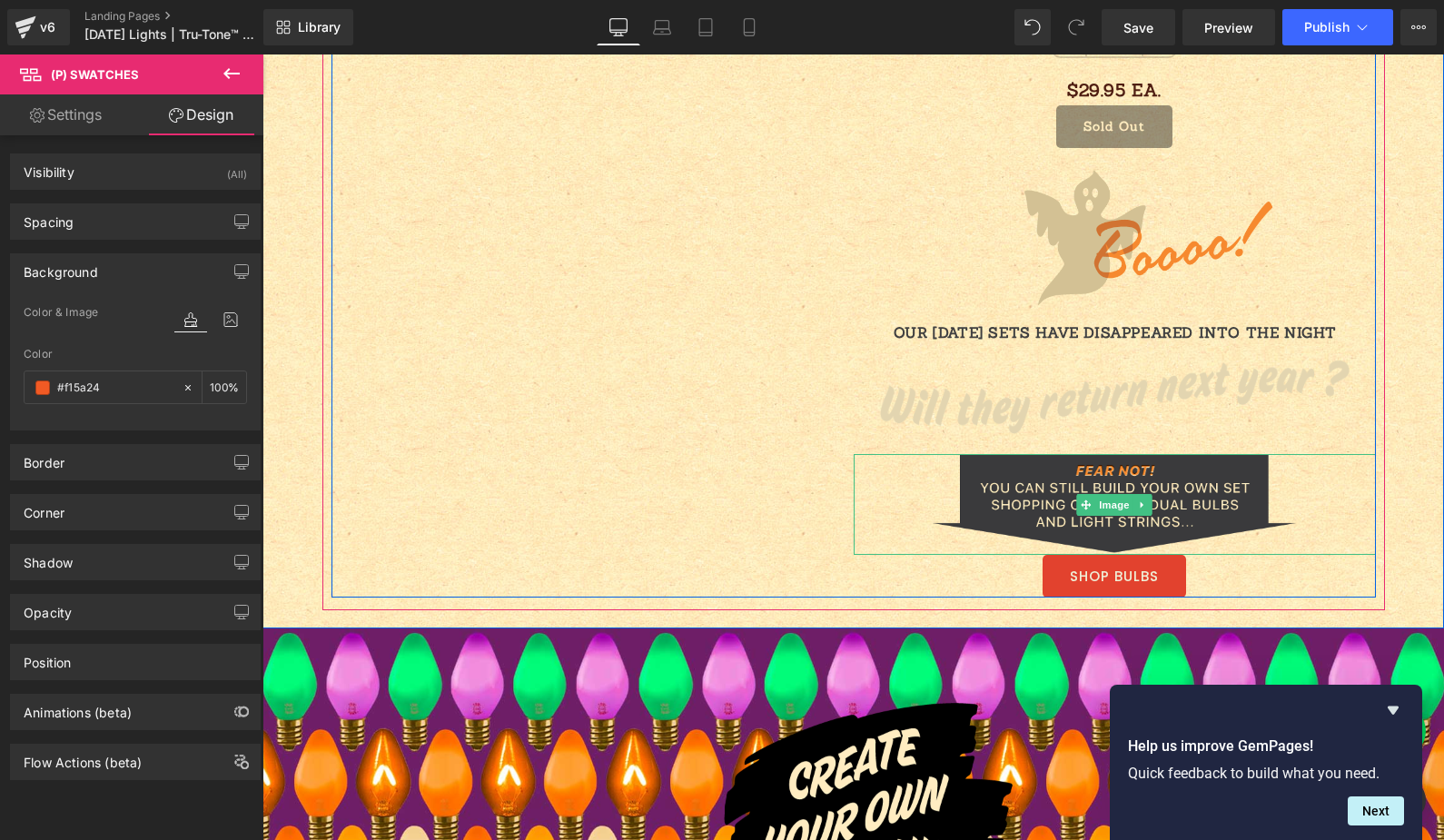
scroll to position [2462, 0]
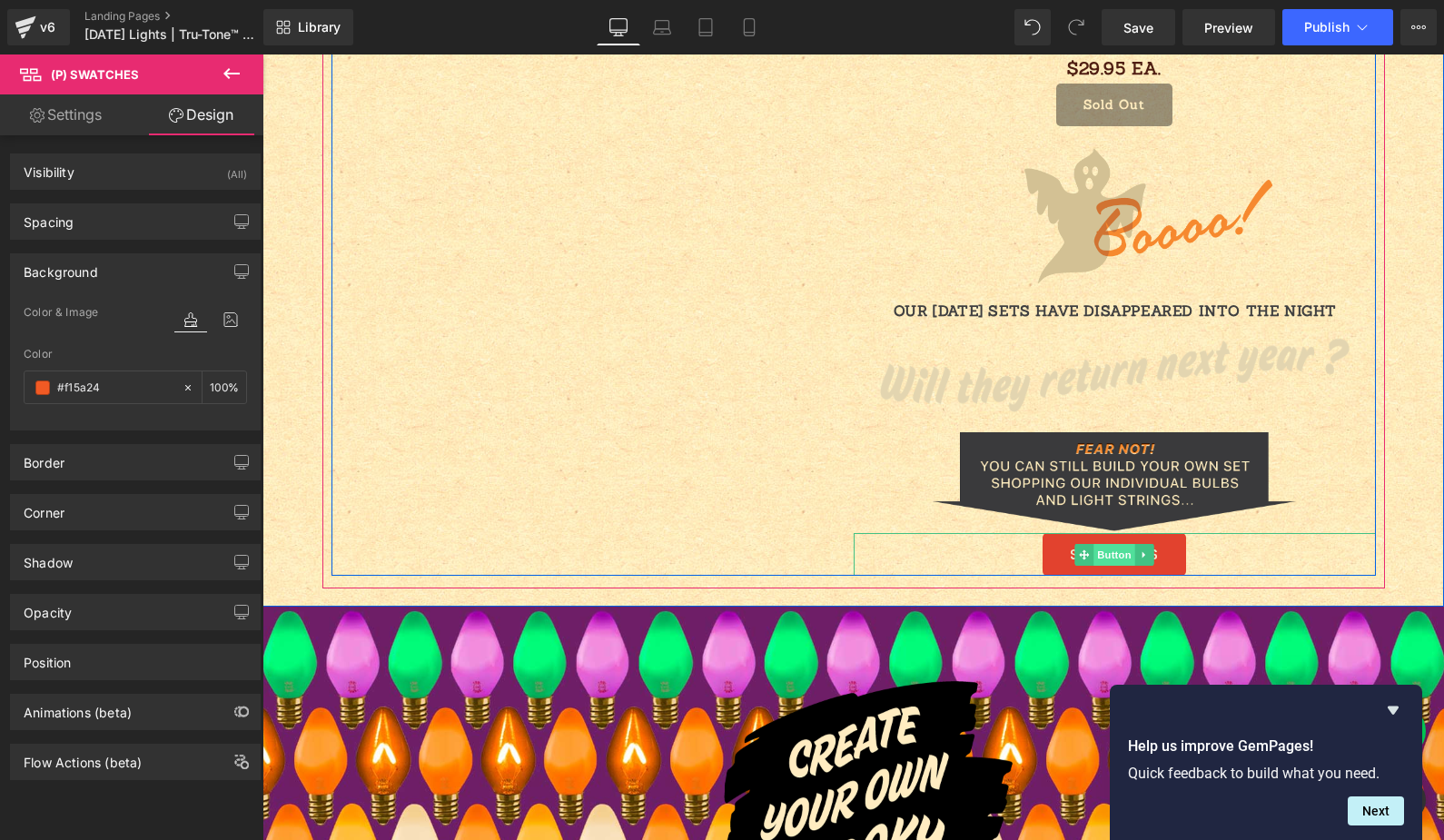
click at [1097, 556] on span "Button" at bounding box center [1115, 555] width 42 height 22
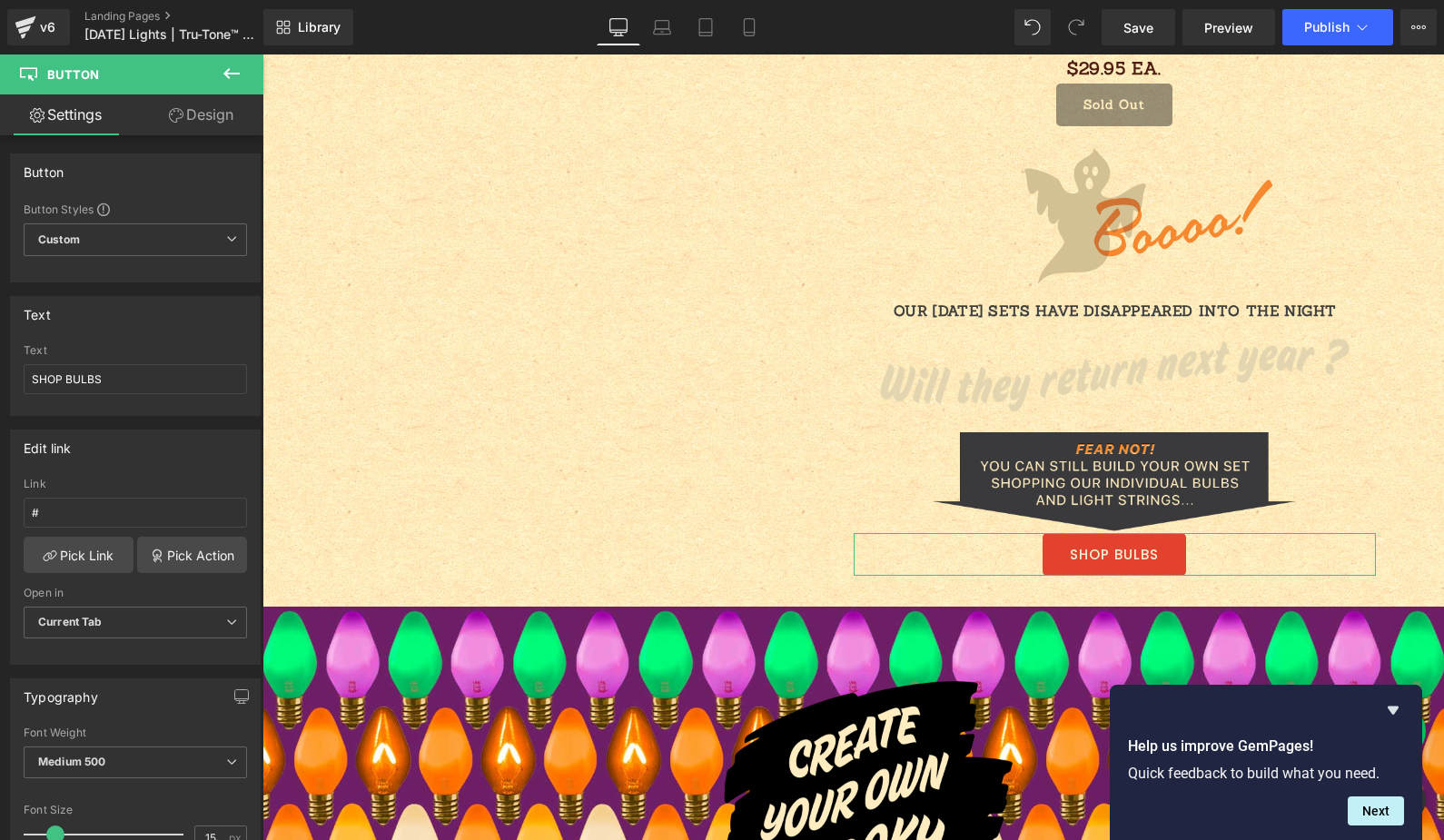
click at [183, 126] on link "Design" at bounding box center [201, 114] width 131 height 41
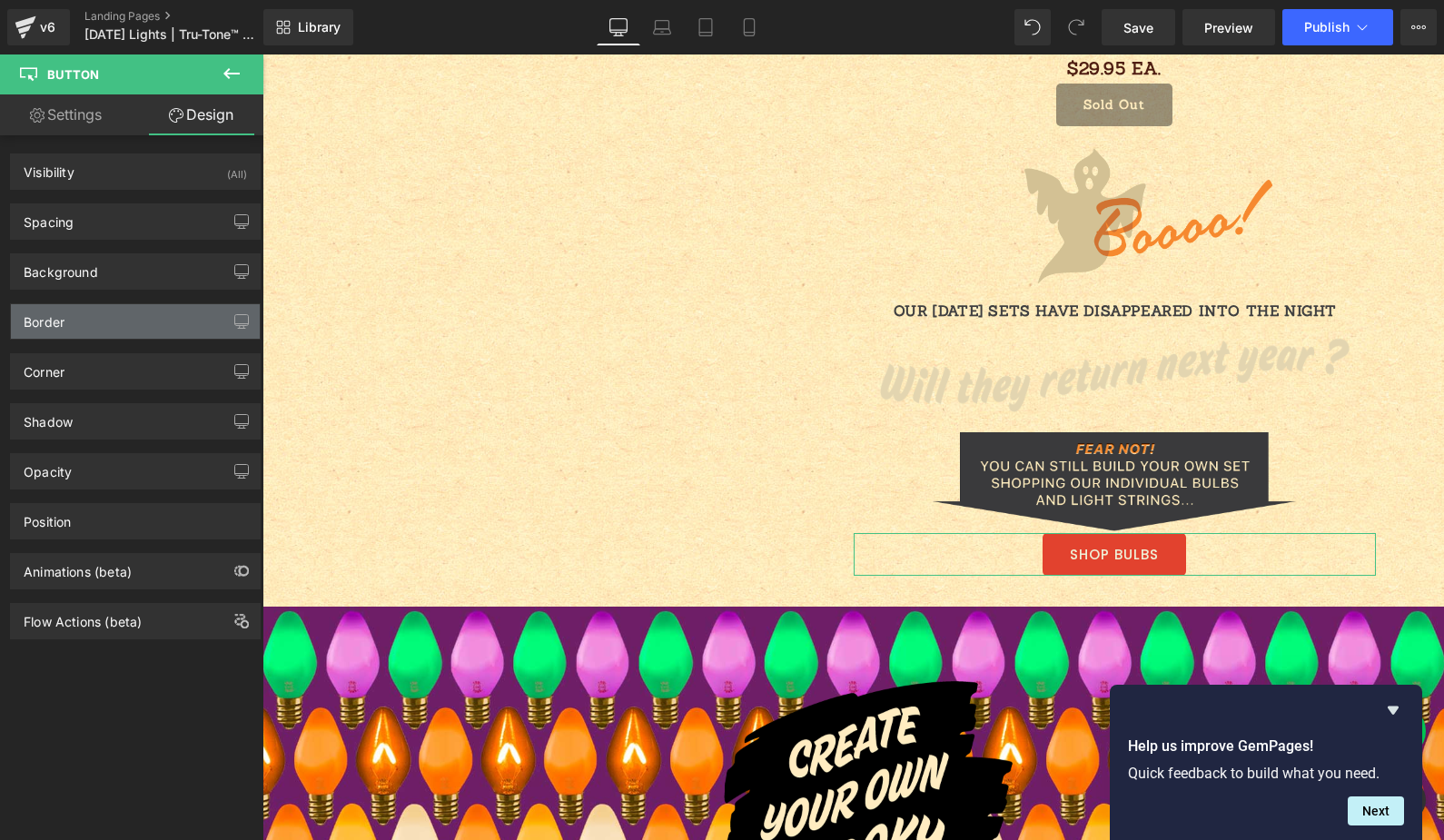
click at [104, 332] on div "Border" at bounding box center [135, 321] width 249 height 35
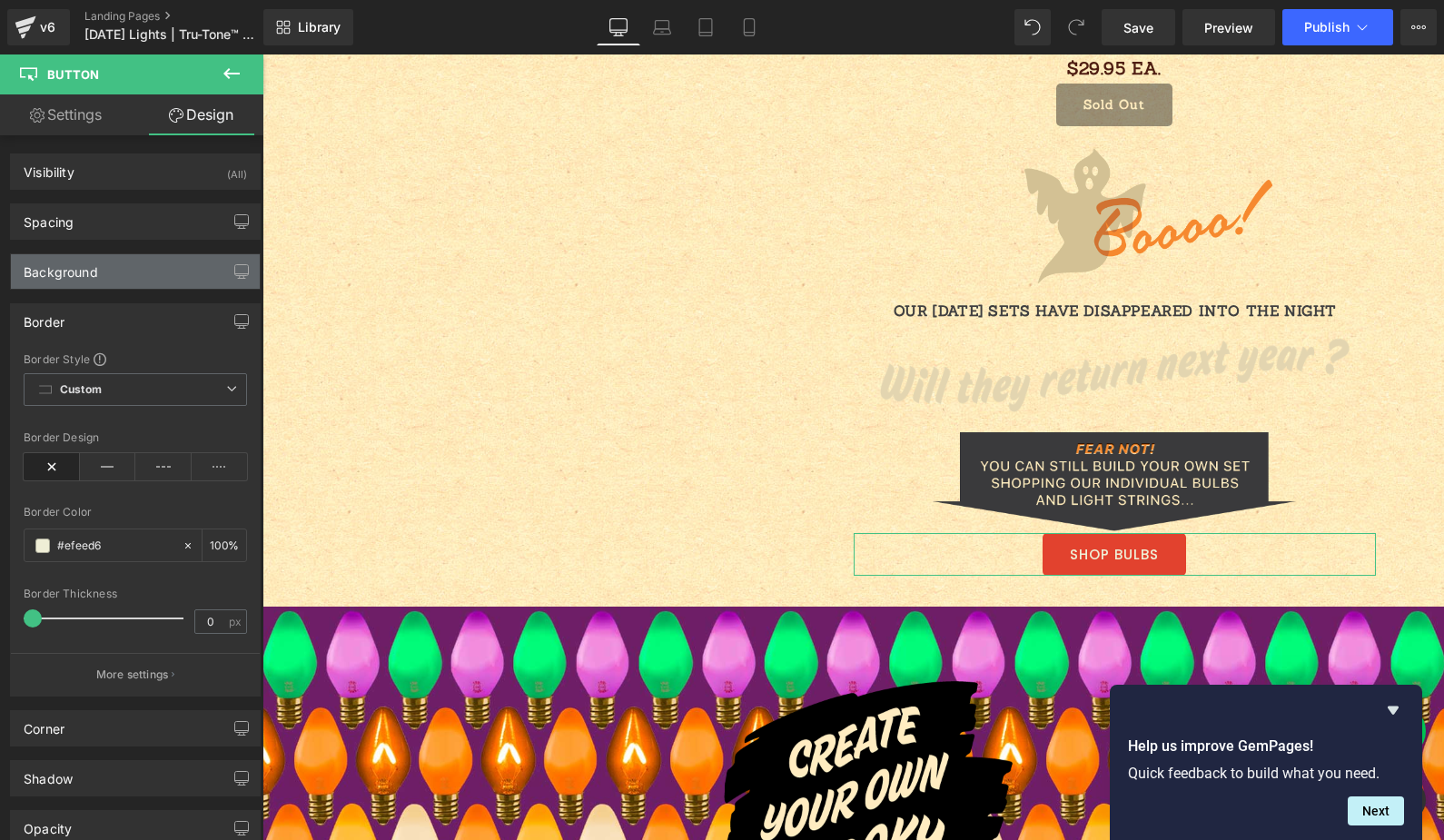
click at [110, 280] on div "Background" at bounding box center [135, 272] width 249 height 35
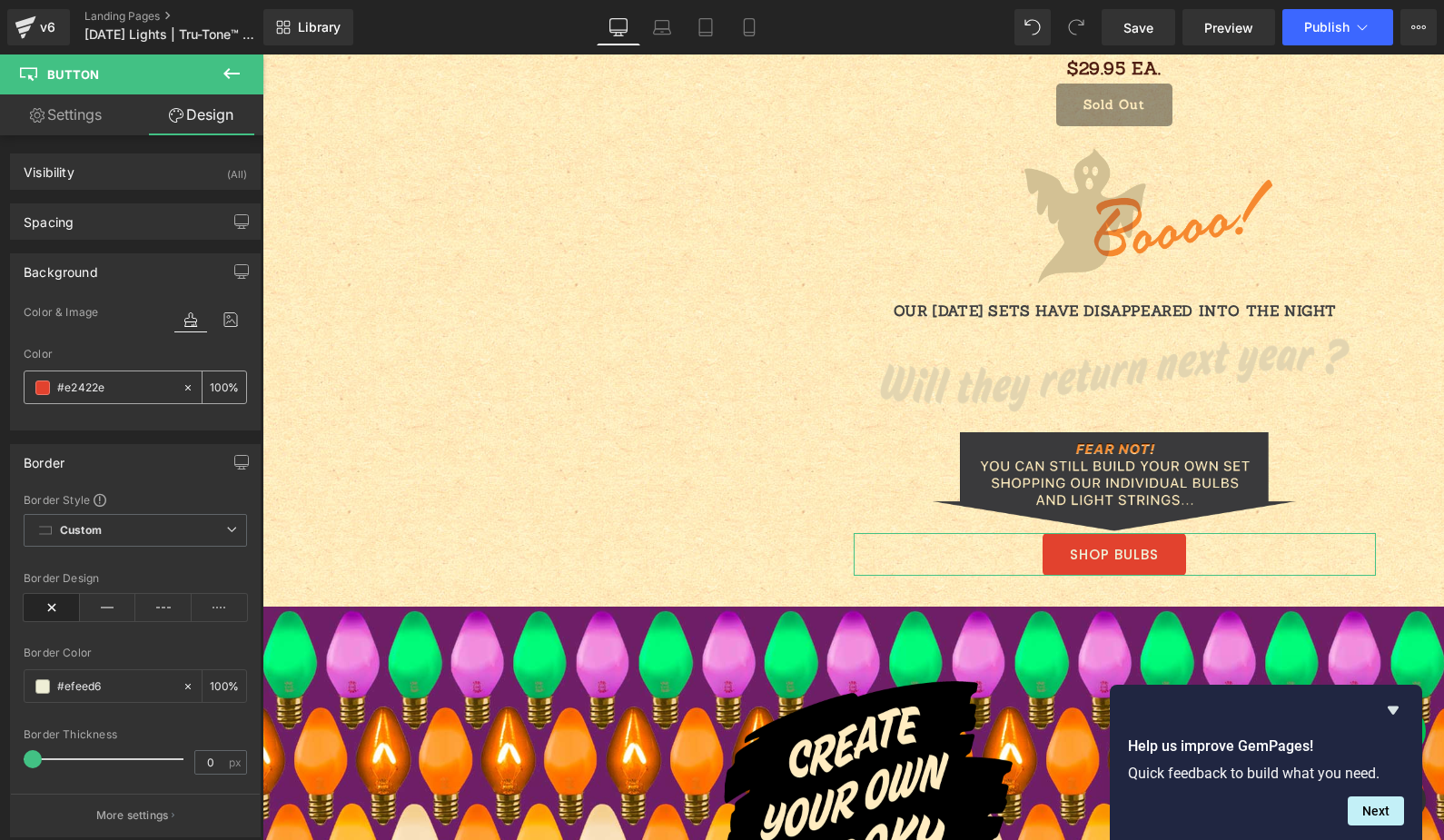
click at [98, 379] on input "#e2422e" at bounding box center [114, 388] width 116 height 20
click at [96, 381] on input "#e2422e" at bounding box center [114, 388] width 116 height 20
drag, startPoint x: 119, startPoint y: 388, endPoint x: 33, endPoint y: 384, distance: 86.1
click at [33, 384] on div "#e2422e" at bounding box center [103, 387] width 157 height 32
paste input "f15a24"
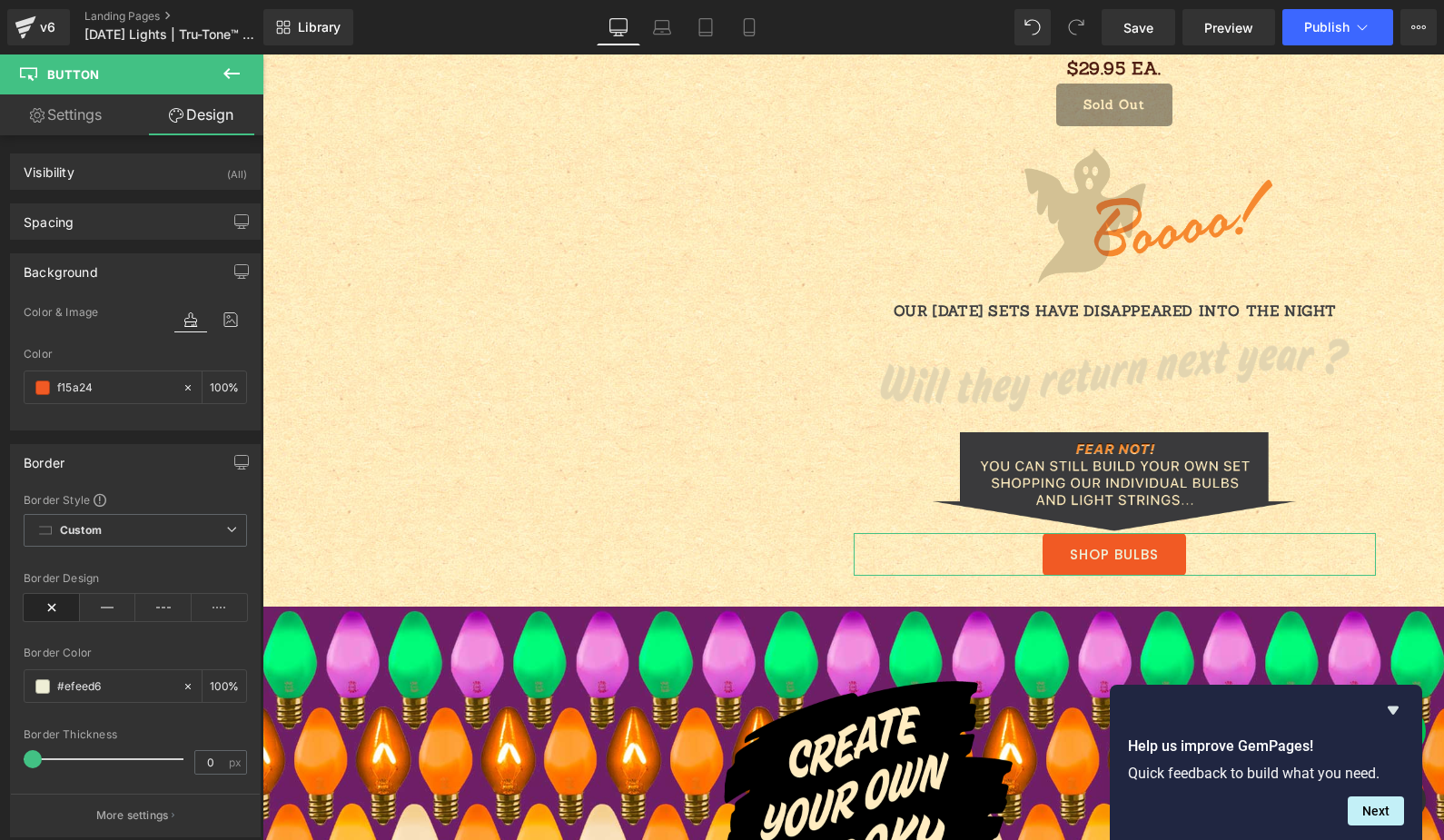
type input "#f15a24"
click at [77, 112] on link "Settings" at bounding box center [66, 114] width 131 height 41
type input "#f15a24"
type input "100"
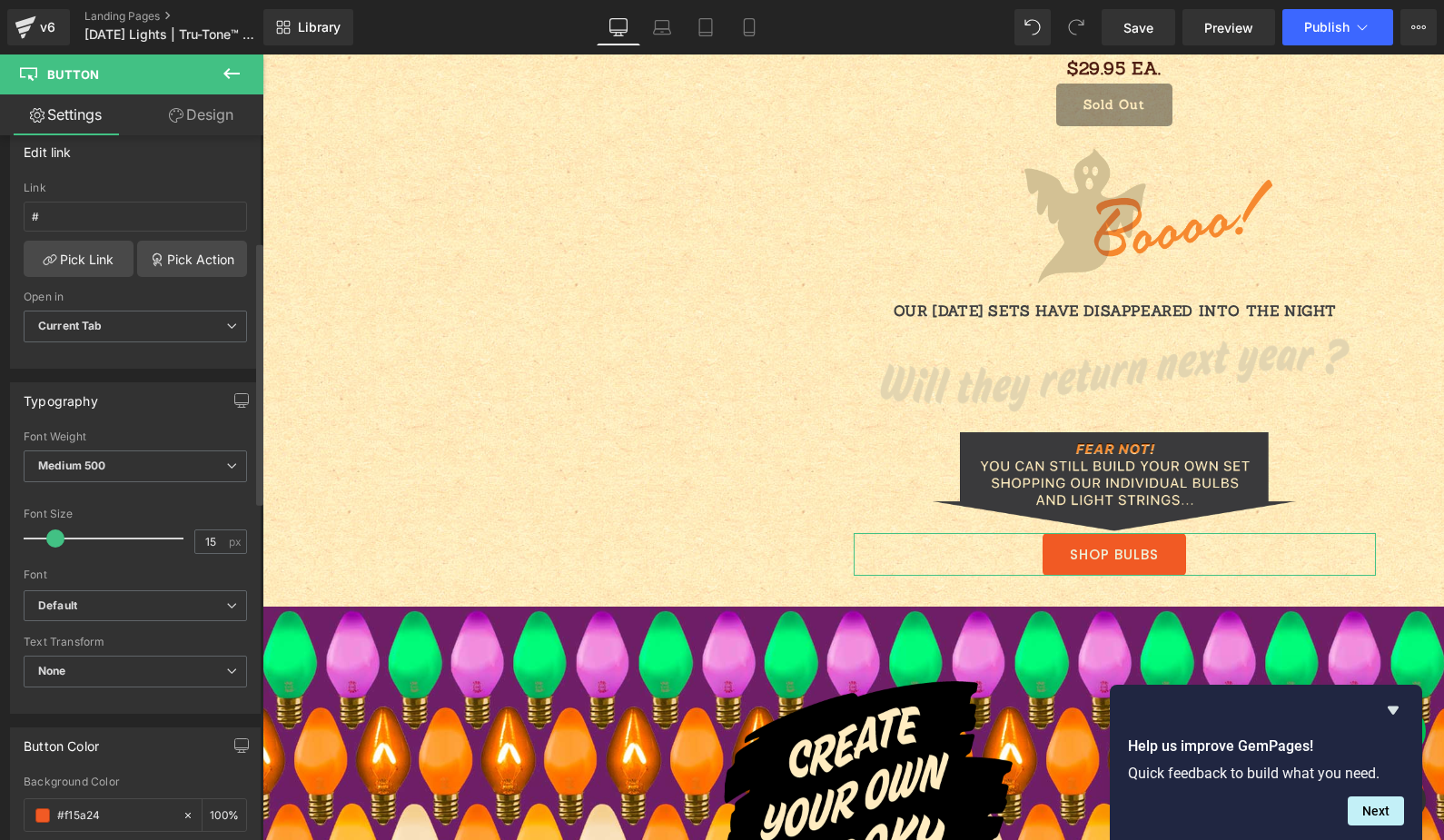
scroll to position [315, 0]
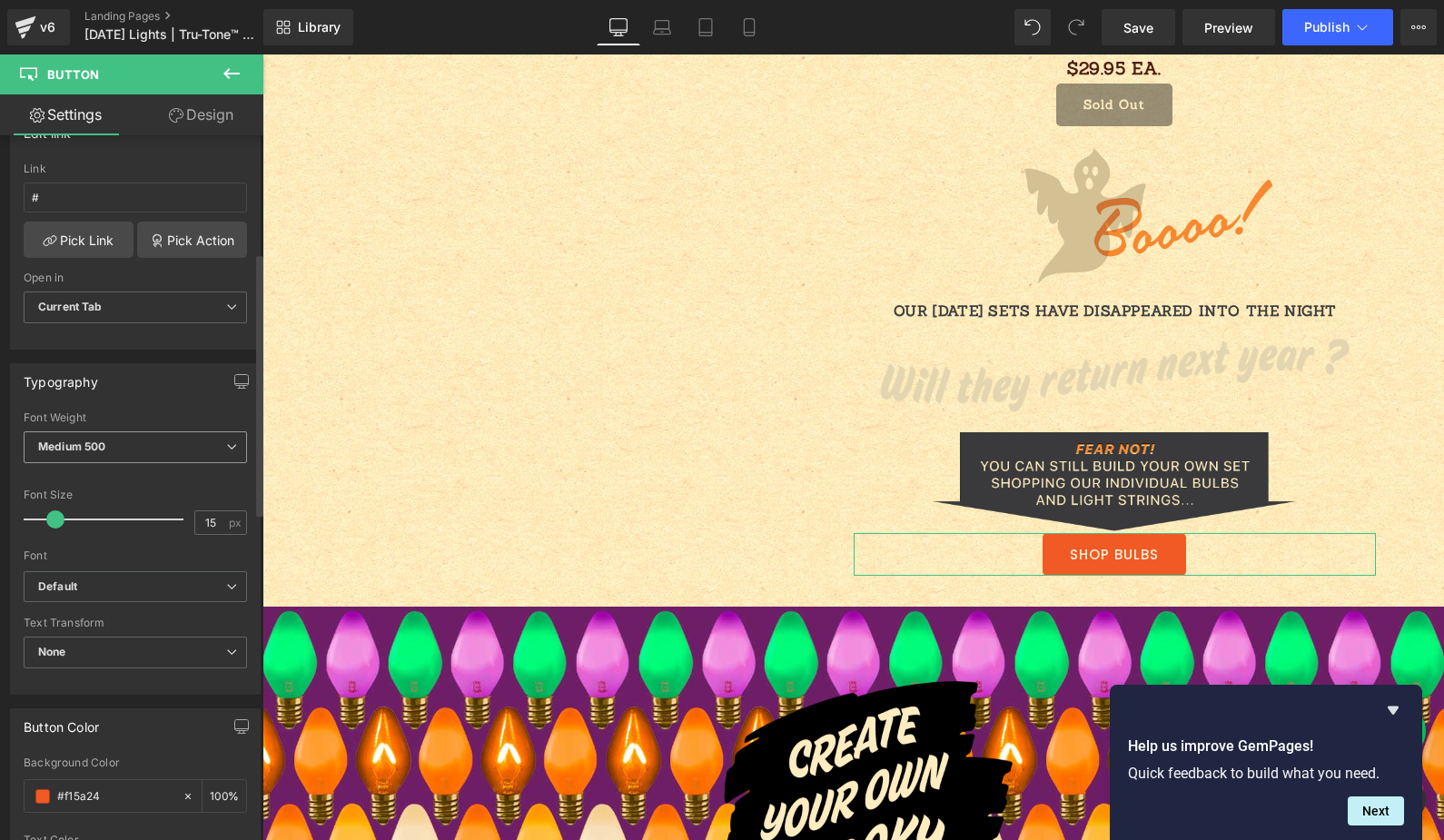
click at [155, 445] on span "Medium 500" at bounding box center [135, 447] width 224 height 32
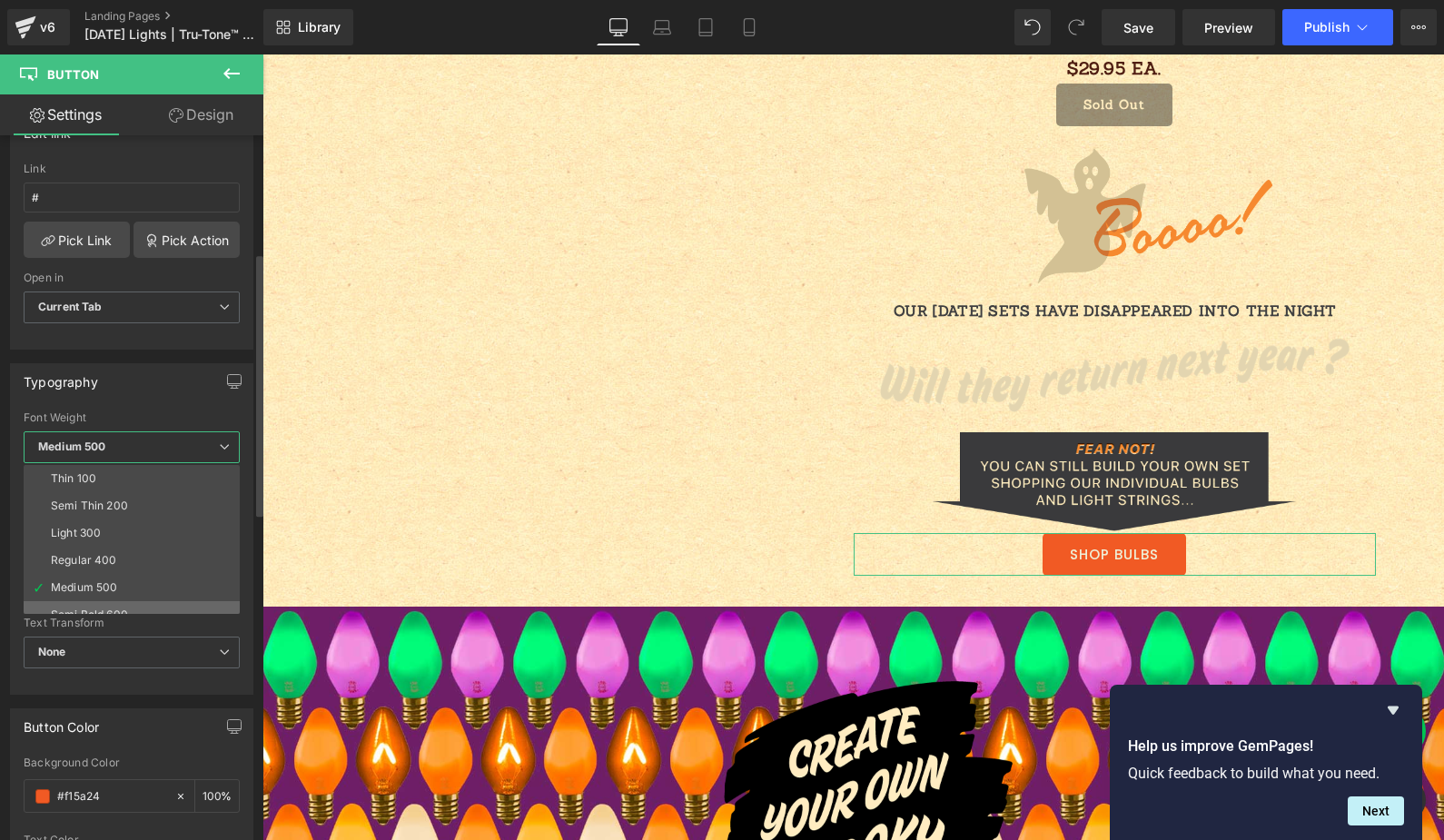
click at [117, 608] on div "Semi Bold 600" at bounding box center [90, 614] width 78 height 13
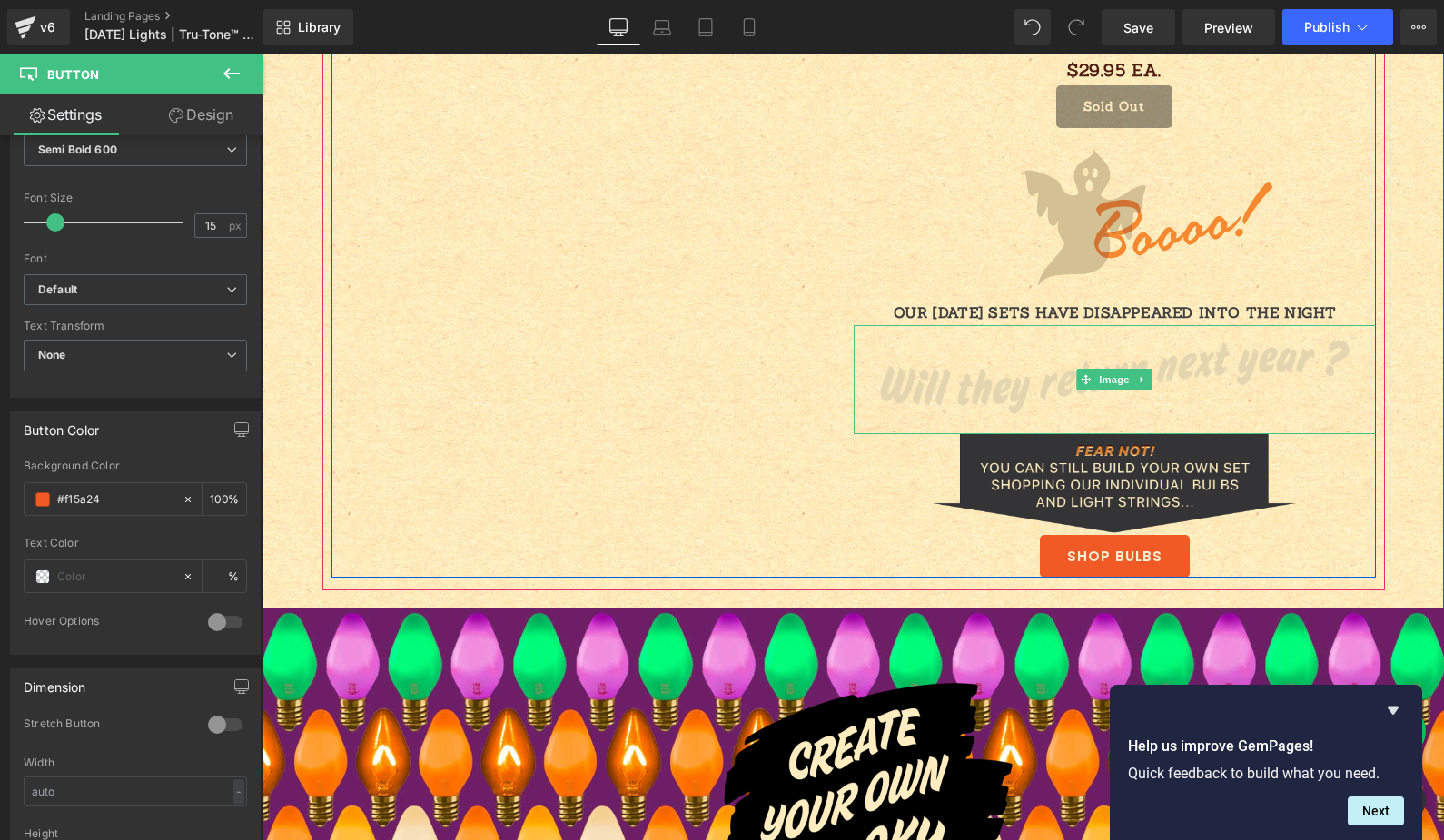
scroll to position [2652, 0]
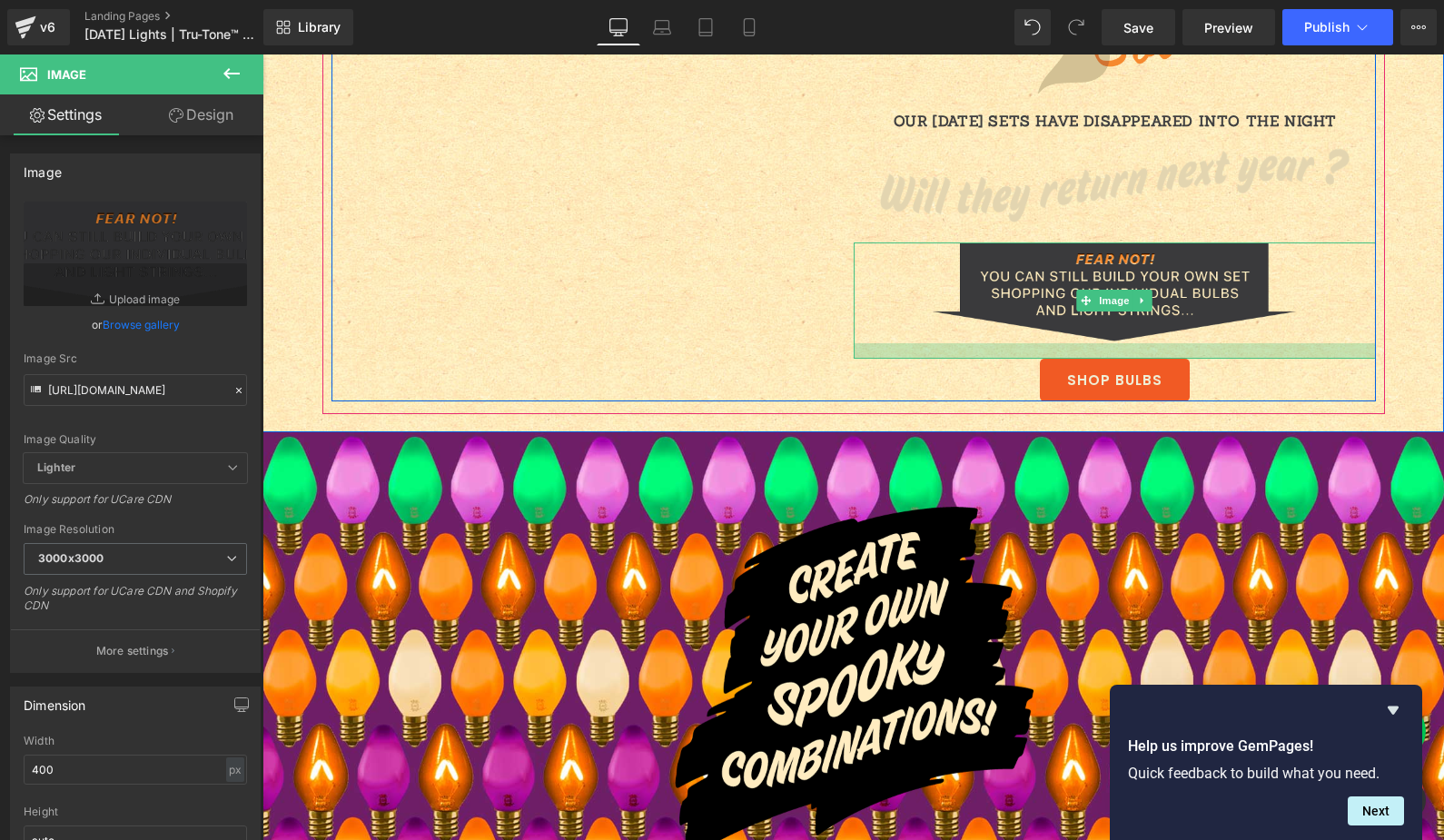
drag, startPoint x: 1081, startPoint y: 338, endPoint x: 1082, endPoint y: 354, distance: 16.0
click at [1082, 354] on div at bounding box center [1115, 351] width 522 height 16
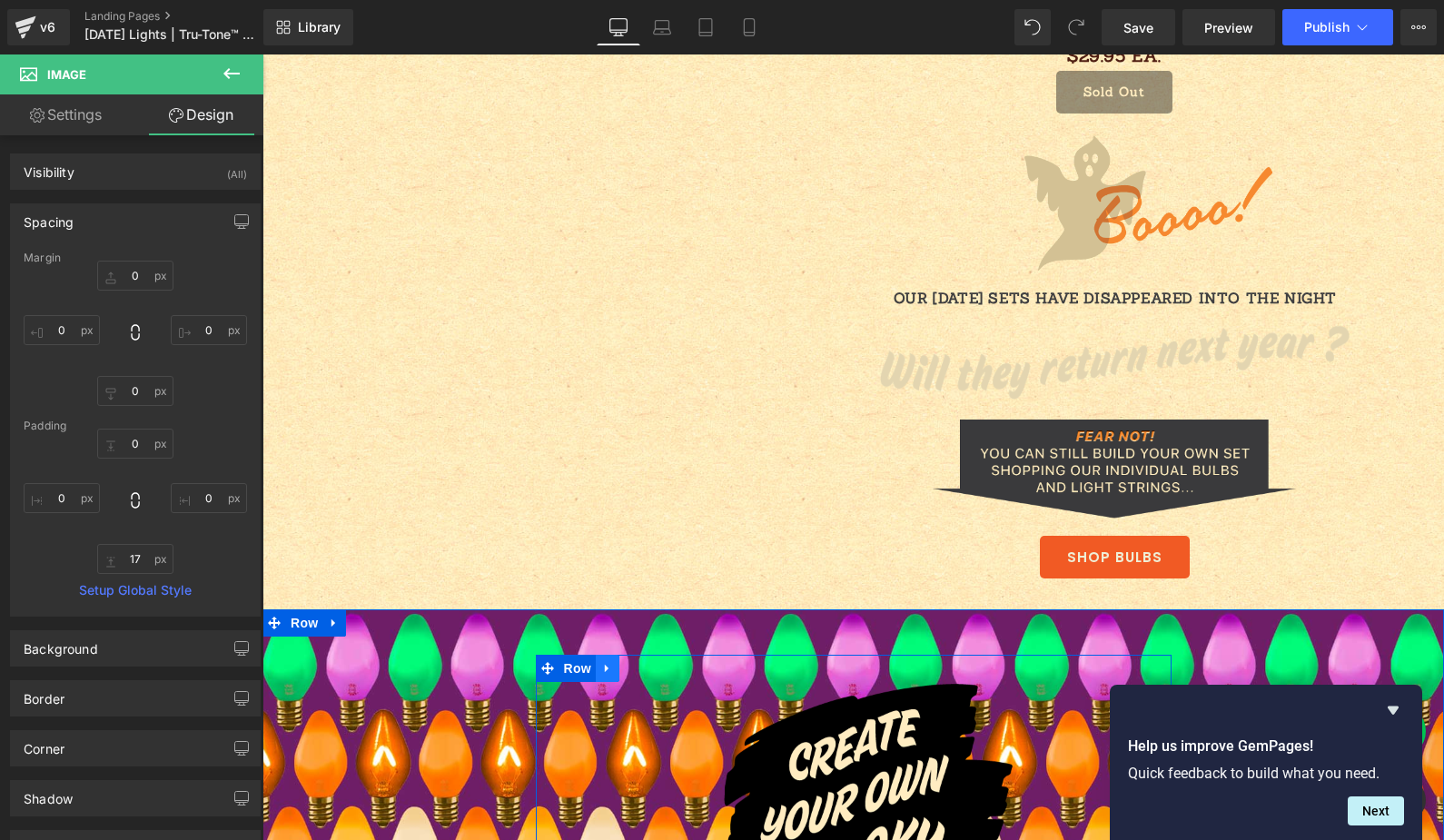
scroll to position [2422, 0]
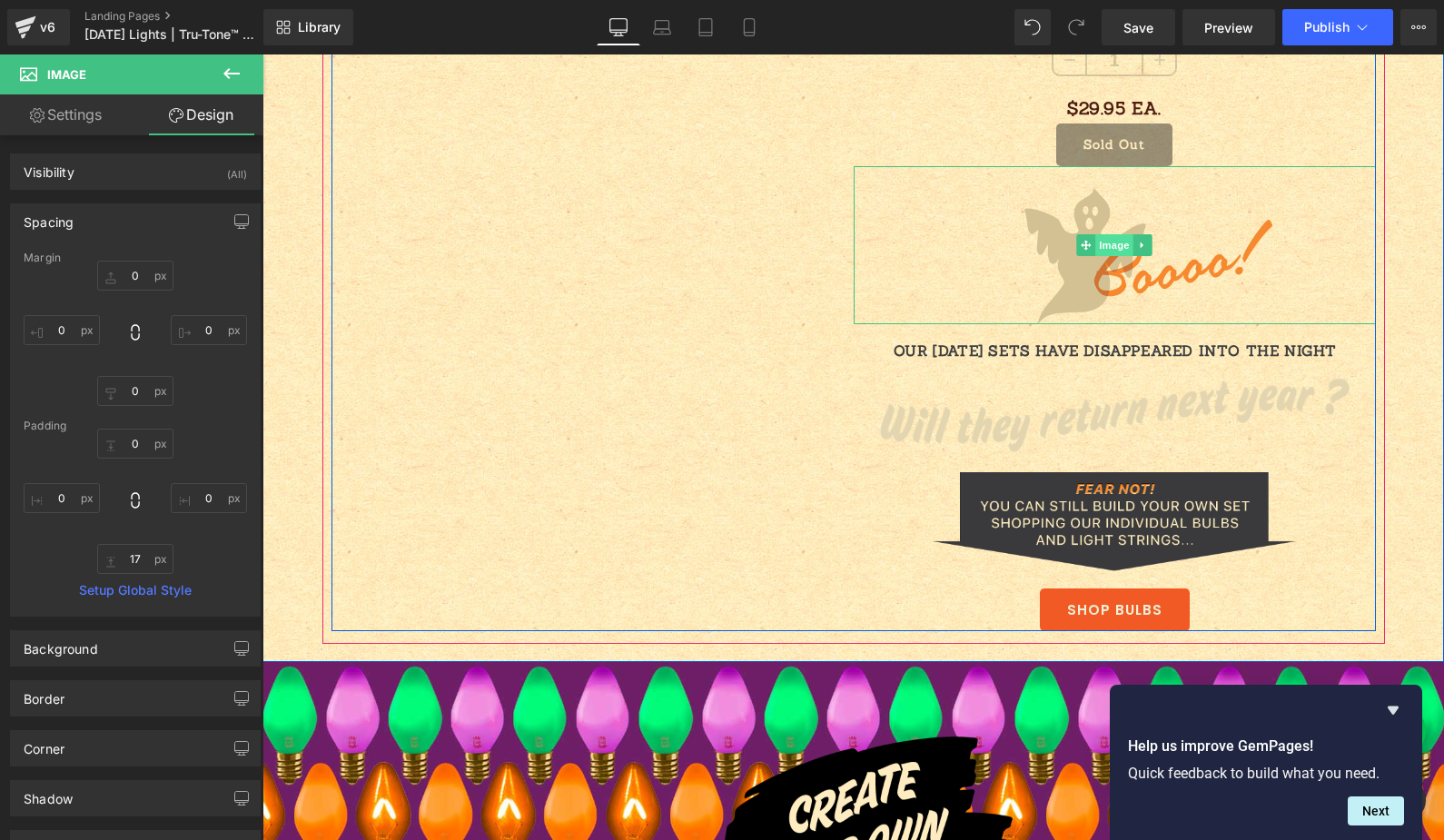
click at [1104, 244] on span "Image" at bounding box center [1115, 245] width 38 height 22
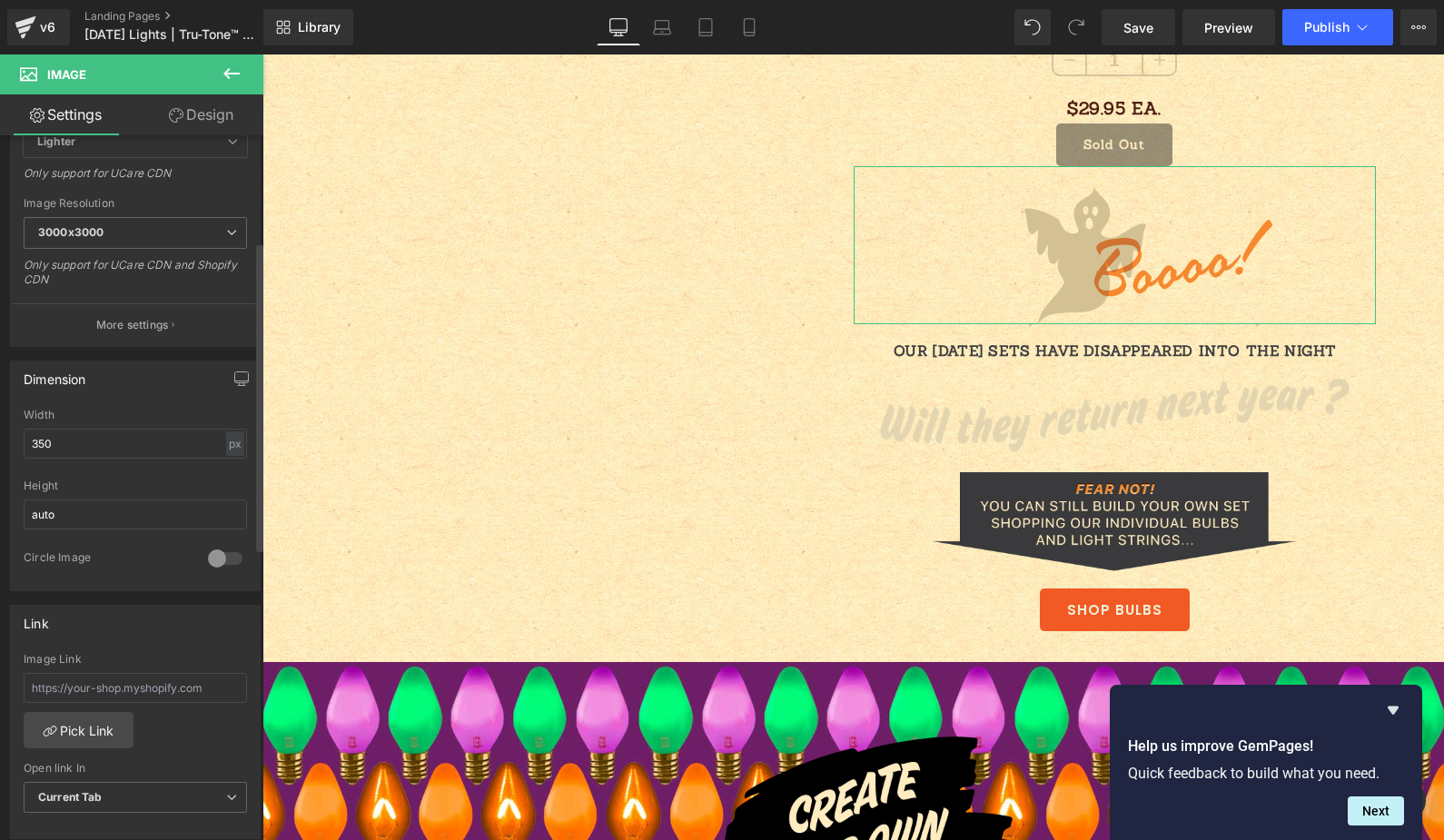
scroll to position [327, 0]
drag, startPoint x: 79, startPoint y: 450, endPoint x: -127, endPoint y: 413, distance: 209.3
click at [0, 413] on html "Image You are previewing how the will restyle your page. You can not edit Eleme…" at bounding box center [722, 420] width 1444 height 840
type input "400"
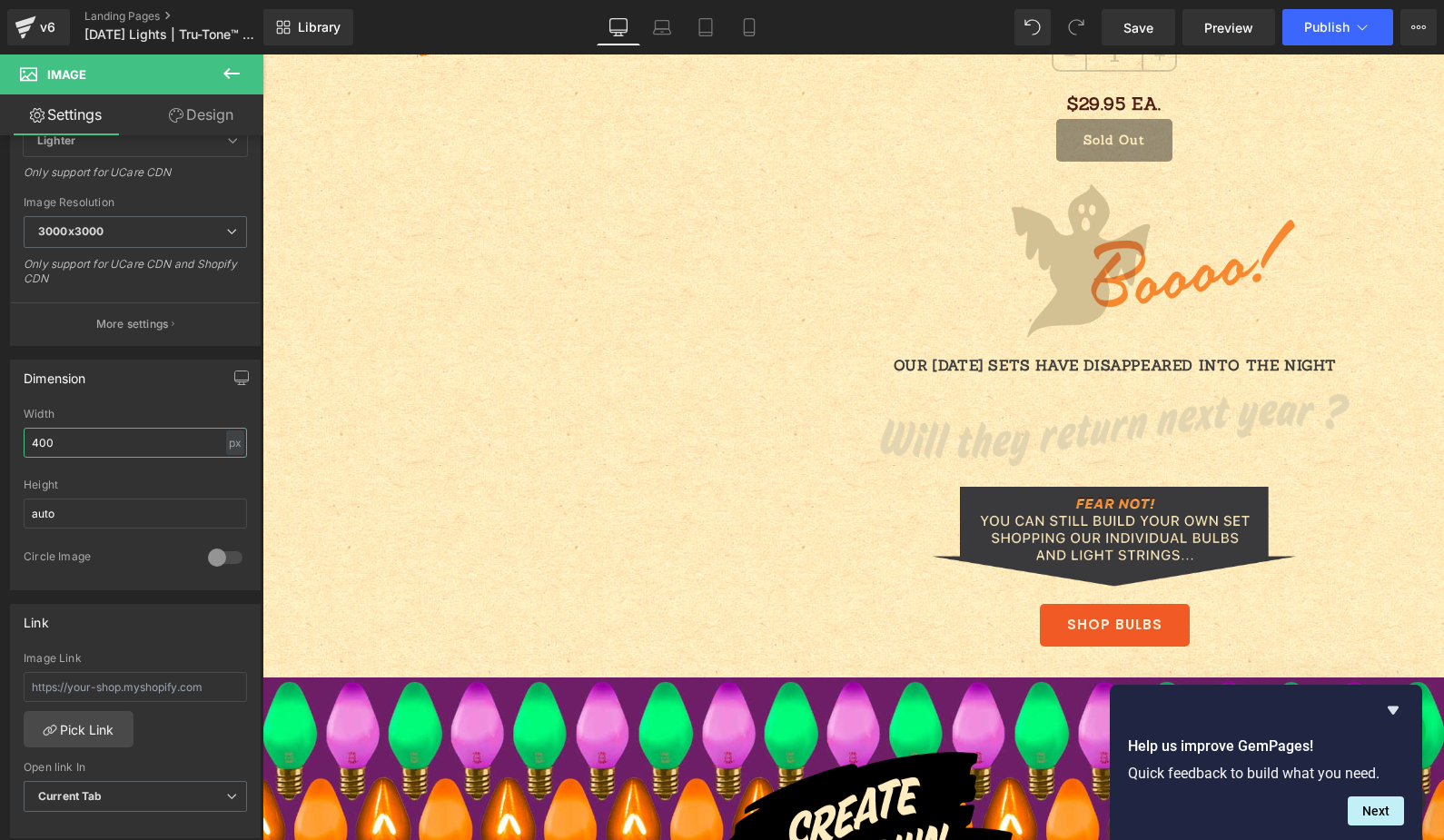
scroll to position [2432, 0]
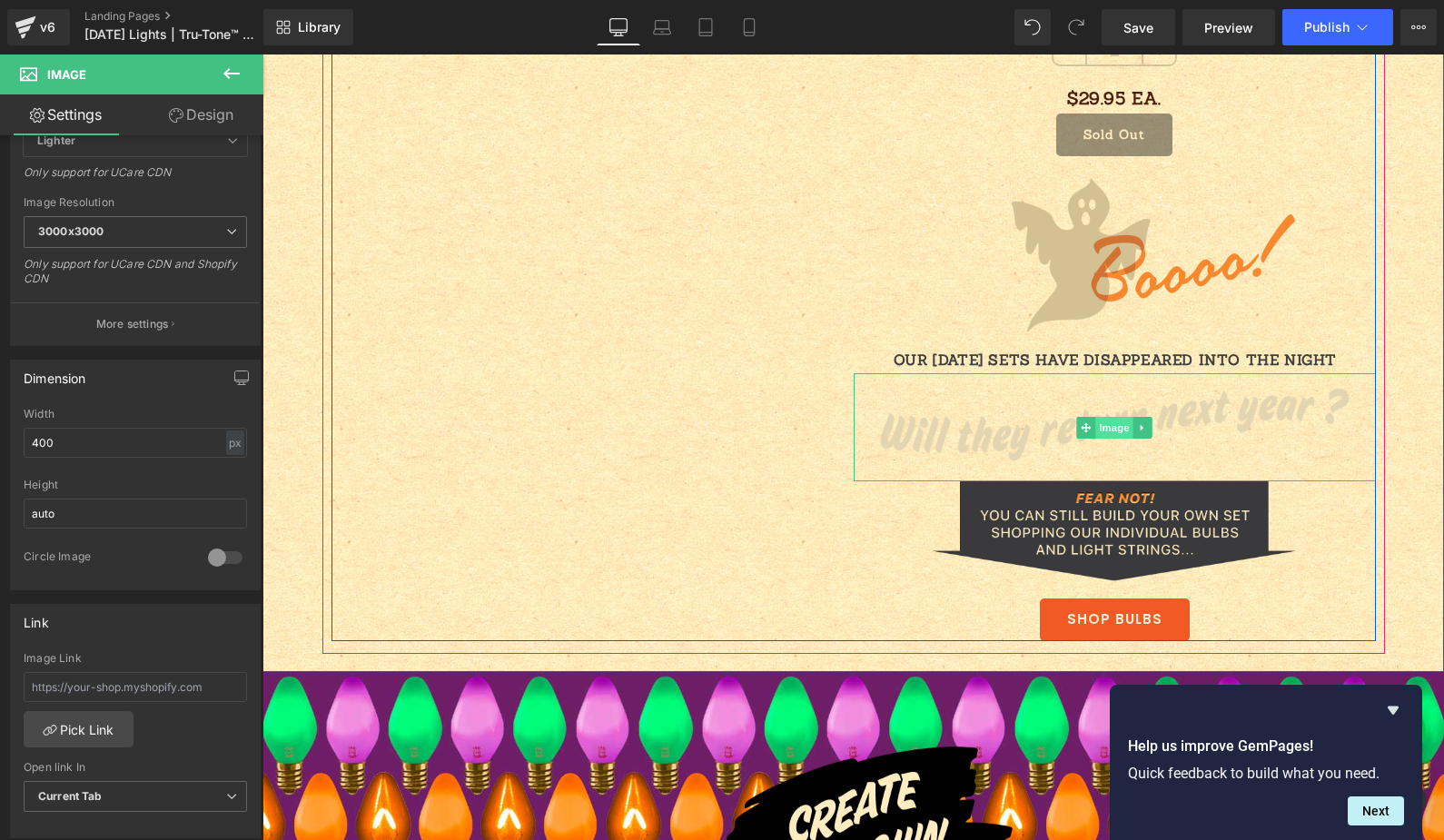
click at [1101, 431] on span "Image" at bounding box center [1115, 428] width 38 height 22
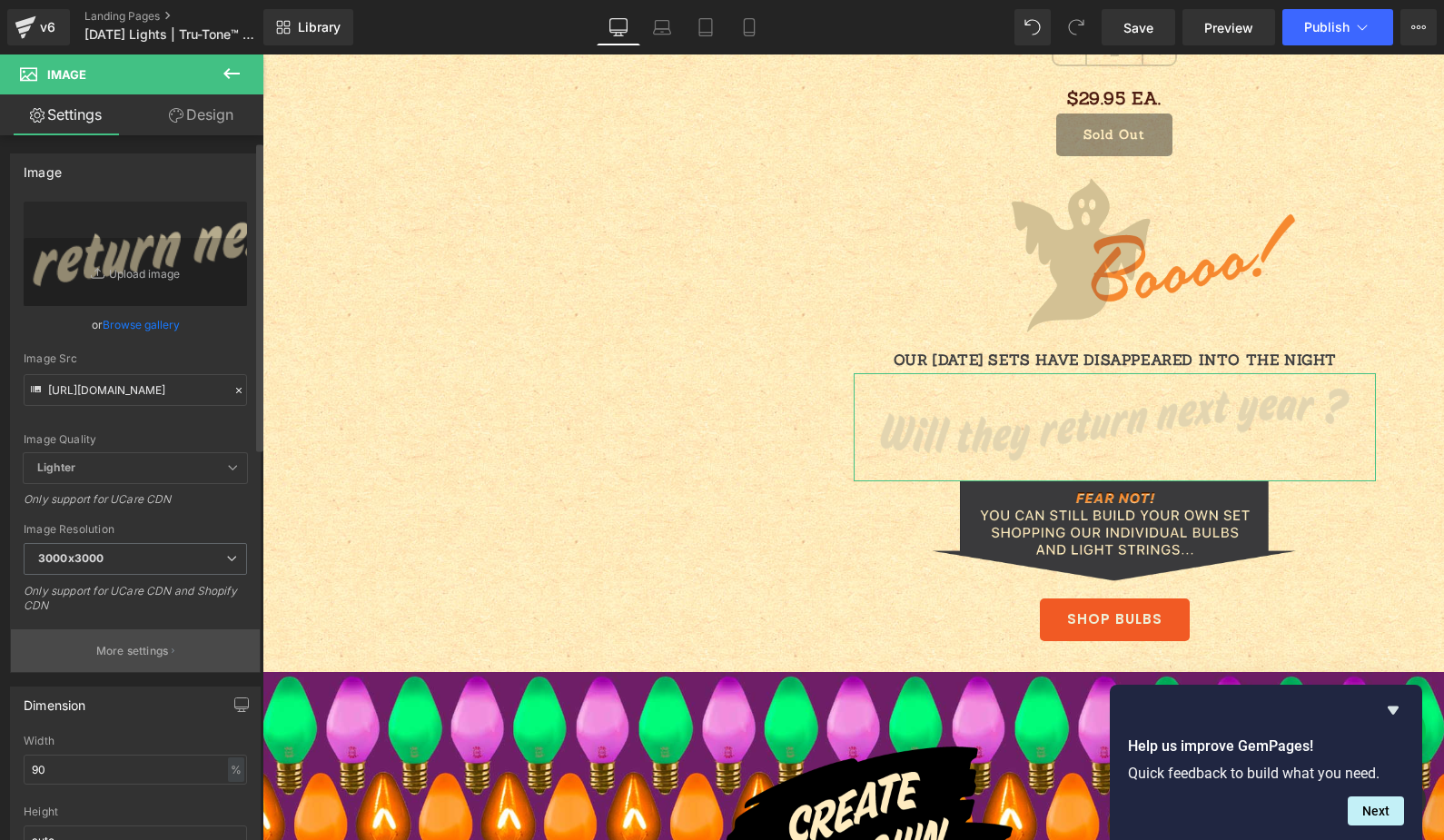
scroll to position [157, 0]
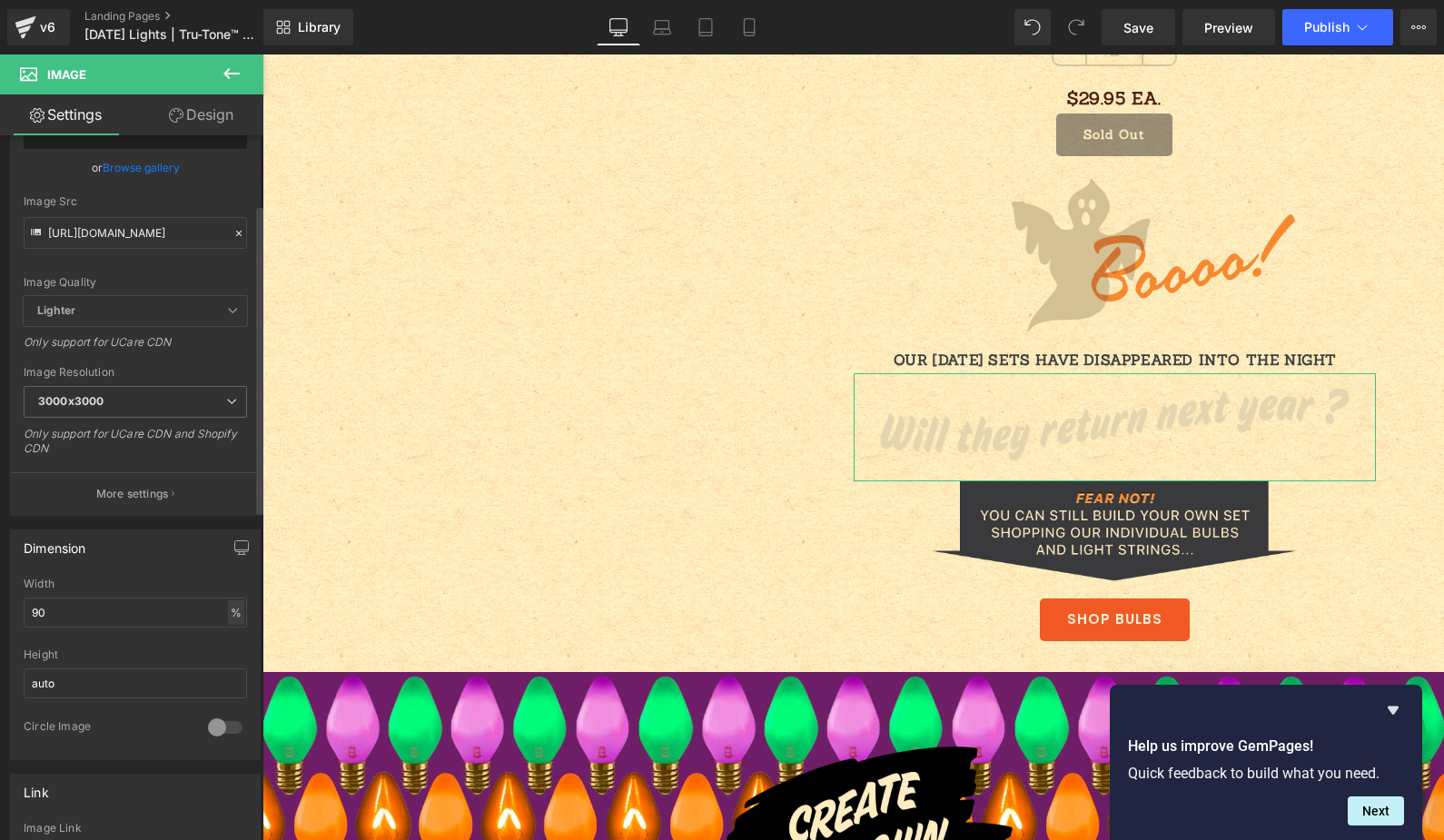
click at [228, 617] on div "%" at bounding box center [236, 612] width 16 height 25
click at [234, 615] on div "%" at bounding box center [236, 612] width 16 height 25
click at [232, 620] on div "%" at bounding box center [236, 612] width 16 height 25
click at [234, 671] on li "px" at bounding box center [235, 667] width 23 height 26
drag, startPoint x: 44, startPoint y: 611, endPoint x: -126, endPoint y: 587, distance: 171.7
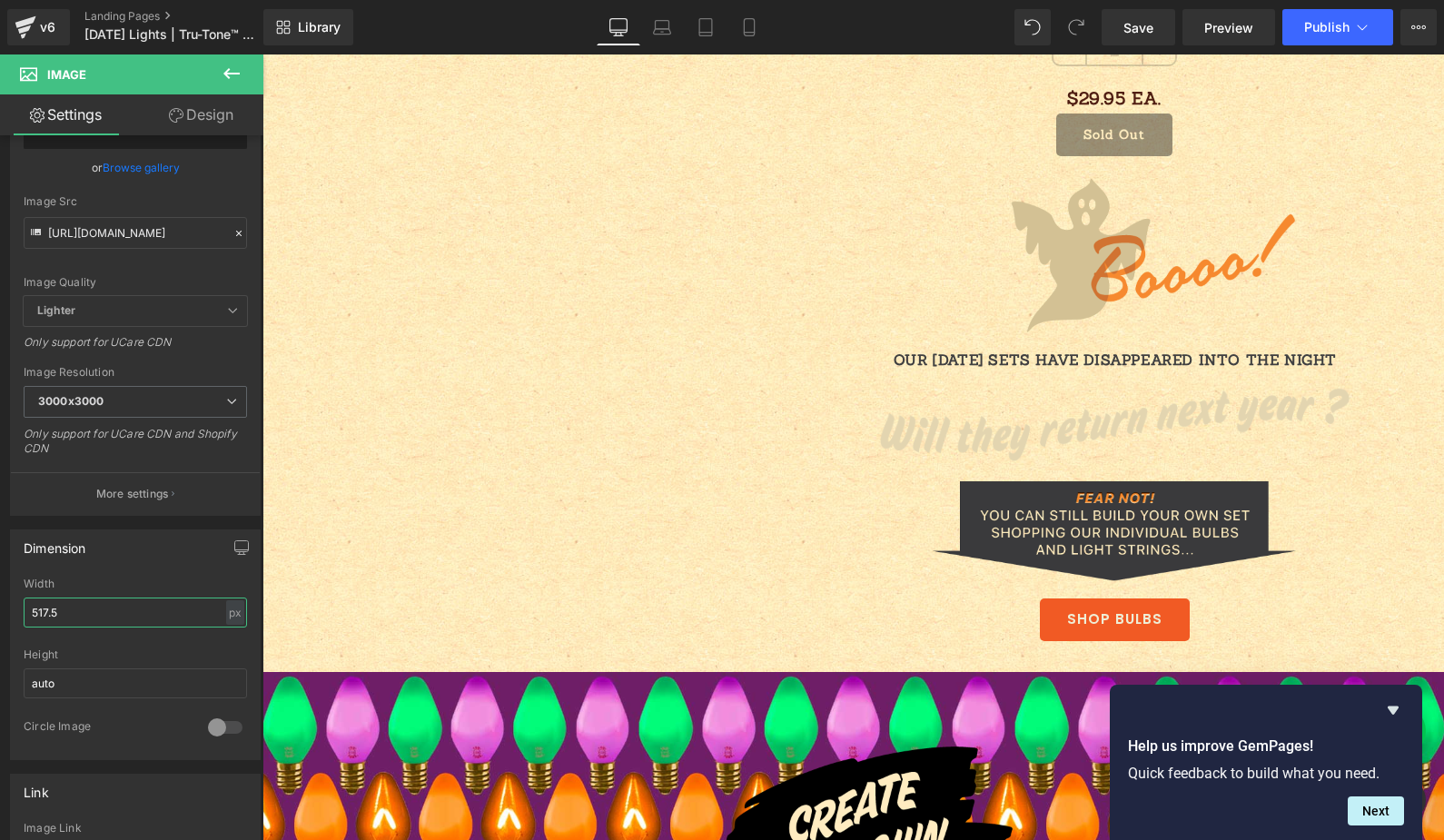
click at [0, 587] on html "Image You are previewing how the will restyle your page. You can not edit Eleme…" at bounding box center [722, 420] width 1444 height 840
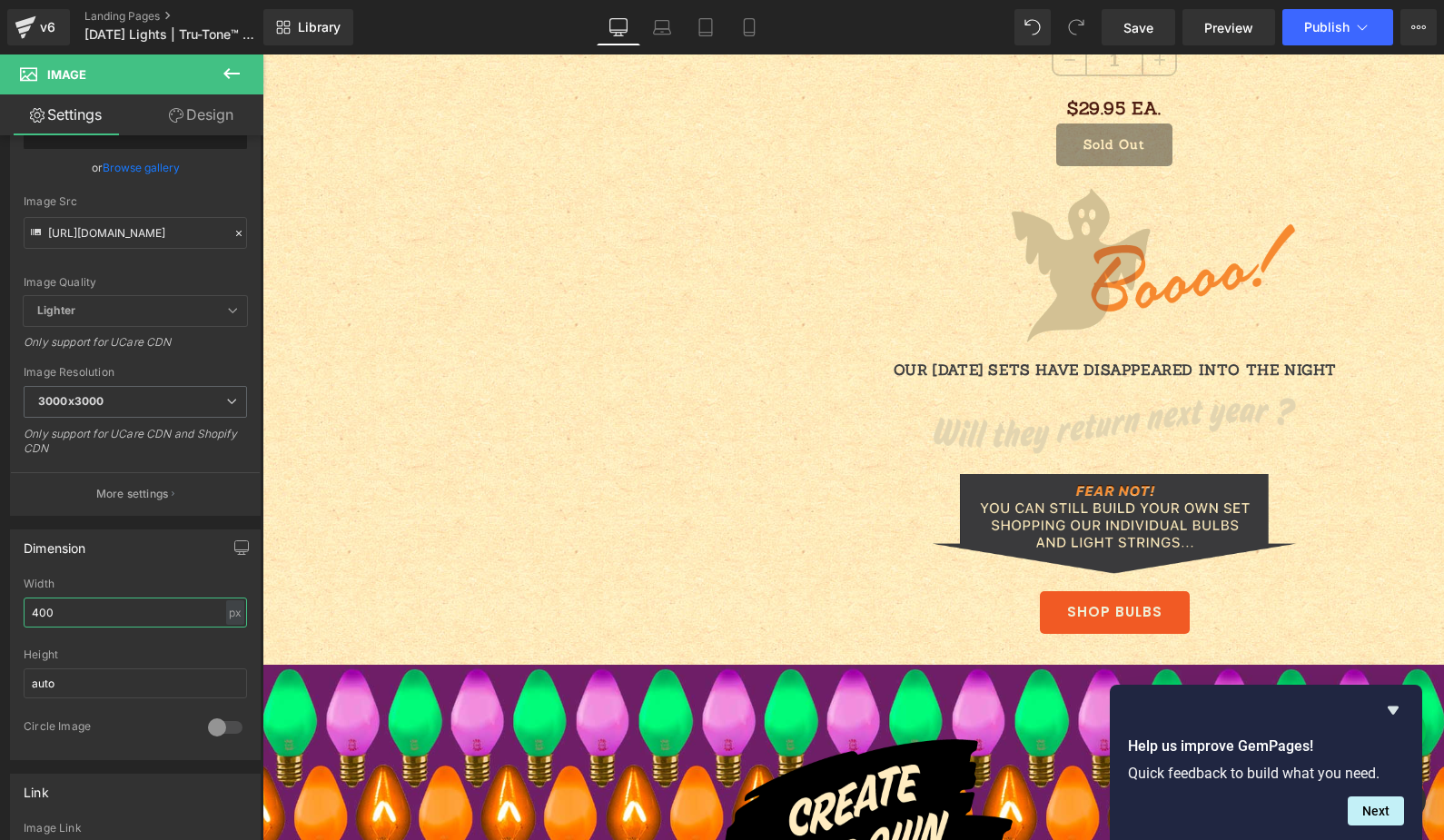
scroll to position [2423, 0]
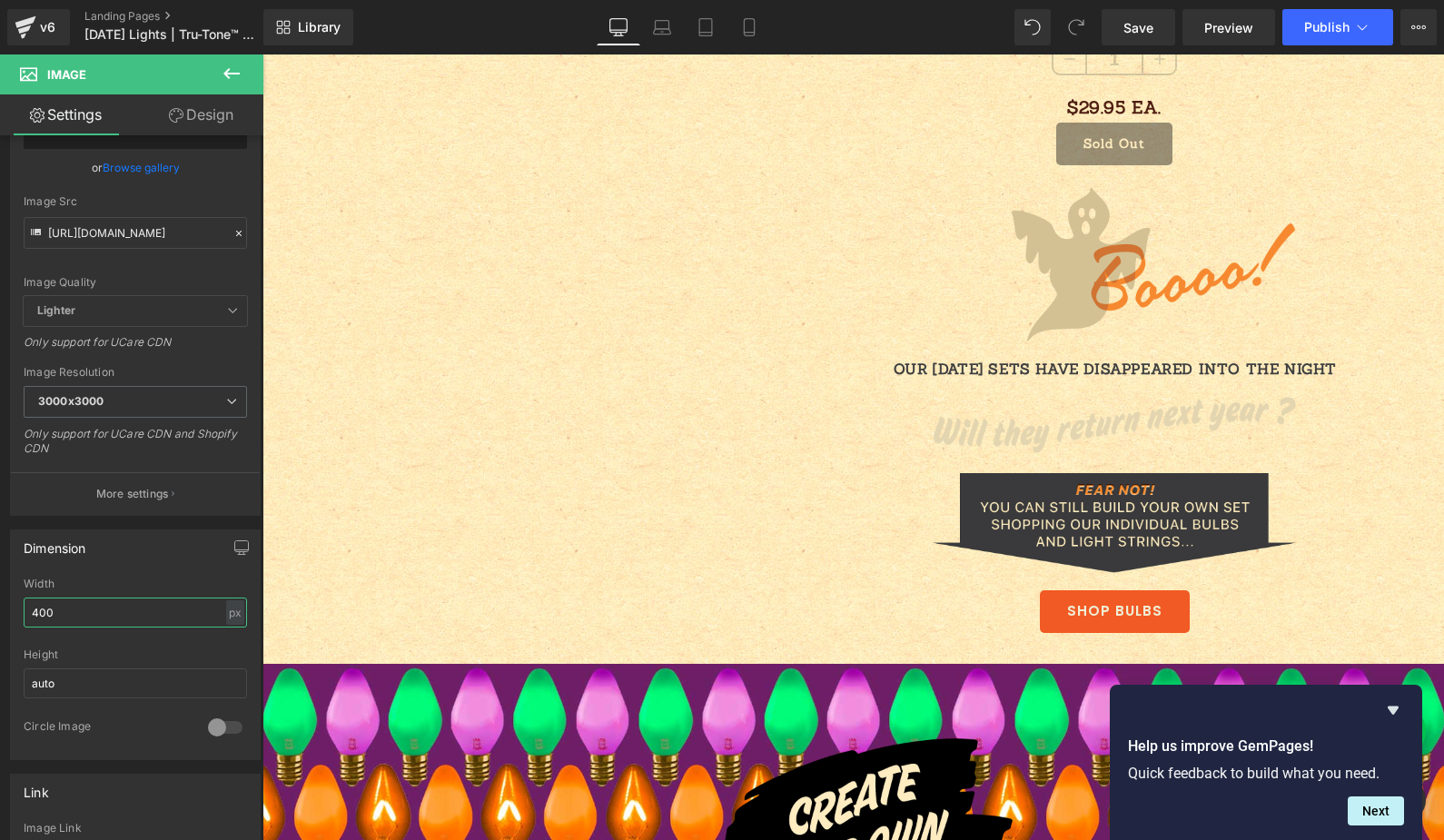
type input "400"
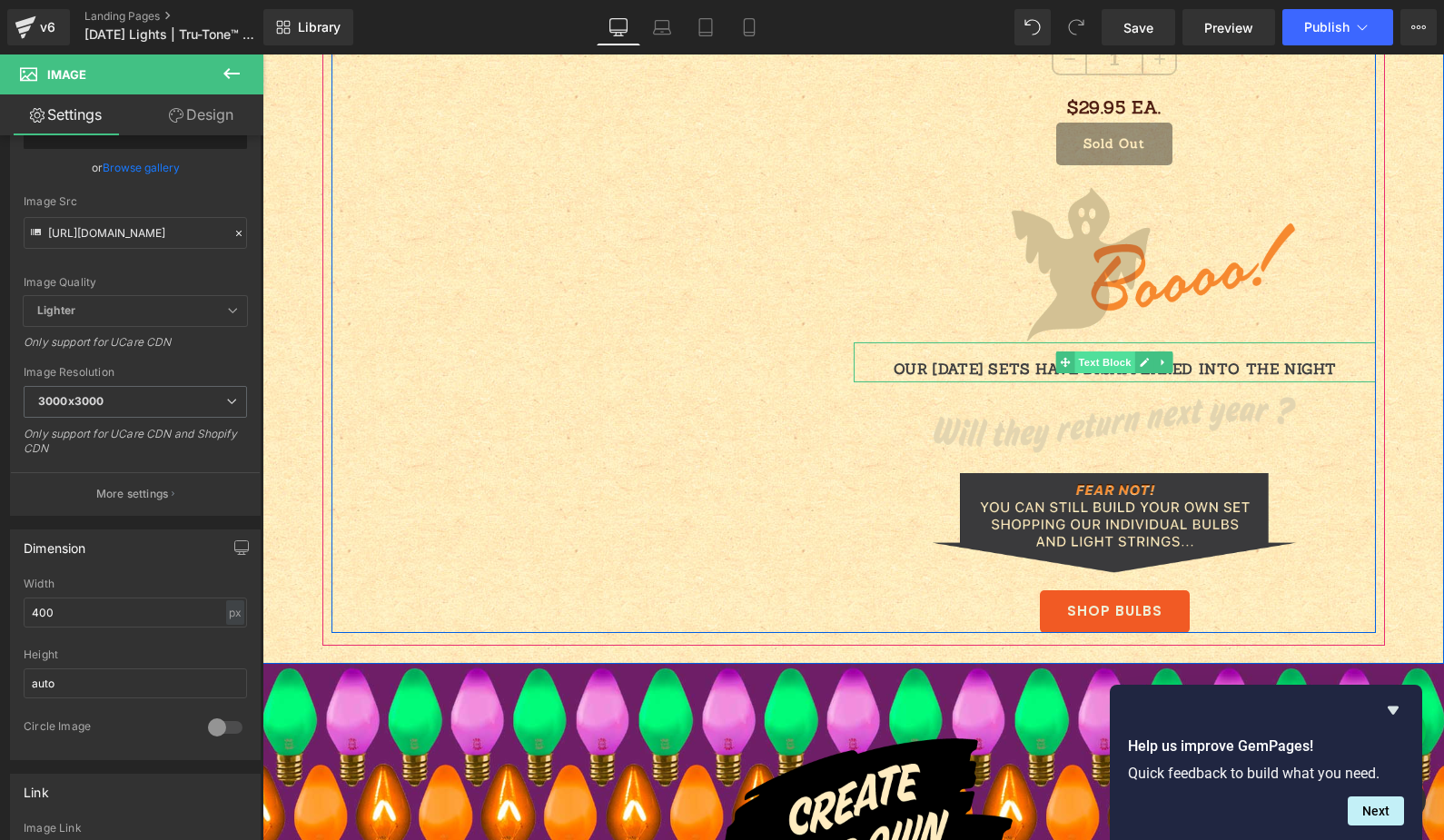
click at [1079, 369] on span "Text Block" at bounding box center [1105, 362] width 60 height 22
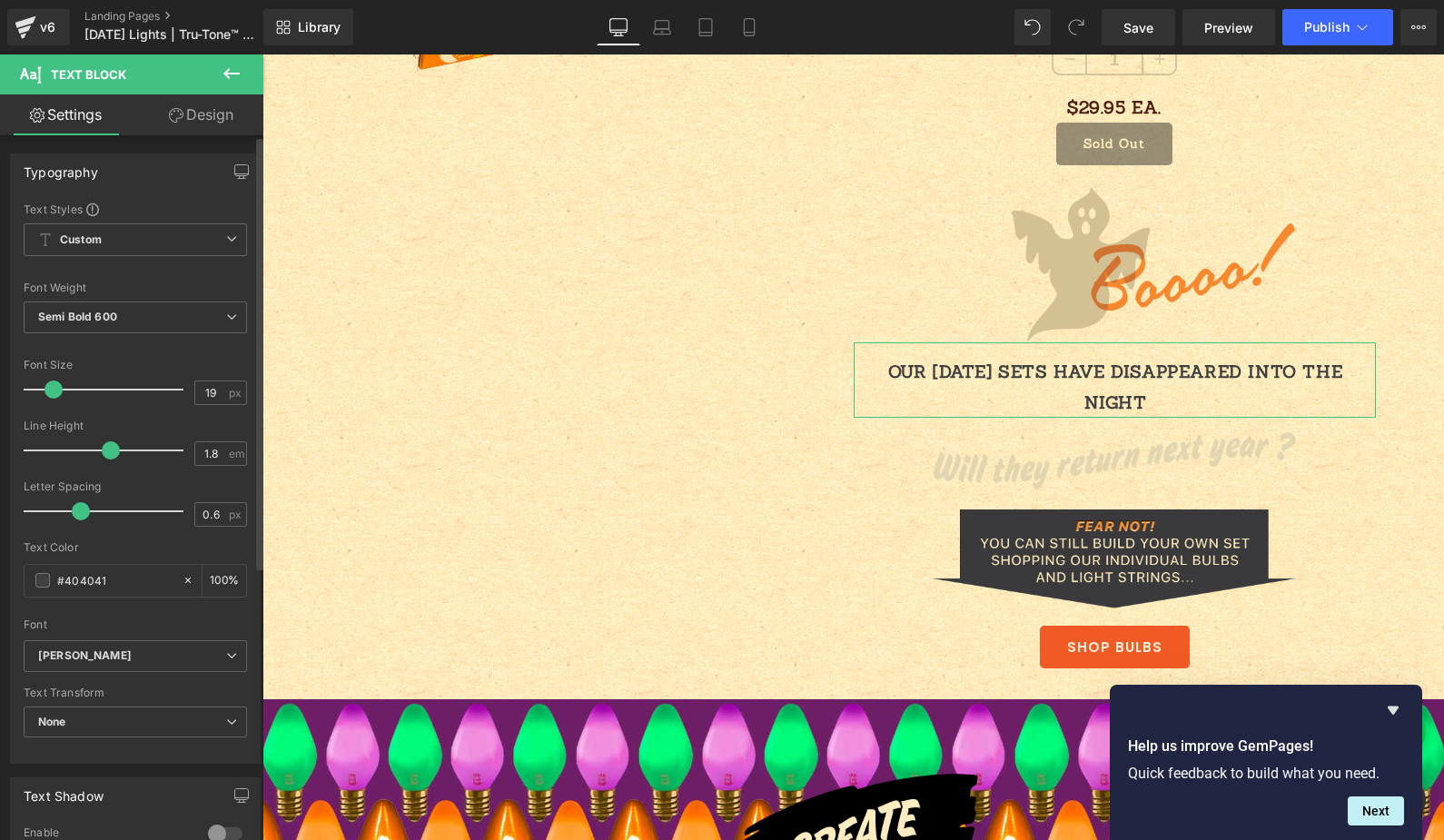
scroll to position [2441, 0]
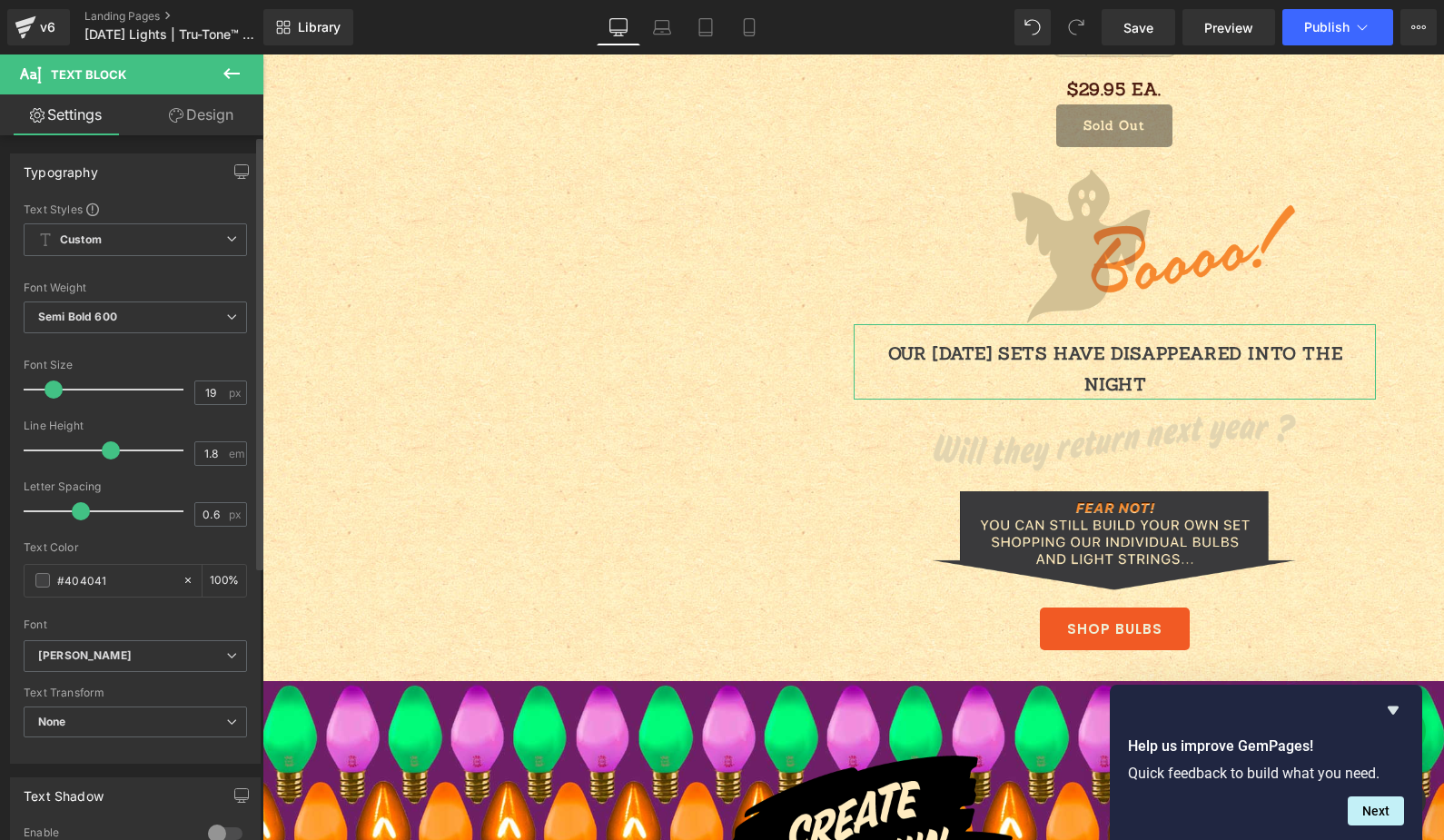
type input "18"
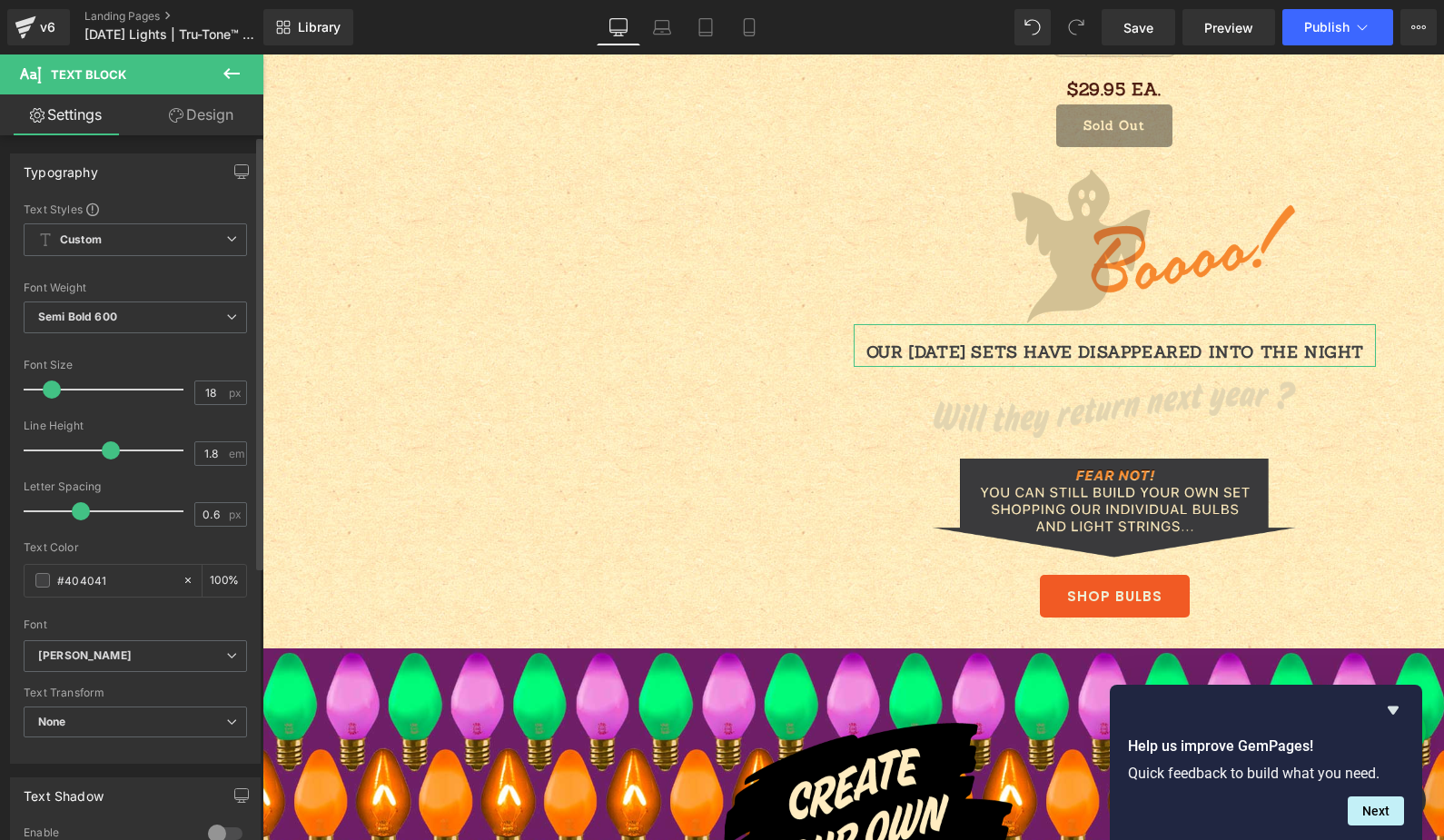
scroll to position [2439, 0]
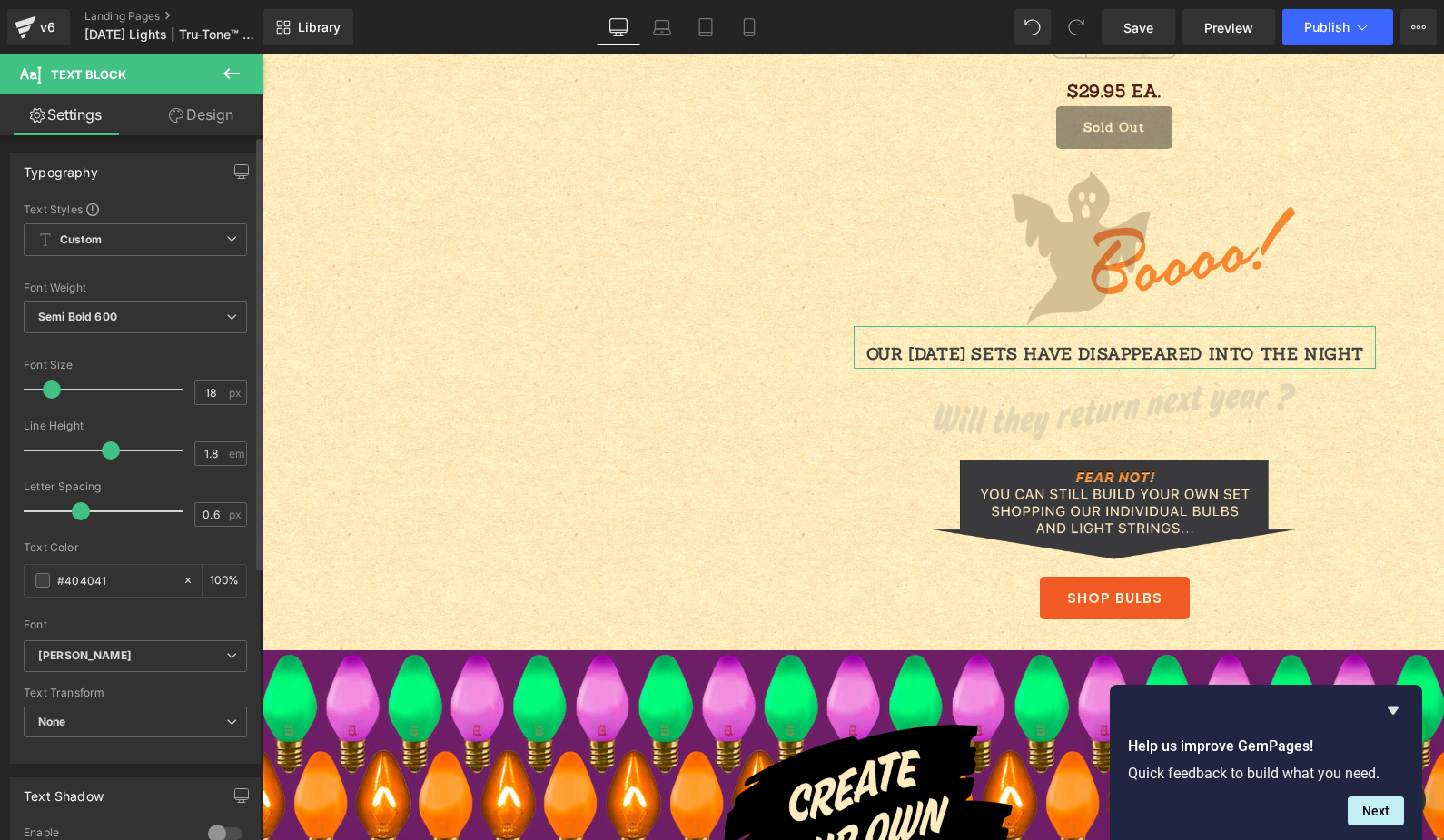
click at [51, 393] on span at bounding box center [52, 389] width 18 height 18
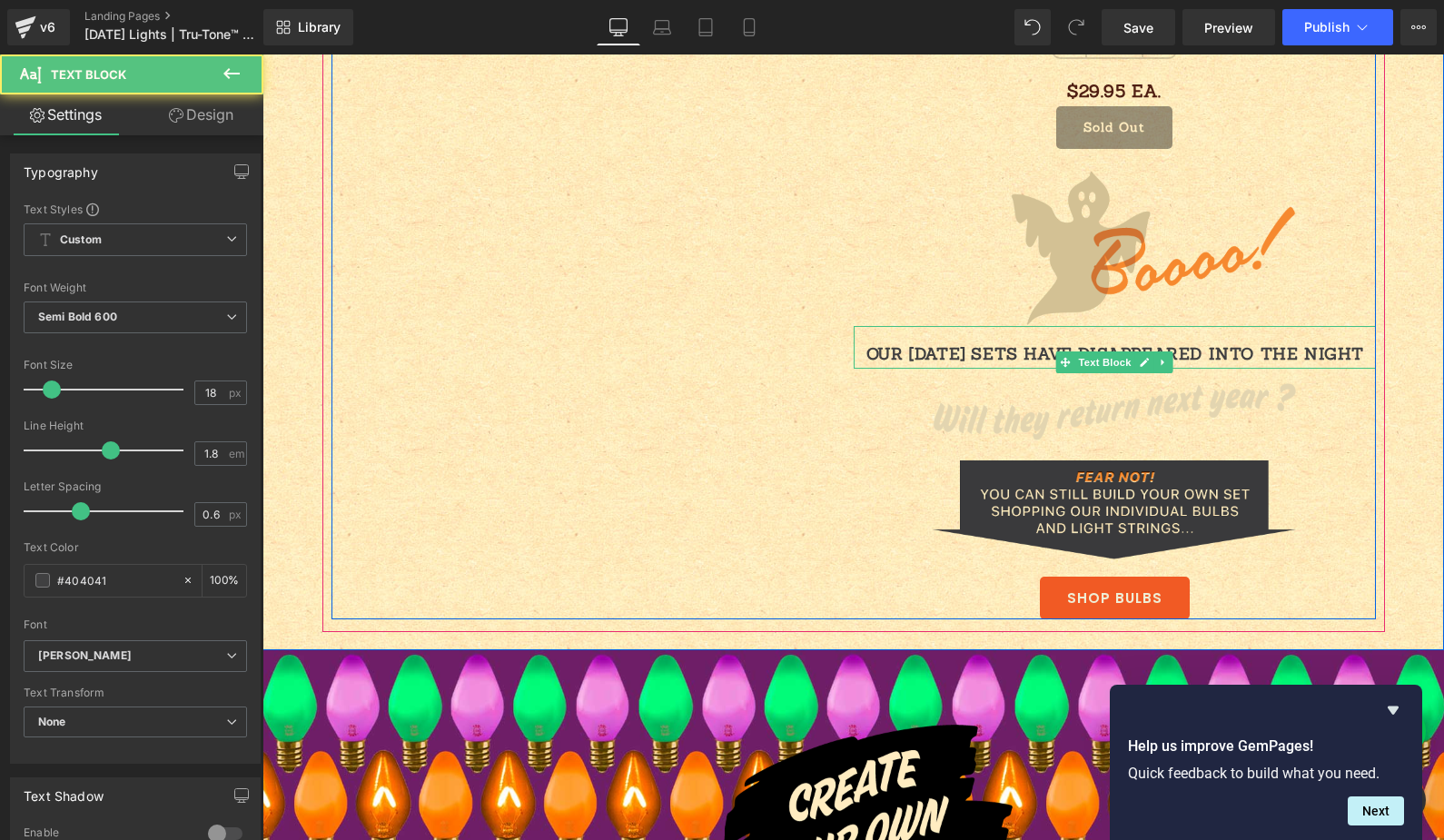
click at [1137, 347] on p "OUR [DATE] SETS HAVE DISAPPEARED INTO THE NIGHT" at bounding box center [1116, 353] width 520 height 29
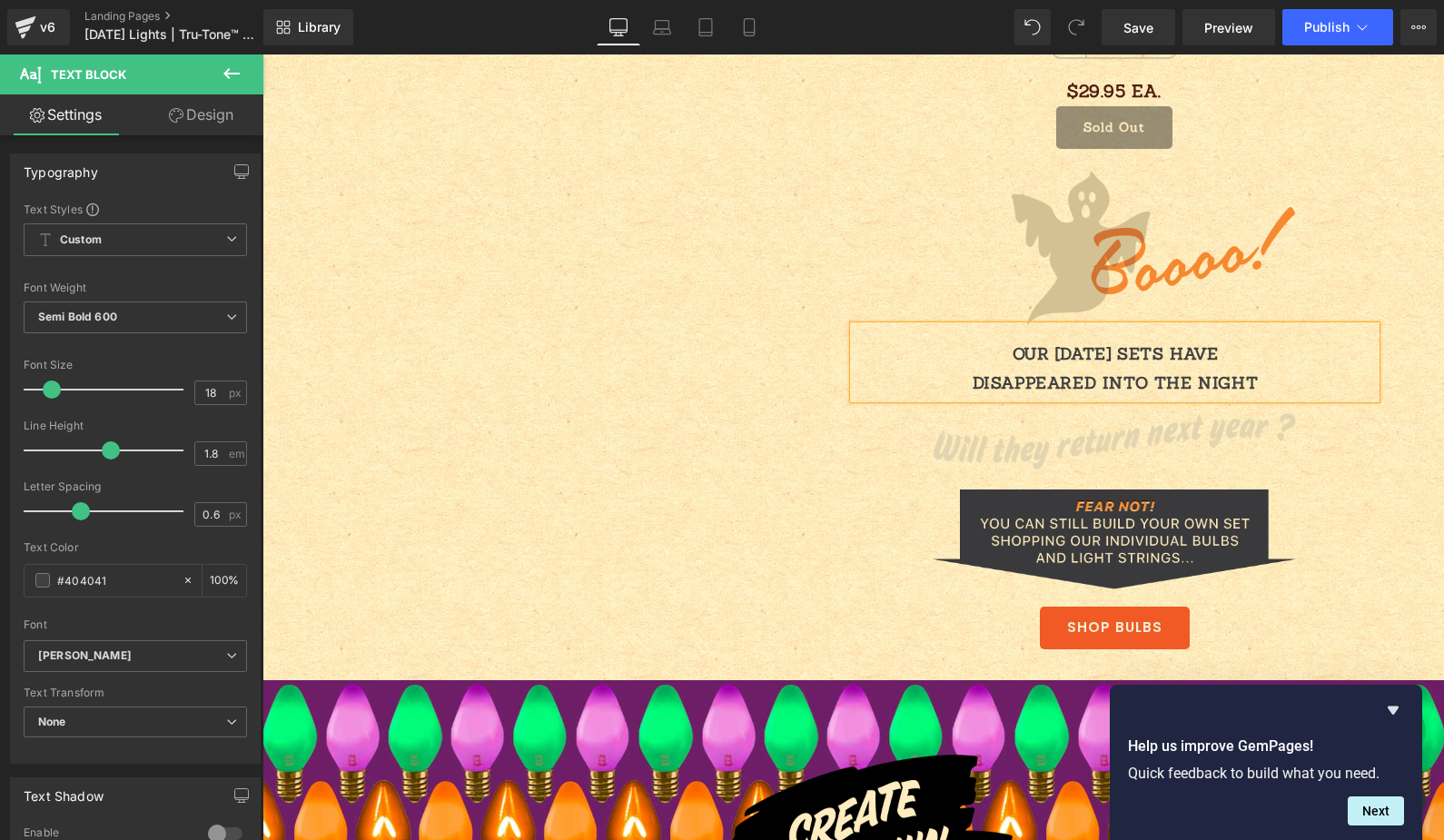
click at [1065, 357] on p "OUR [DATE] SETS HAVE" at bounding box center [1116, 353] width 520 height 29
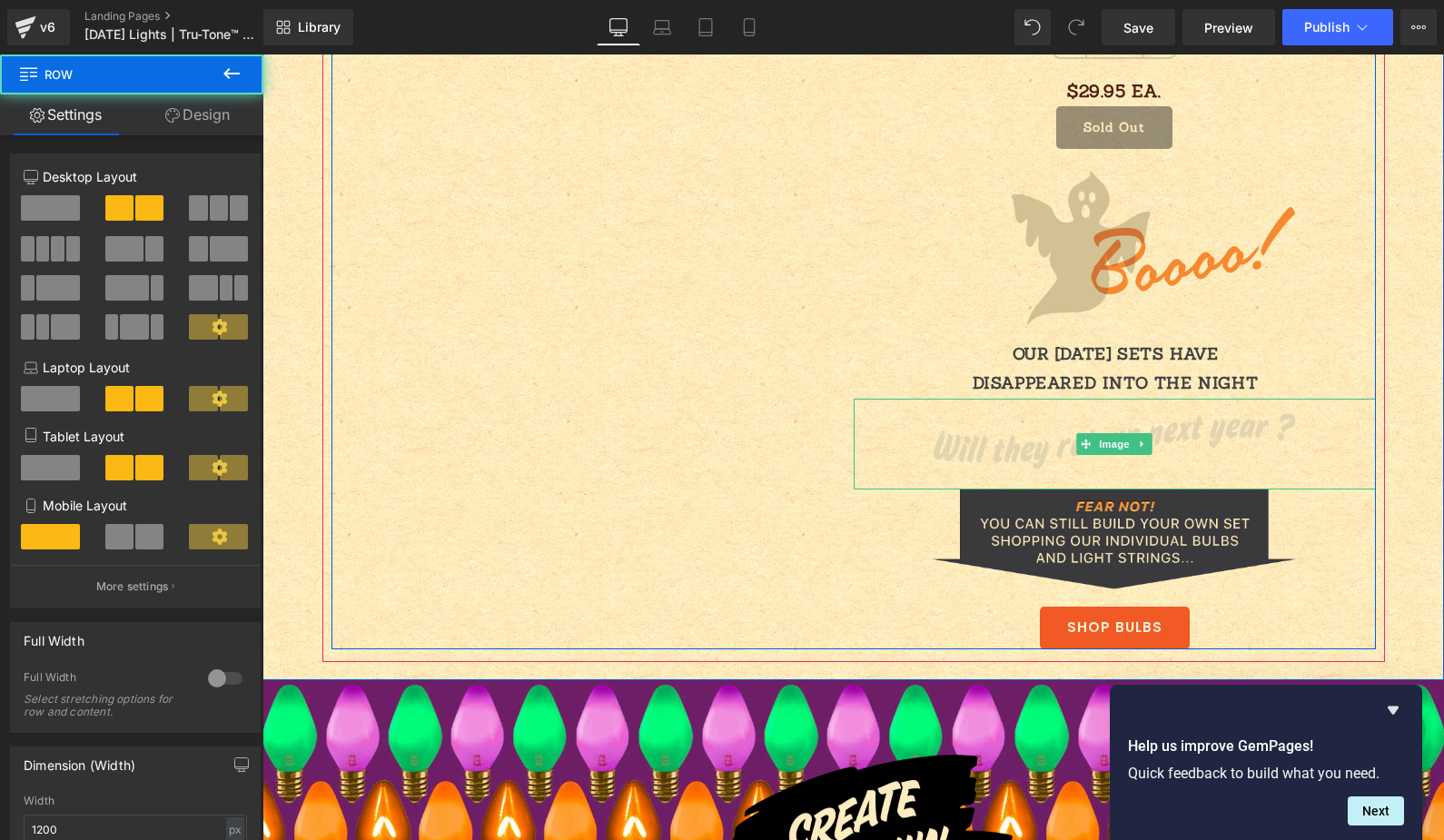
click at [1145, 376] on p "DISAPPEARED INTO THE NIGHT" at bounding box center [1116, 383] width 520 height 29
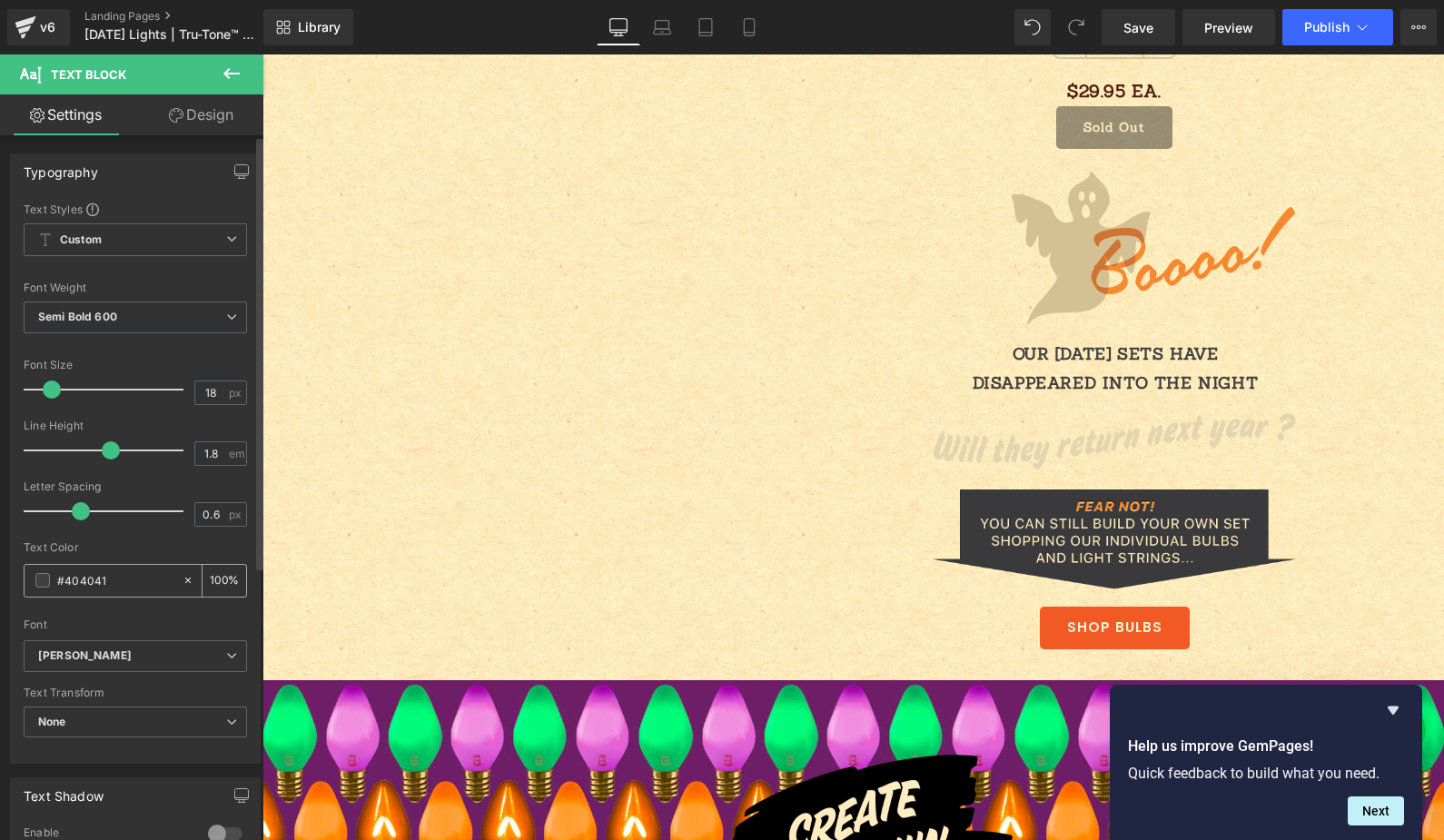
click at [220, 581] on div "100 %" at bounding box center [225, 581] width 44 height 32
click at [219, 581] on input "100" at bounding box center [219, 580] width 18 height 20
drag, startPoint x: 215, startPoint y: 581, endPoint x: 130, endPoint y: 569, distance: 85.8
click at [130, 569] on div "#404041 100 %" at bounding box center [135, 581] width 224 height 34
type input "80"
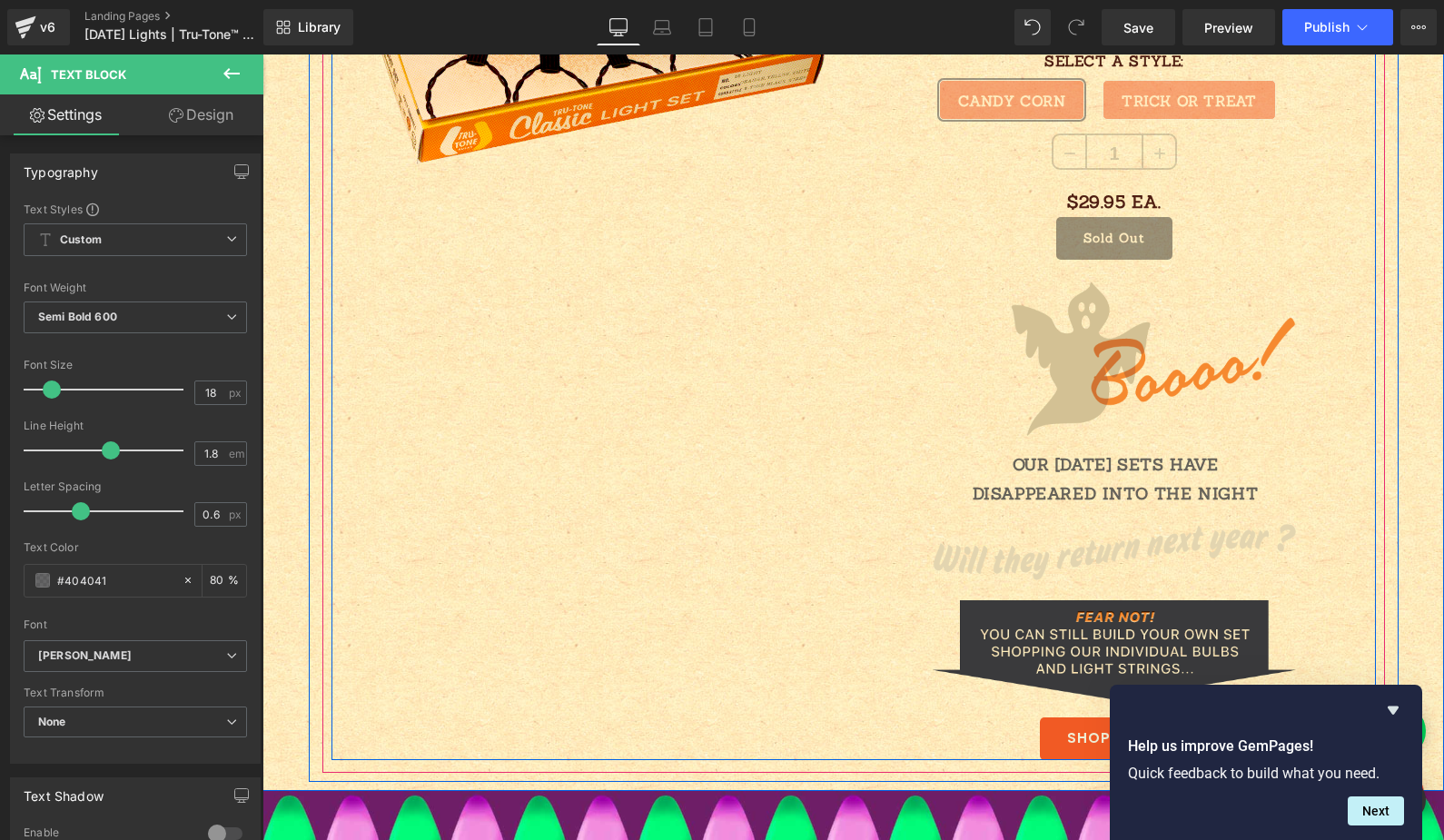
scroll to position [2404, 0]
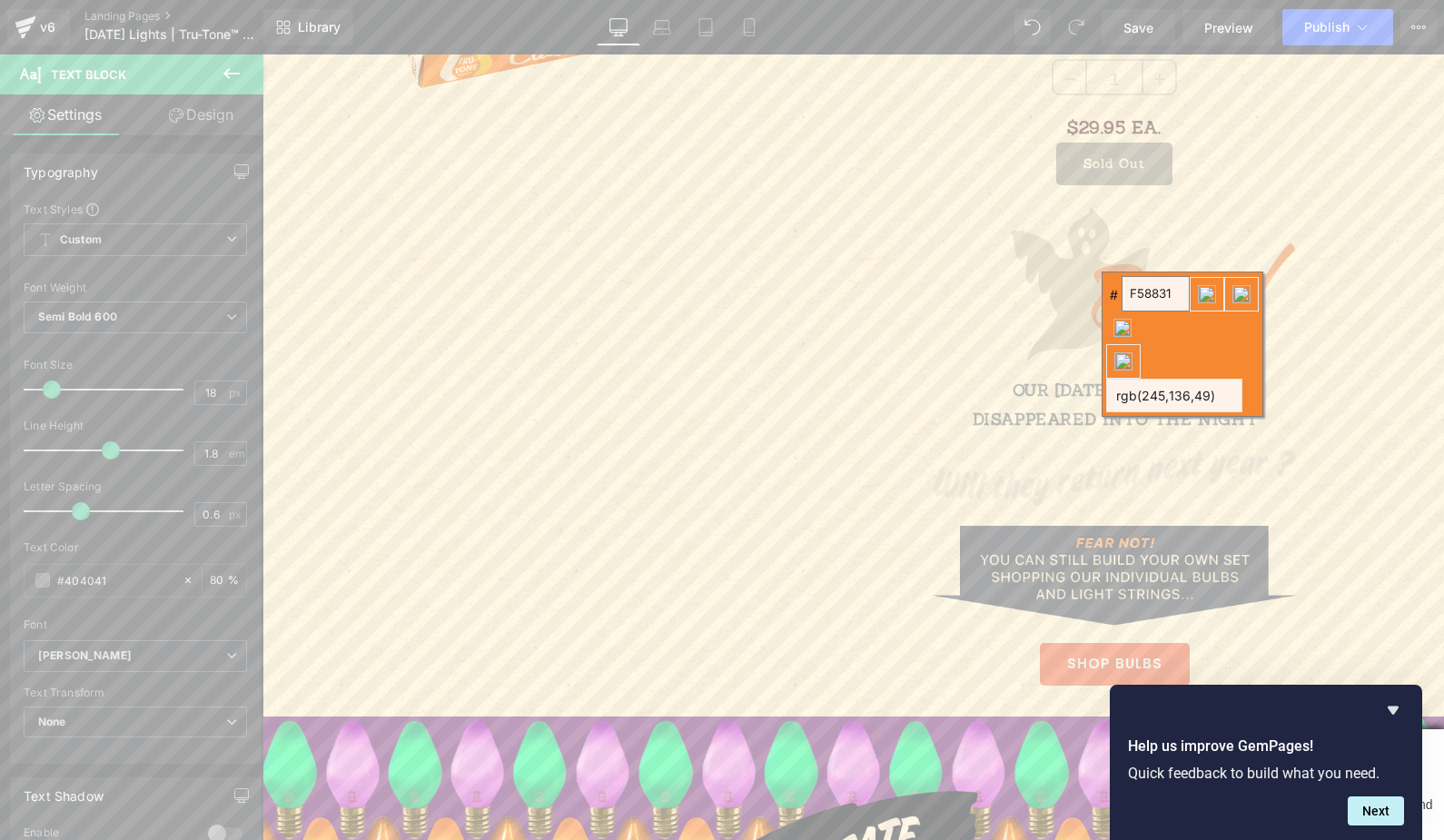
click at [1165, 302] on input "F58831" at bounding box center [1155, 294] width 68 height 36
click at [1164, 282] on input "F58831" at bounding box center [1155, 294] width 68 height 36
click at [1163, 282] on input "F58831" at bounding box center [1155, 294] width 68 height 36
click at [1164, 282] on input "F58831" at bounding box center [1155, 294] width 68 height 36
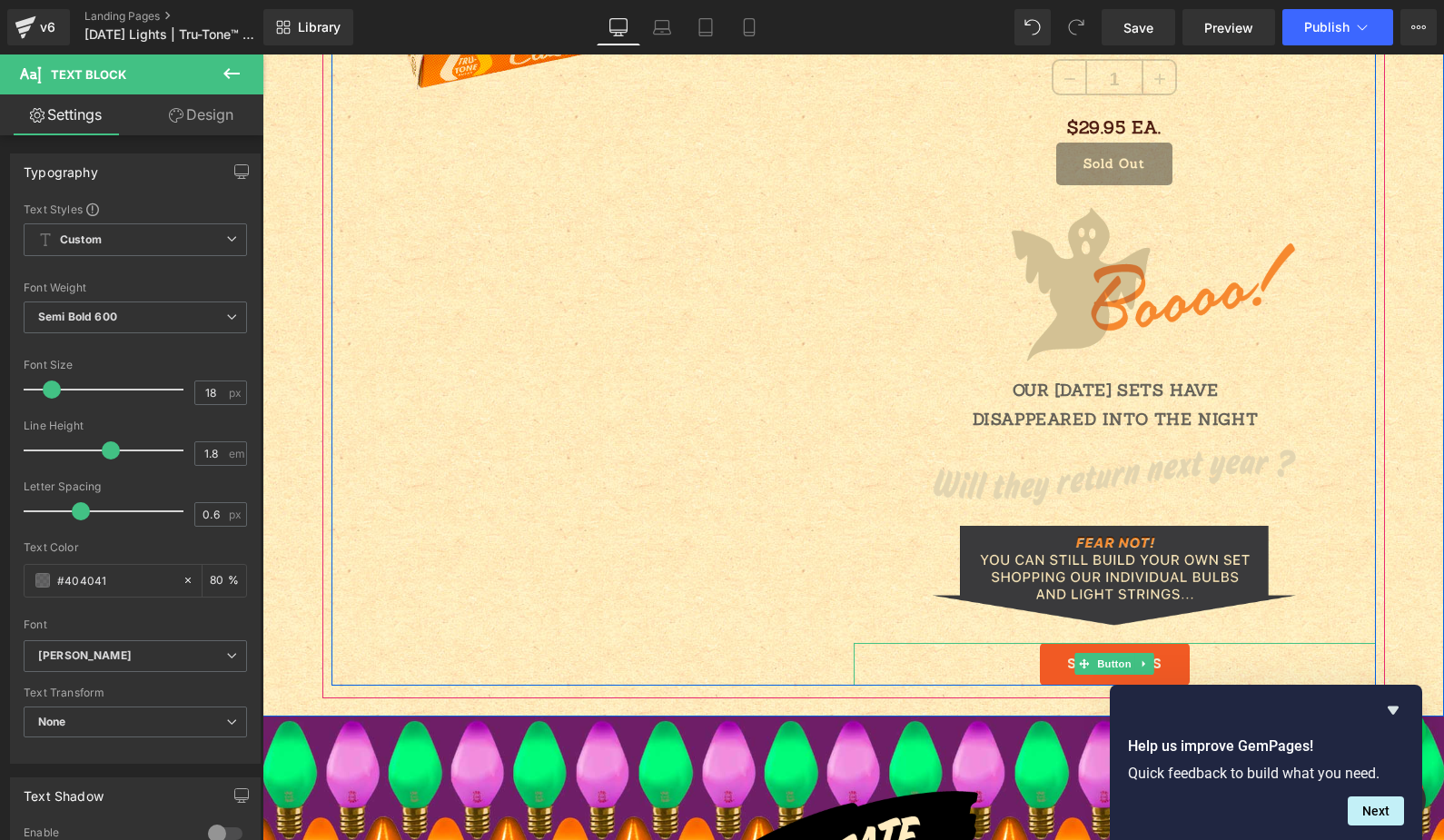
drag, startPoint x: 1102, startPoint y: 660, endPoint x: 574, endPoint y: 454, distance: 566.8
click at [1102, 659] on span "Button" at bounding box center [1115, 664] width 42 height 22
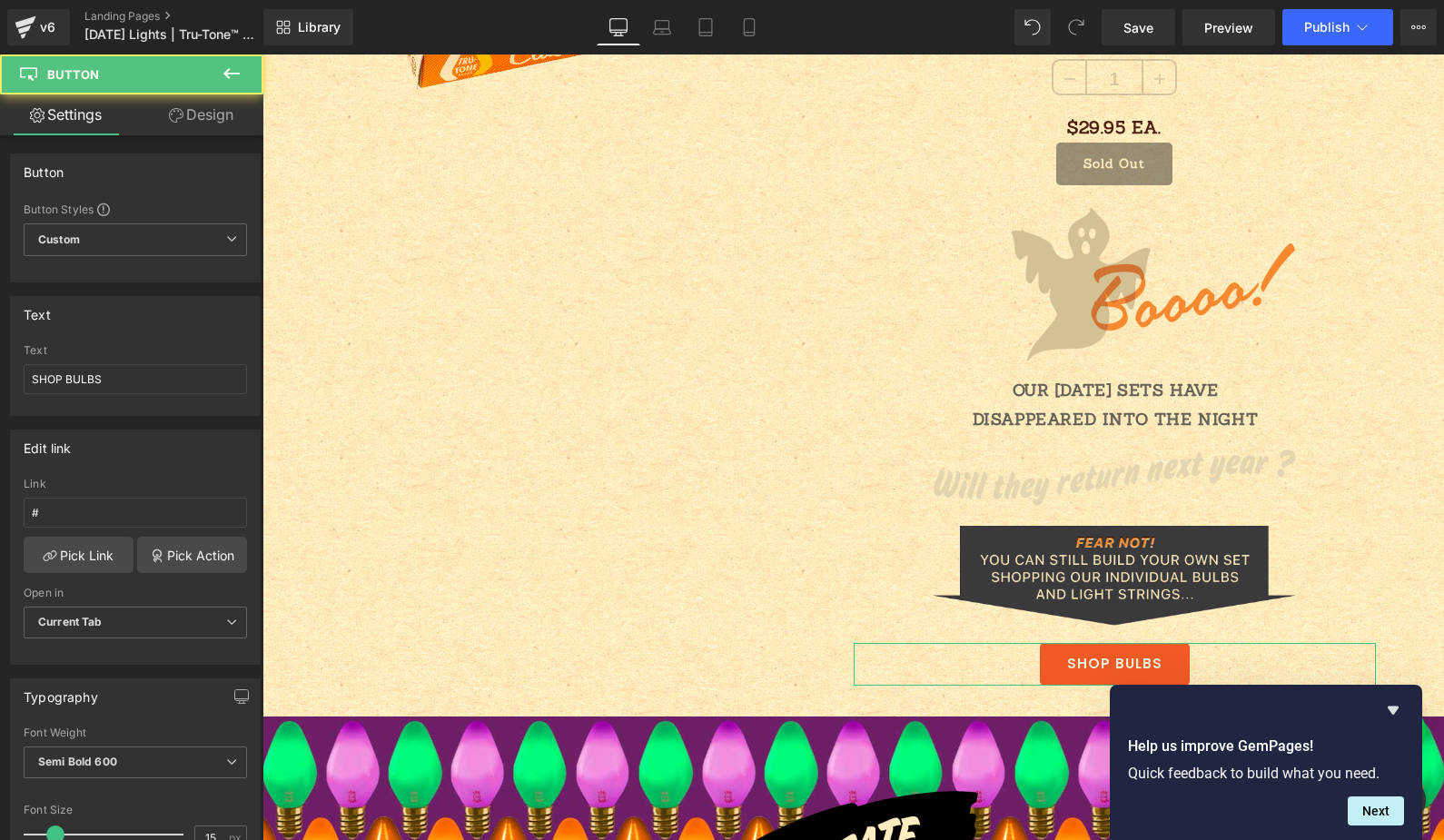
click at [202, 121] on link "Design" at bounding box center [201, 114] width 131 height 41
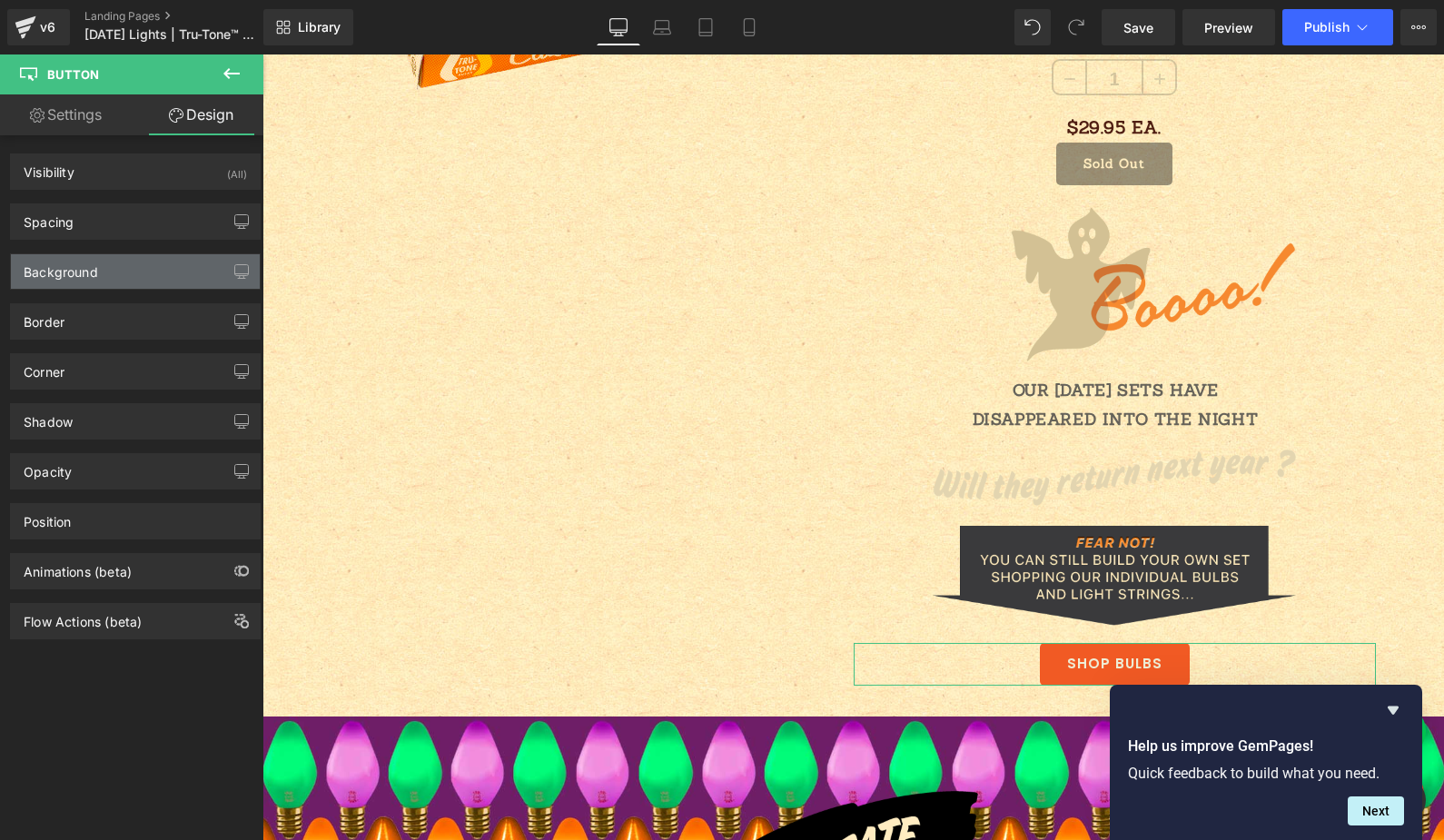
click at [109, 260] on div "Background" at bounding box center [135, 272] width 249 height 35
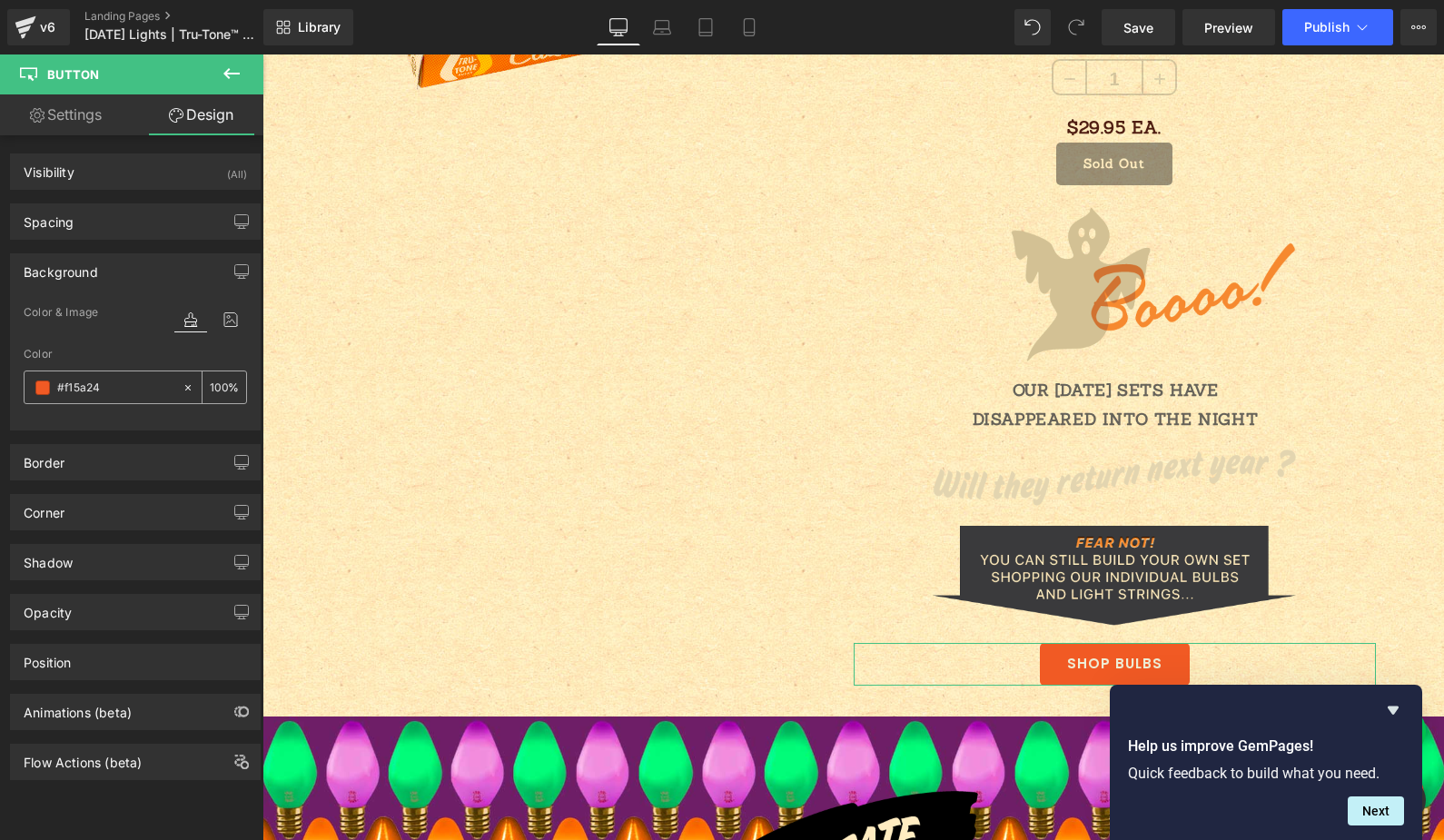
click at [92, 385] on input "#f15a24" at bounding box center [114, 388] width 116 height 20
paste input "F58831"
type input "F588314"
type input "0"
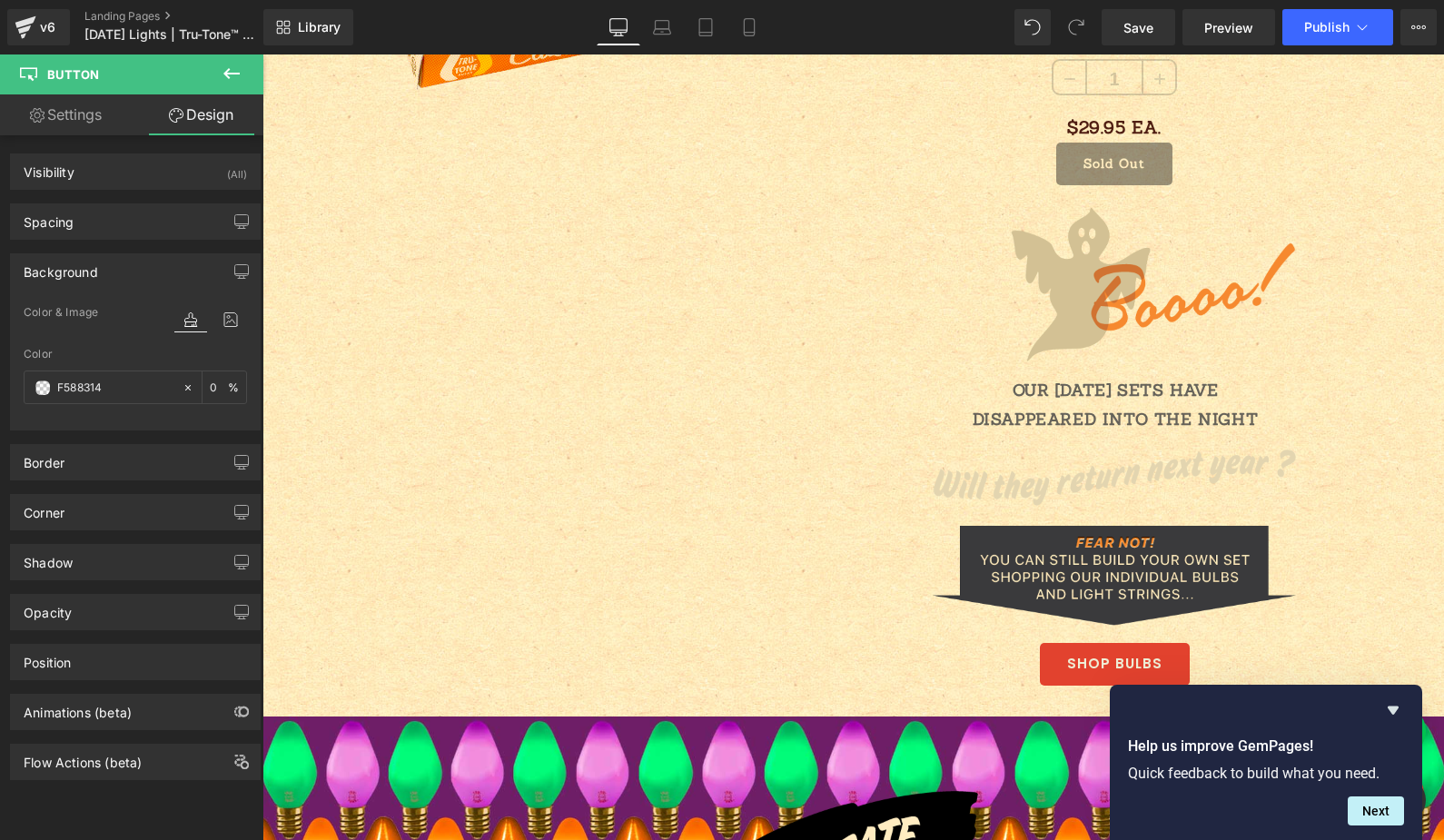
drag, startPoint x: 133, startPoint y: 387, endPoint x: -56, endPoint y: 366, distance: 190.2
click at [0, 366] on html "Button You are previewing how the will restyle your page. You can not edit Elem…" at bounding box center [722, 420] width 1444 height 840
paste input "text"
type input "F58831"
type input "100"
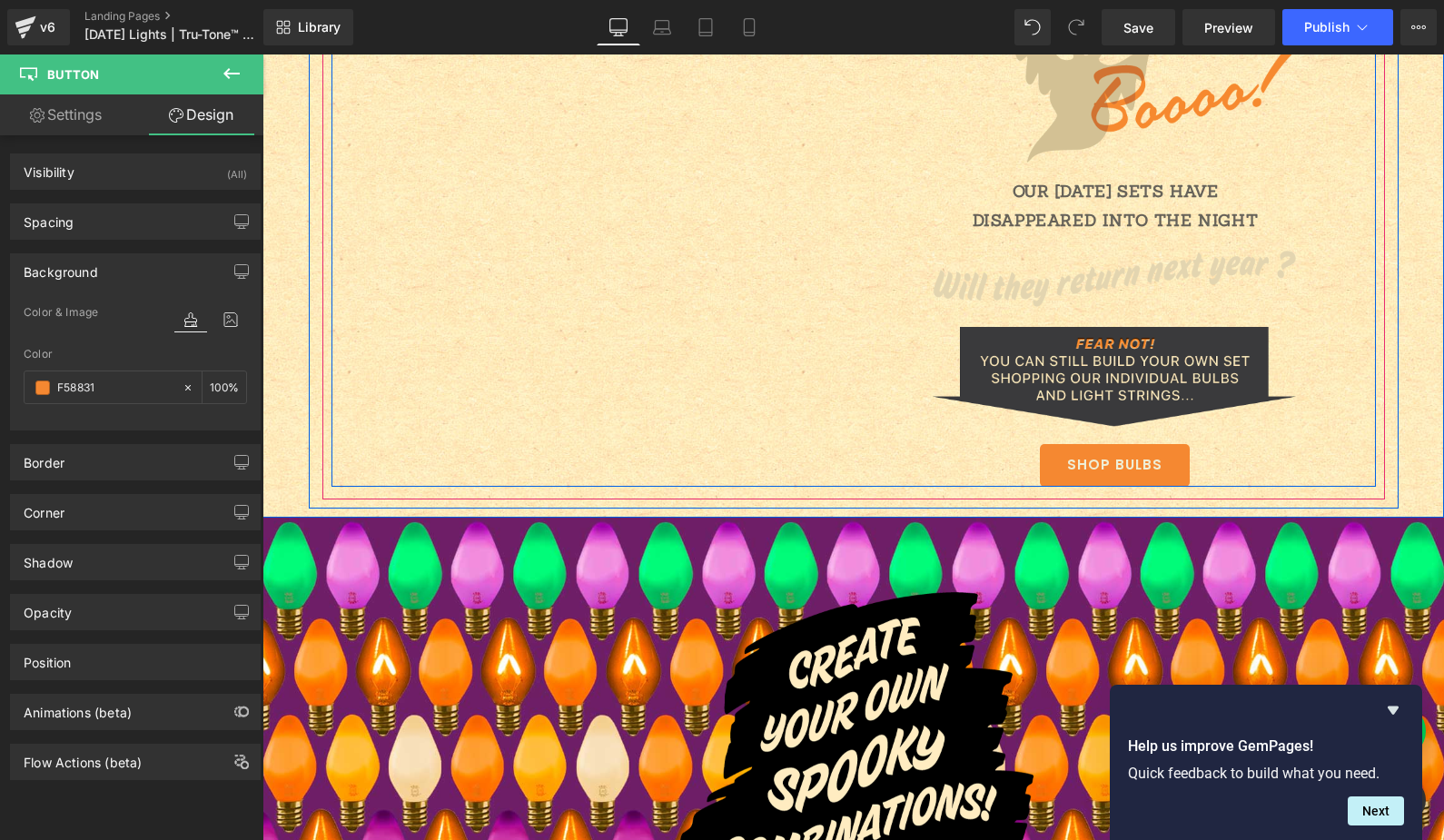
scroll to position [2604, 0]
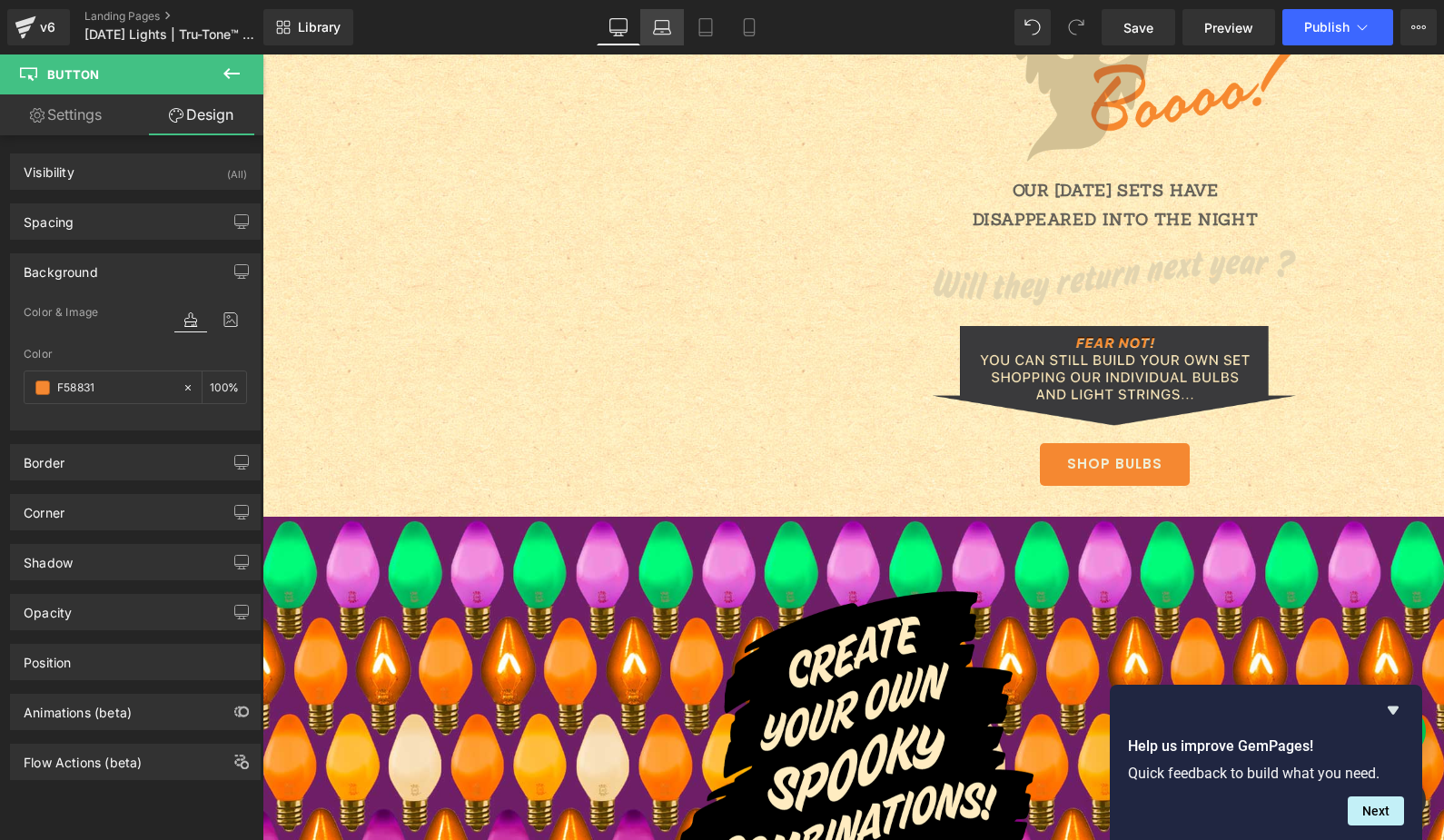
type input "#f58831"
click at [660, 21] on icon at bounding box center [662, 27] width 18 height 18
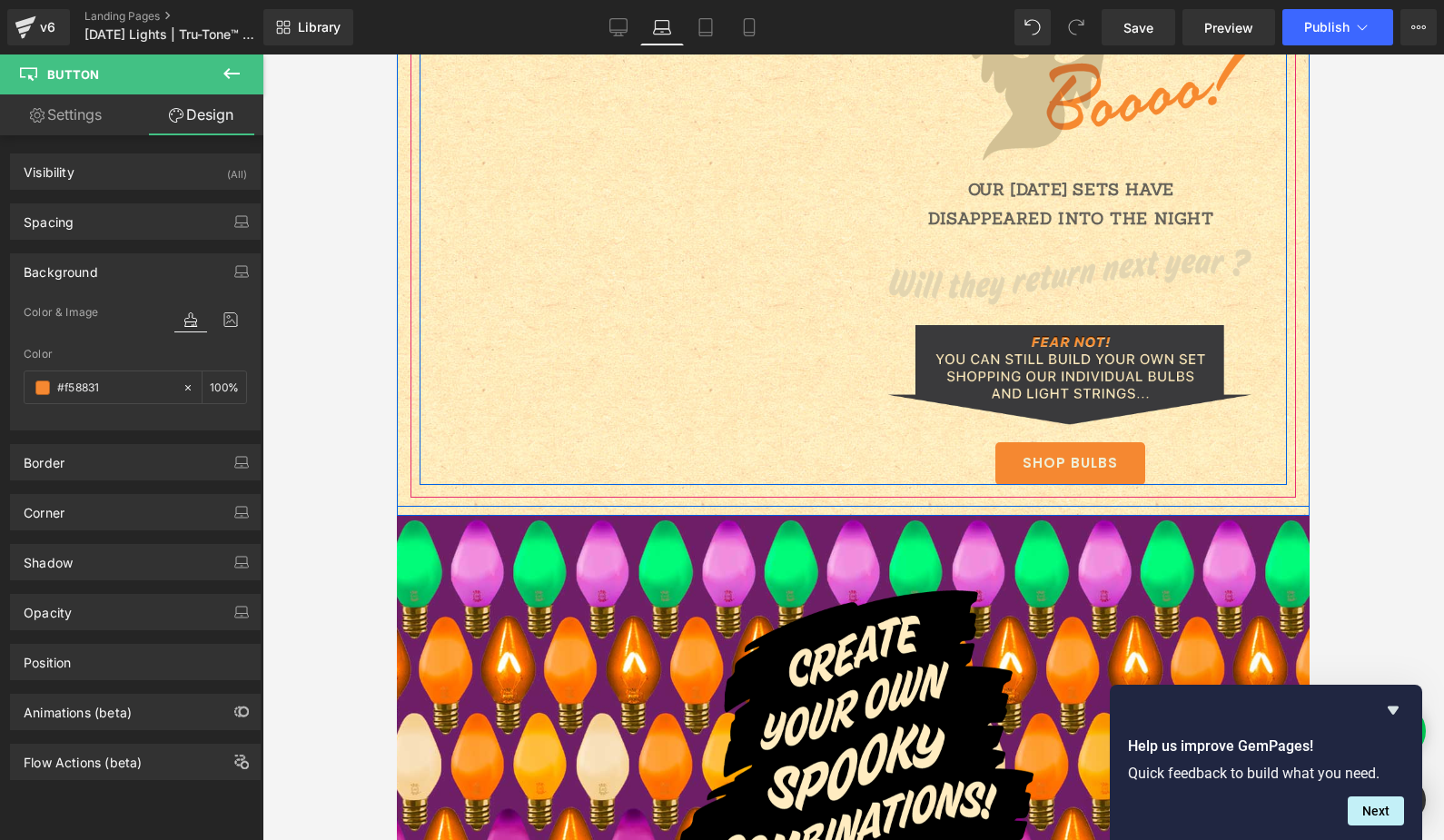
scroll to position [2374, 0]
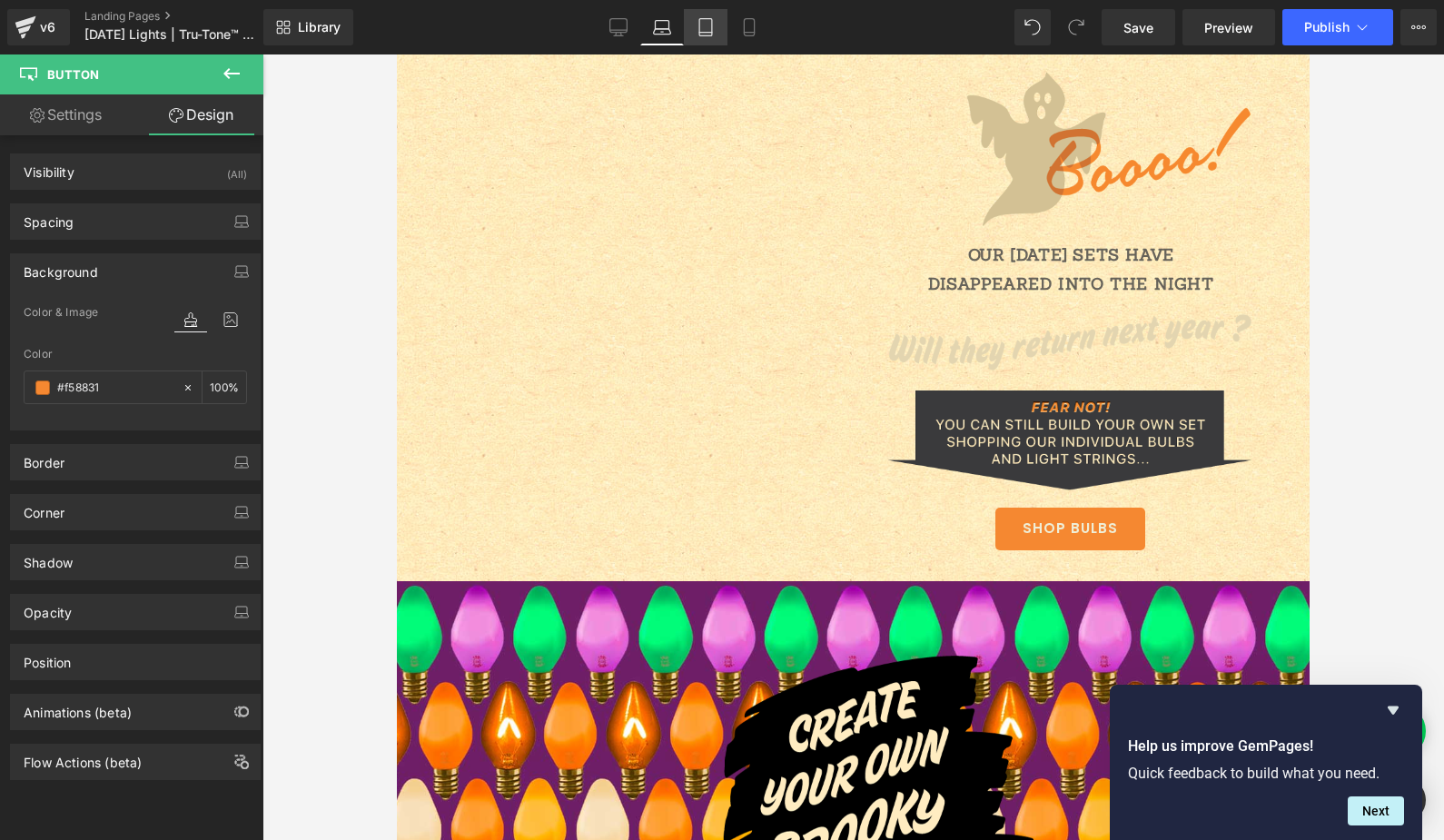
click at [706, 37] on link "Tablet" at bounding box center [706, 27] width 44 height 37
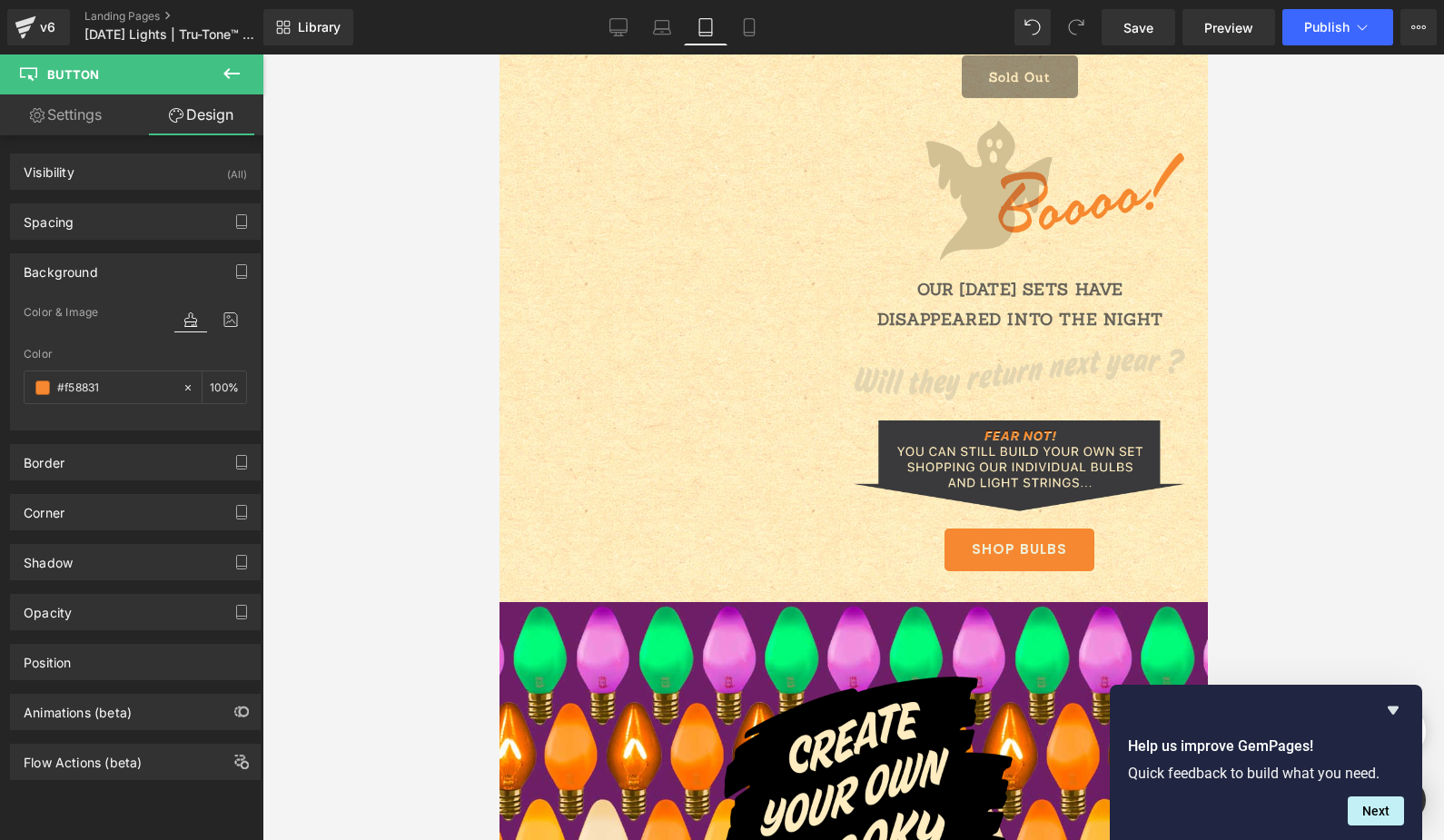
scroll to position [2053, 0]
click at [749, 25] on icon at bounding box center [749, 27] width 18 height 18
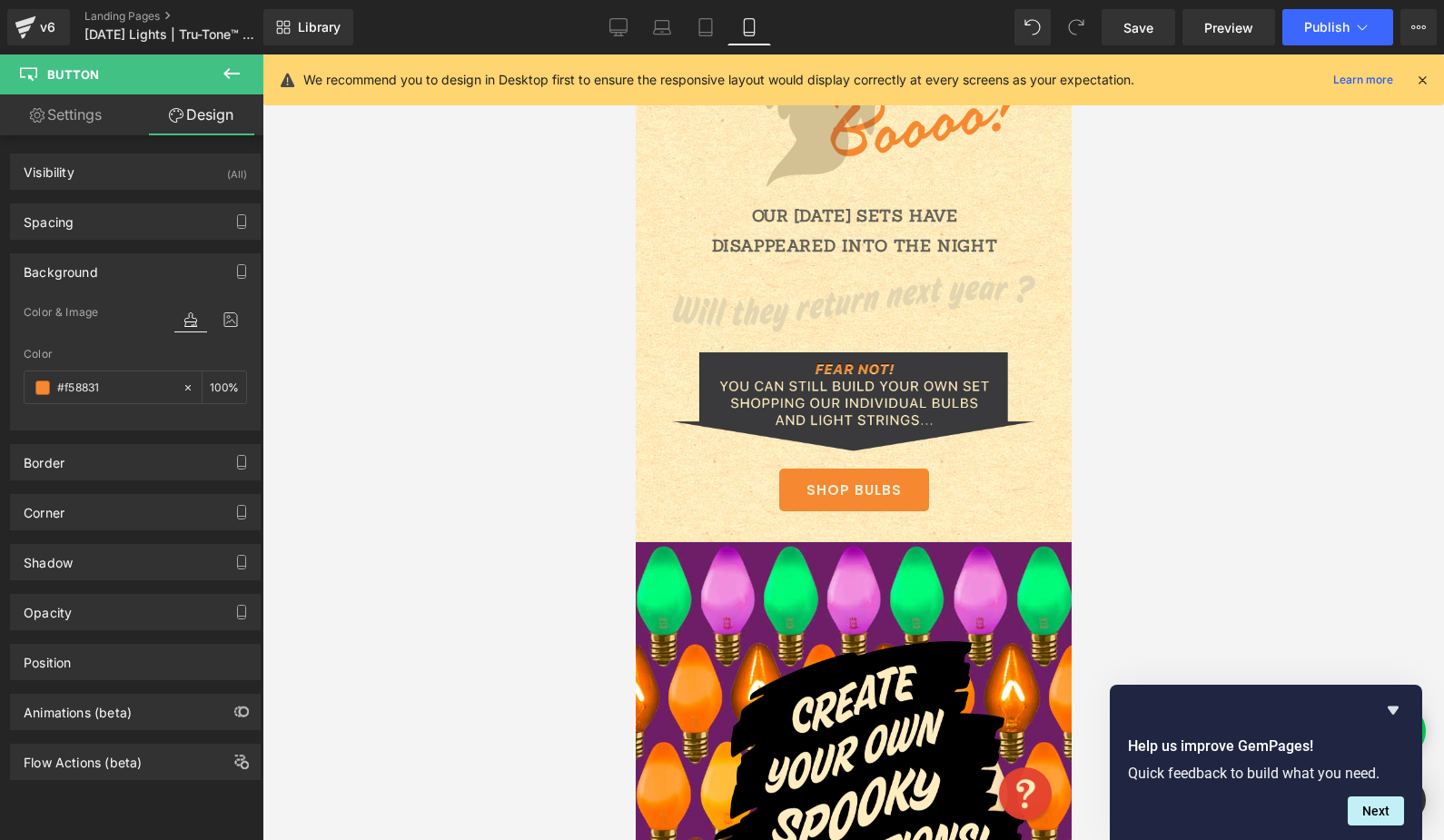
scroll to position [1952, 0]
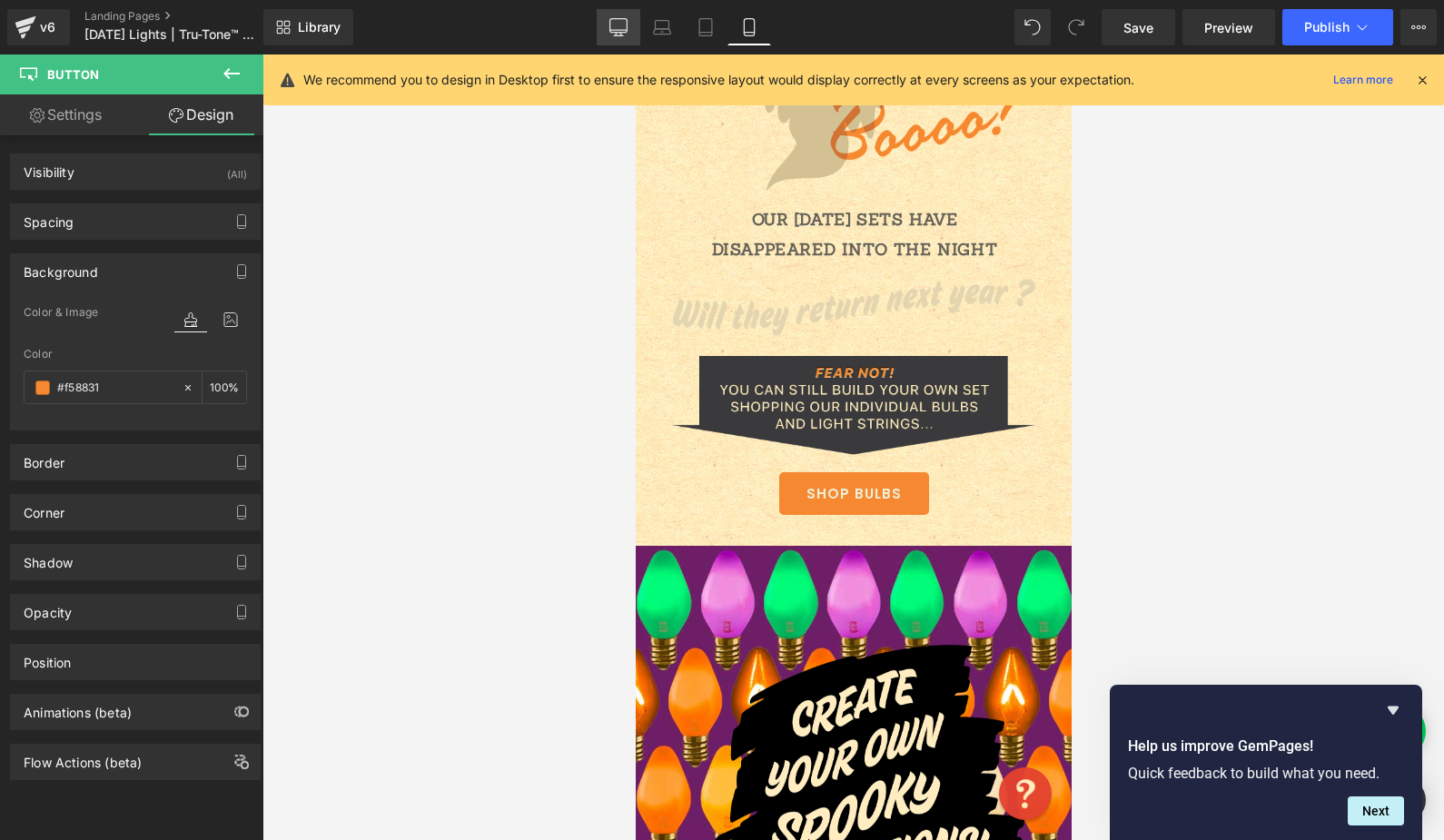
click at [624, 26] on icon at bounding box center [618, 27] width 18 height 18
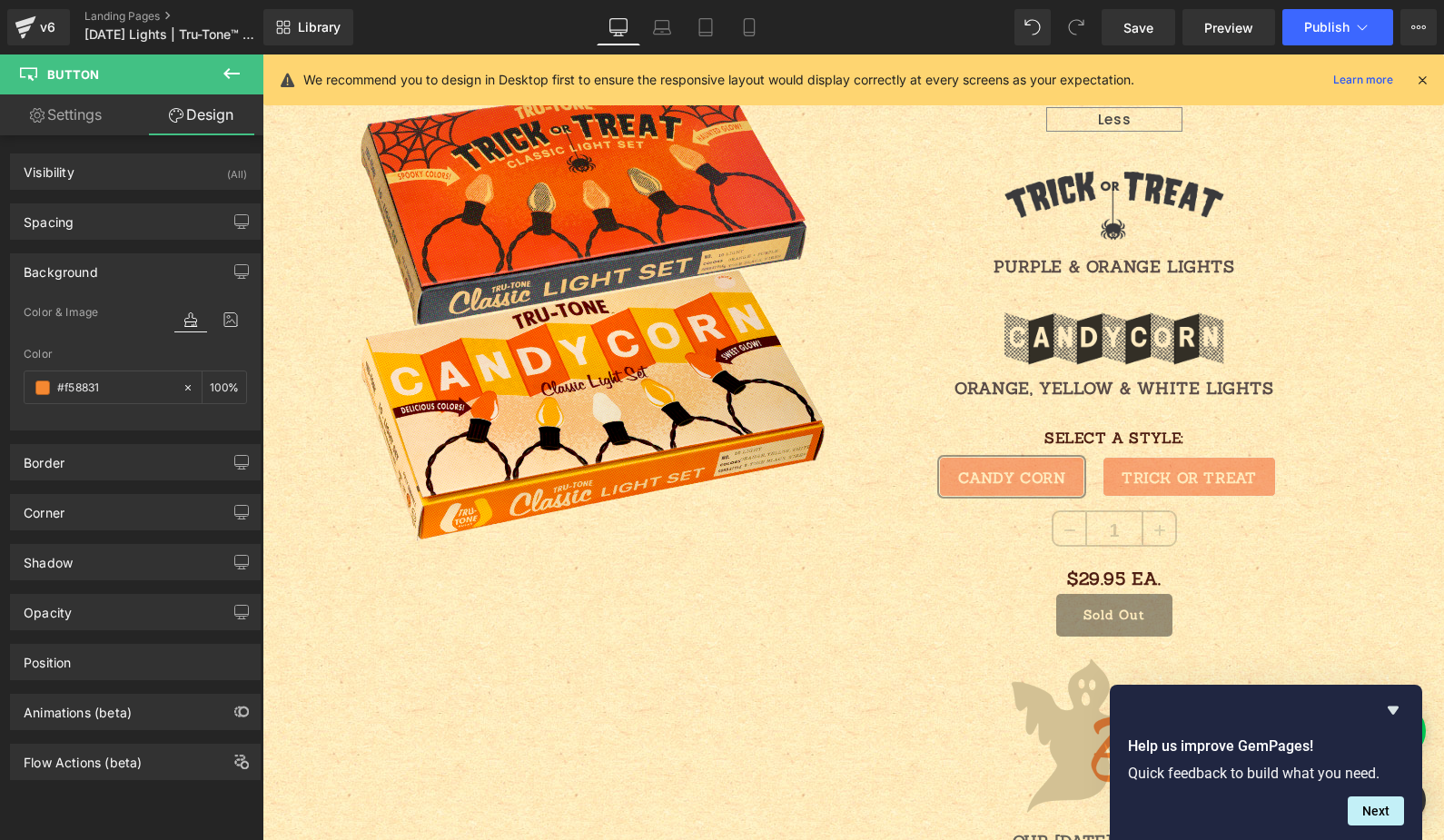
type input "100"
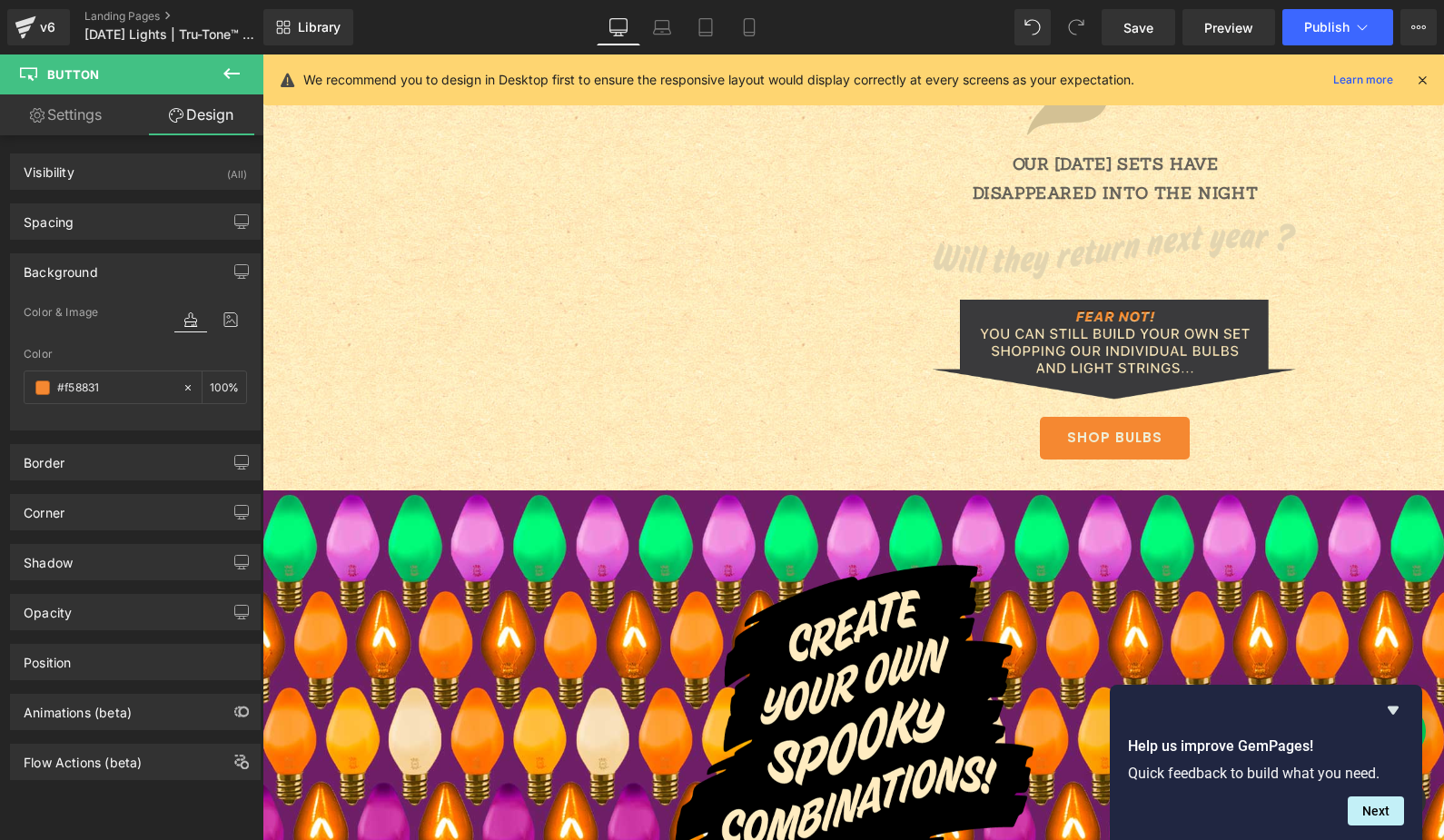
scroll to position [2625, 0]
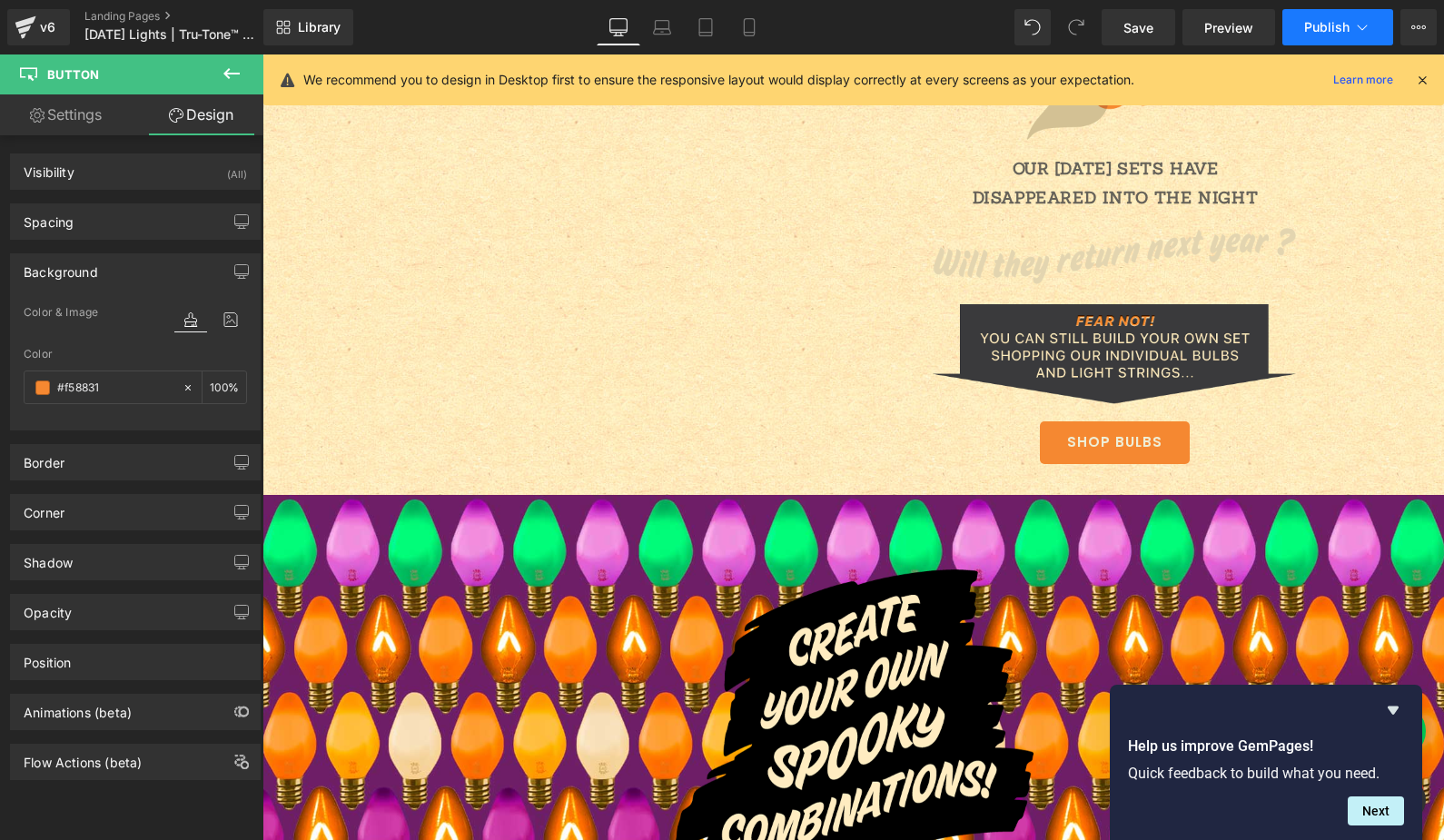
click at [1322, 38] on button "Publish" at bounding box center [1338, 27] width 110 height 37
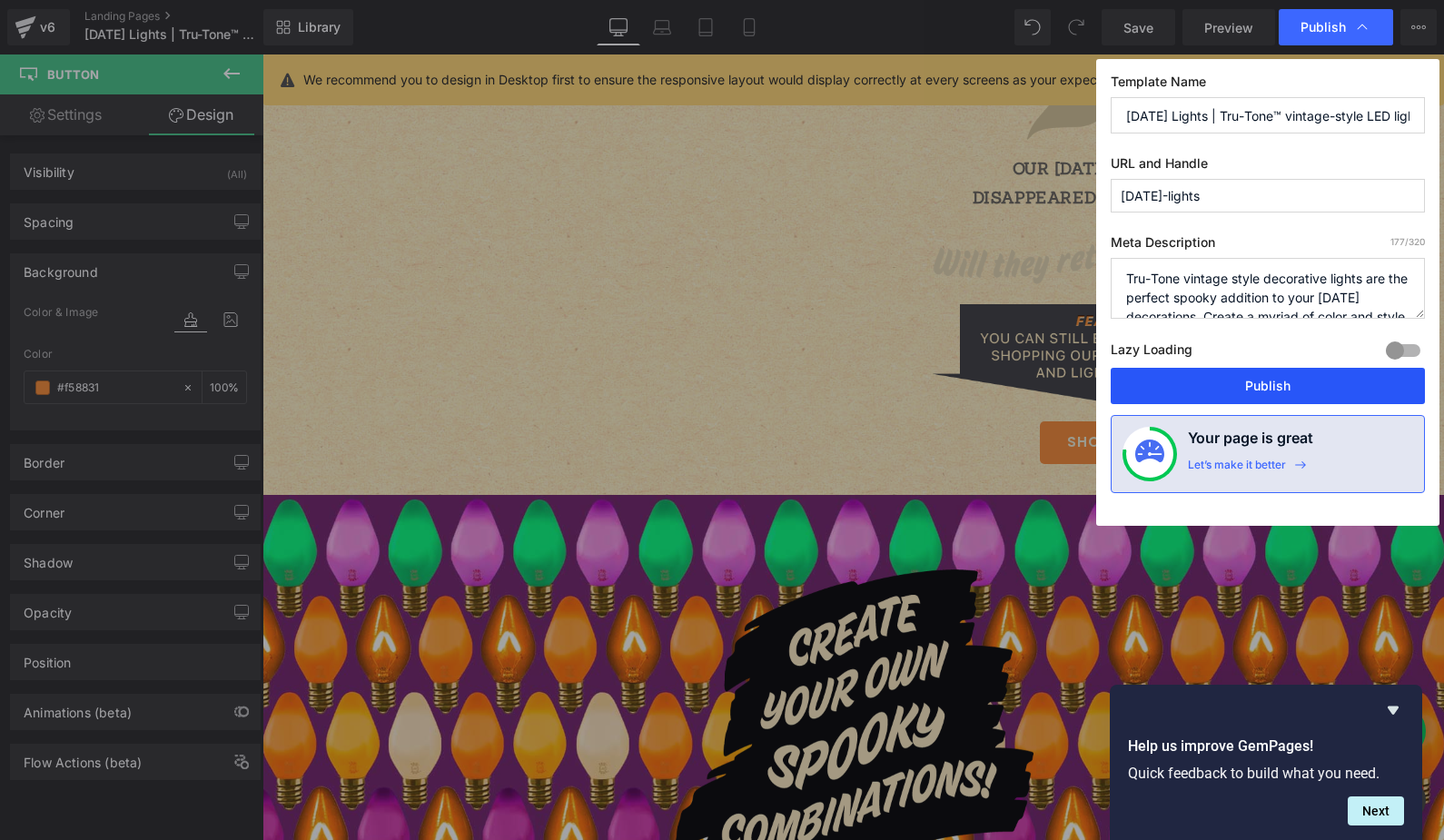
drag, startPoint x: 1287, startPoint y: 379, endPoint x: 1024, endPoint y: 324, distance: 268.7
click at [1287, 379] on button "Publish" at bounding box center [1268, 386] width 314 height 37
